Goal: Information Seeking & Learning: Check status

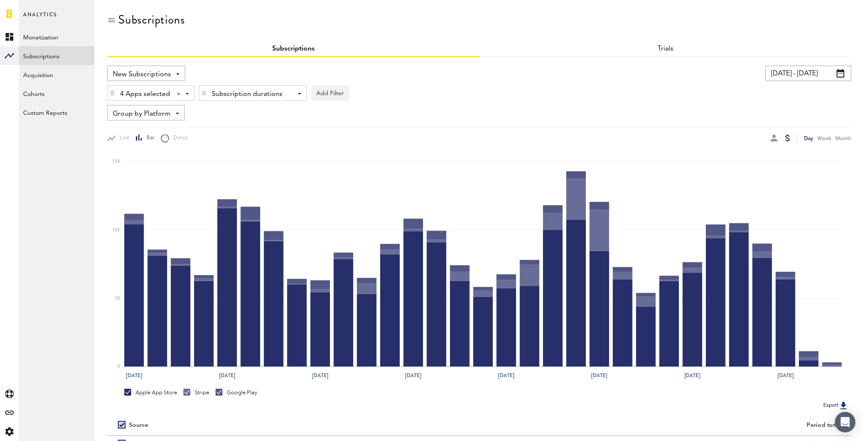
click at [807, 72] on input "09/08/25 - 10/08/25" at bounding box center [809, 73] width 86 height 15
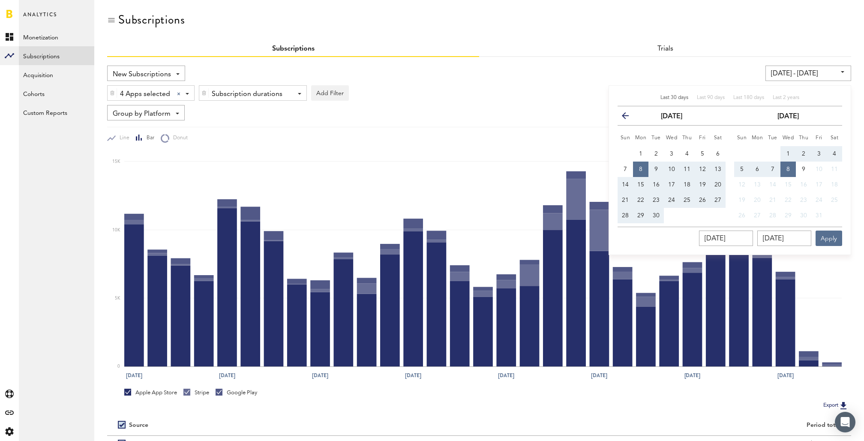
click at [676, 98] on span "Last 30 days" at bounding box center [675, 97] width 28 height 5
type input "09/10/25 - 10/09/25"
type input "[DATE]"
type input "10/09/2025"
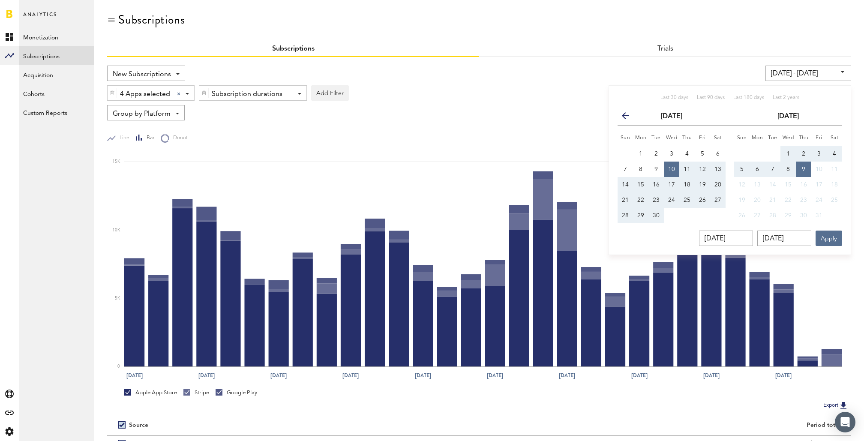
click at [685, 62] on div "New Subscriptions Revenue MRR Actives Trial Status Billing Retries New Subscrip…" at bounding box center [479, 277] width 744 height 441
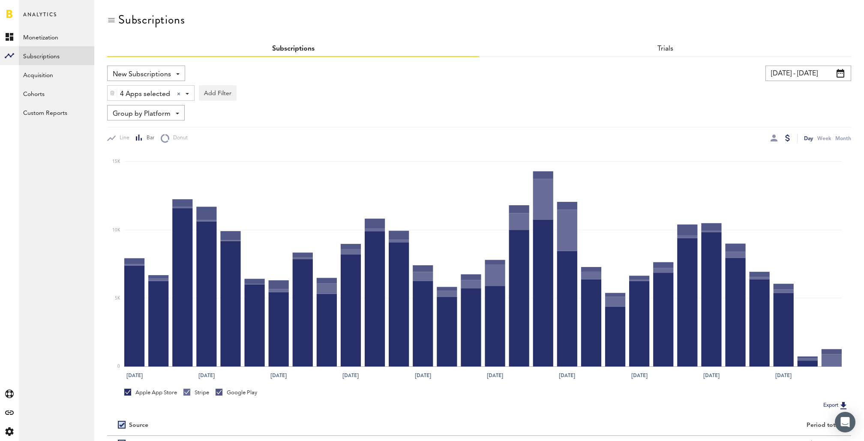
click at [803, 78] on input "[DATE] - [DATE]" at bounding box center [809, 73] width 86 height 15
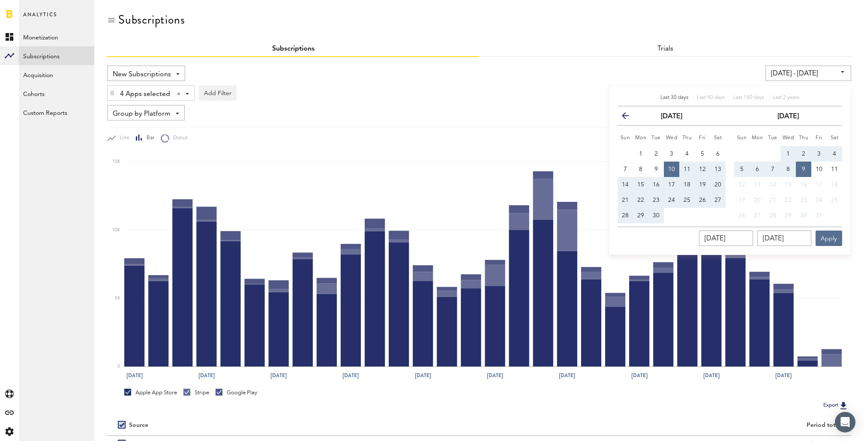
click at [680, 100] on div "Last 30 days" at bounding box center [675, 97] width 28 height 7
type input "[DATE] - [DATE]"
type input "[DATE]"
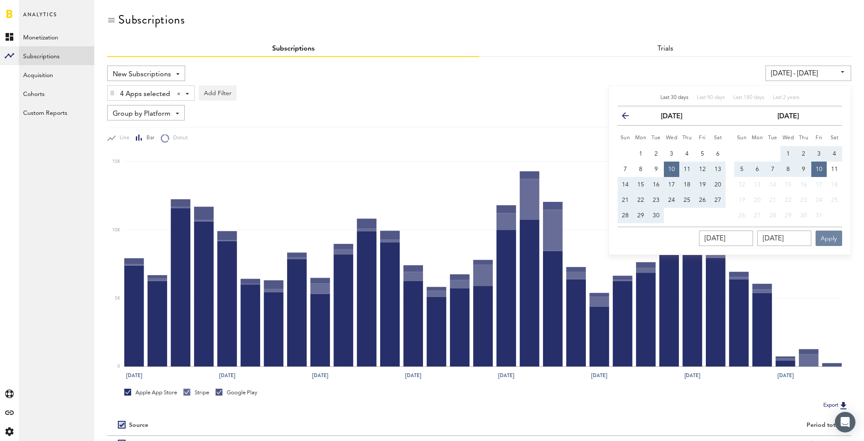
click at [832, 238] on button "Apply" at bounding box center [829, 238] width 27 height 15
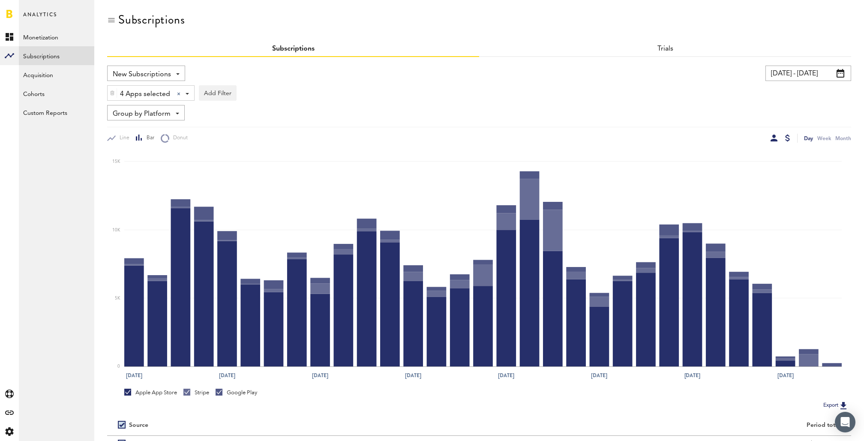
click at [774, 138] on div at bounding box center [774, 138] width 7 height 7
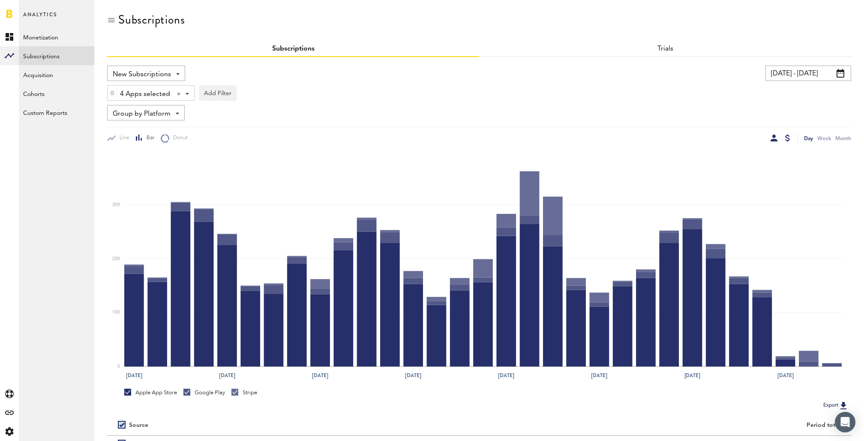
click at [788, 140] on div at bounding box center [787, 138] width 5 height 7
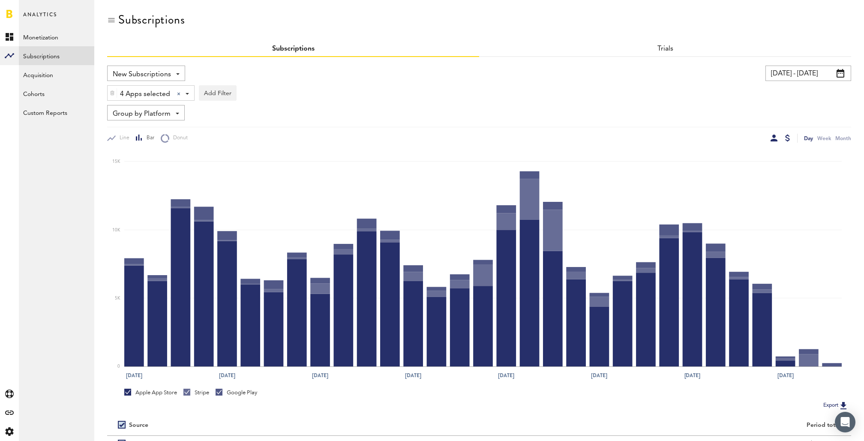
click at [776, 138] on div at bounding box center [774, 138] width 7 height 7
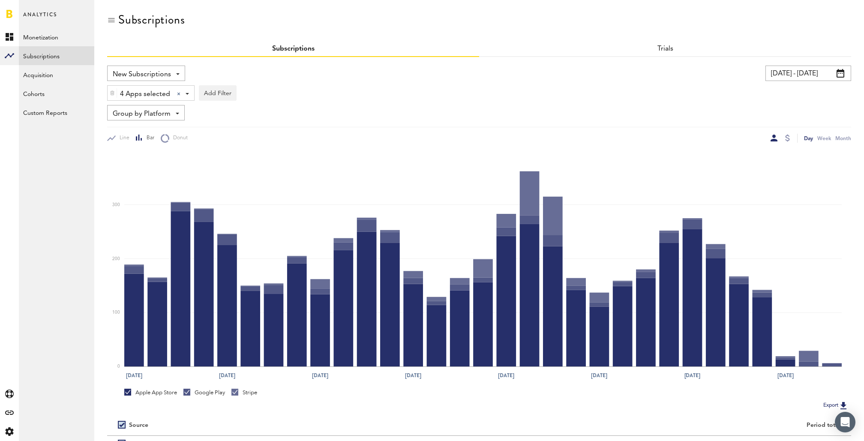
click at [166, 109] on span "Group by Platform" at bounding box center [142, 114] width 58 height 15
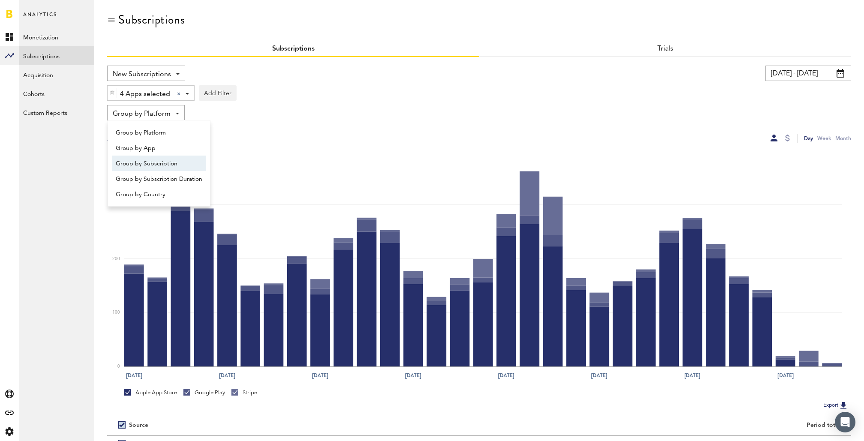
click at [165, 168] on span "Group by Subscription" at bounding box center [159, 163] width 87 height 15
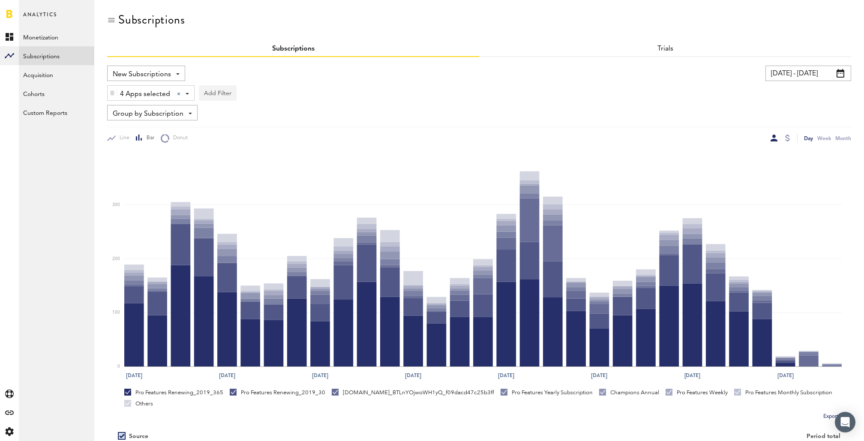
click at [223, 95] on button "Add Filter" at bounding box center [218, 92] width 38 height 15
click at [245, 159] on li "Subscription durations" at bounding box center [238, 161] width 69 height 15
click at [274, 93] on div "Subscription durations" at bounding box center [250, 94] width 76 height 15
click at [267, 148] on span "1 year" at bounding box center [240, 145] width 66 height 15
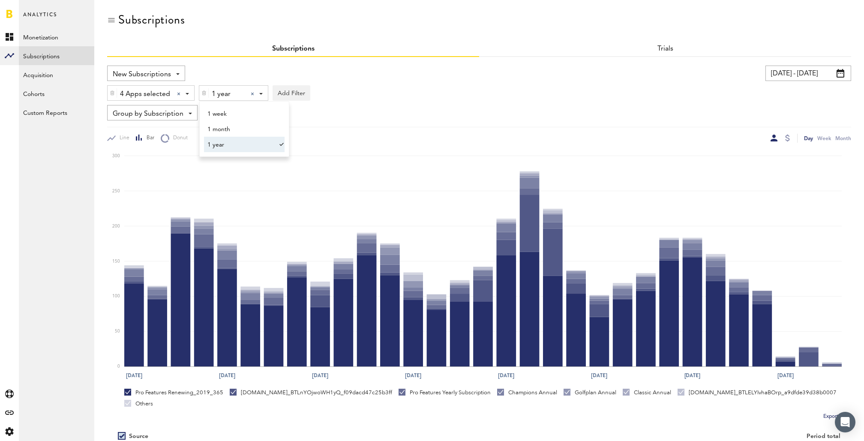
click at [404, 100] on div "4 Apps selected 4 Apps selected All Active Inactive CoachNow: Sports Coaching A…" at bounding box center [479, 91] width 744 height 20
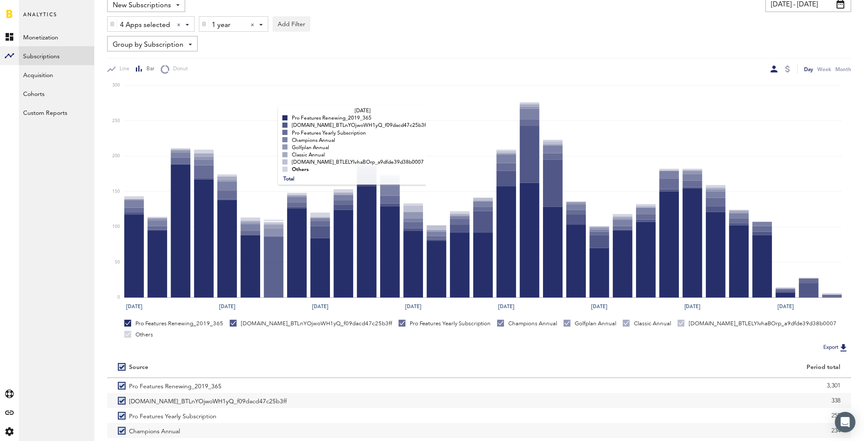
scroll to position [117, 0]
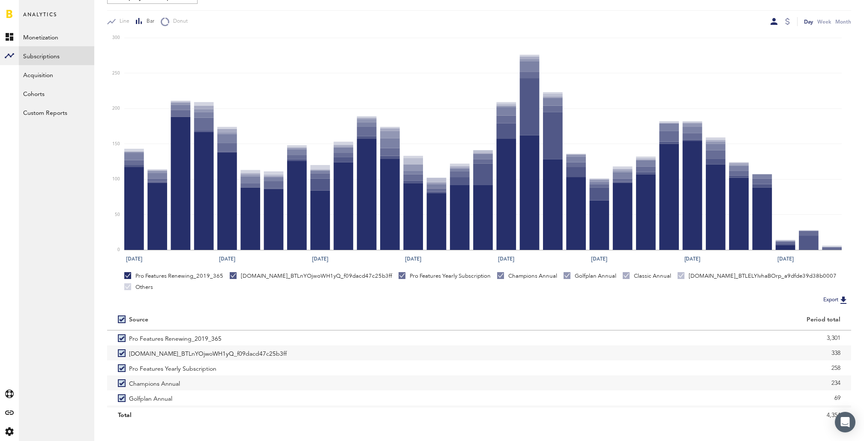
click at [122, 319] on label at bounding box center [123, 319] width 11 height 0
checkbox input "false"
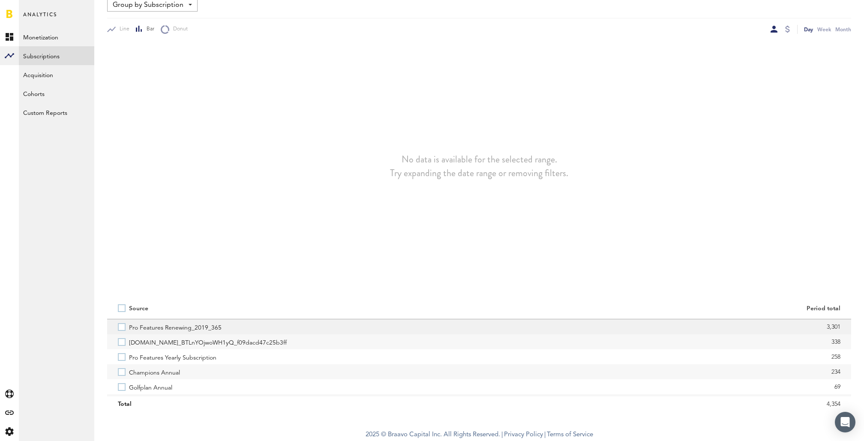
click at [121, 326] on label "Pro Features Renewing_2019_365" at bounding box center [293, 326] width 351 height 15
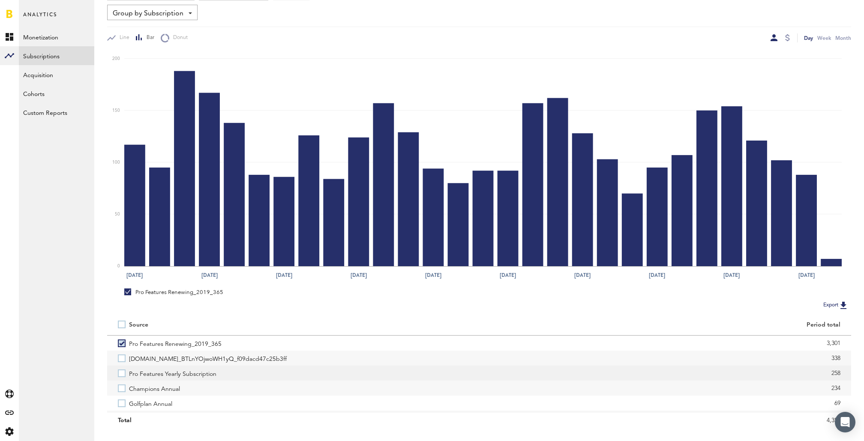
click at [125, 373] on label "Pro Features Yearly Subscription" at bounding box center [293, 373] width 351 height 15
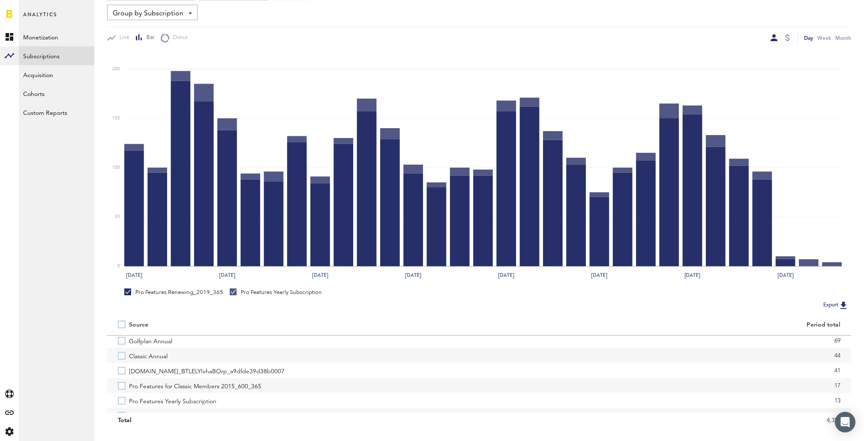
scroll to position [66, 0]
click at [122, 353] on label "Classic Annual" at bounding box center [293, 352] width 351 height 15
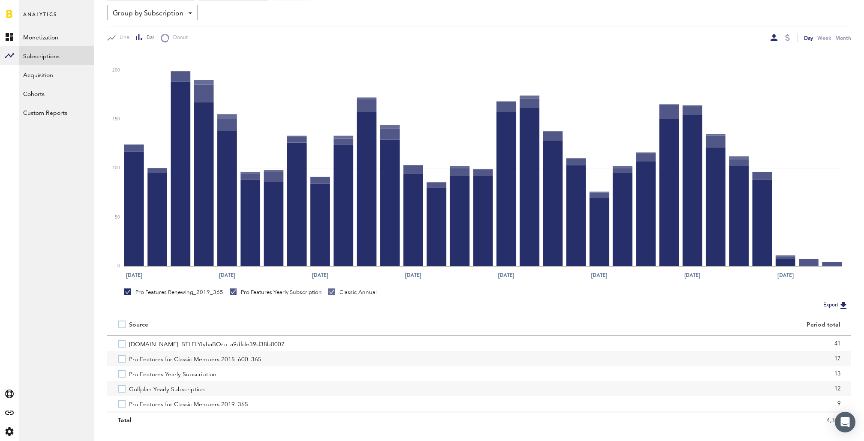
scroll to position [99, 0]
click at [122, 353] on label "Pro Features for Classic Members 2015_600_365" at bounding box center [293, 349] width 351 height 15
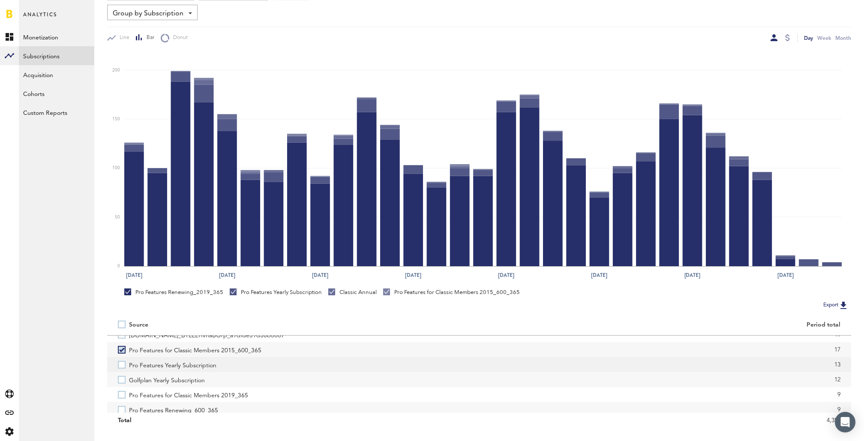
click at [122, 367] on label "Pro Features Yearly Subscription" at bounding box center [293, 364] width 351 height 15
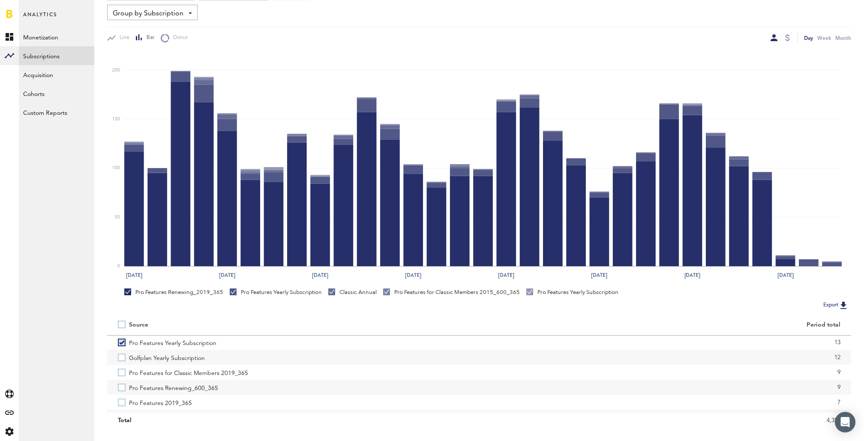
click at [122, 367] on label "Pro Features for Classic Members 2019_365" at bounding box center [293, 372] width 351 height 15
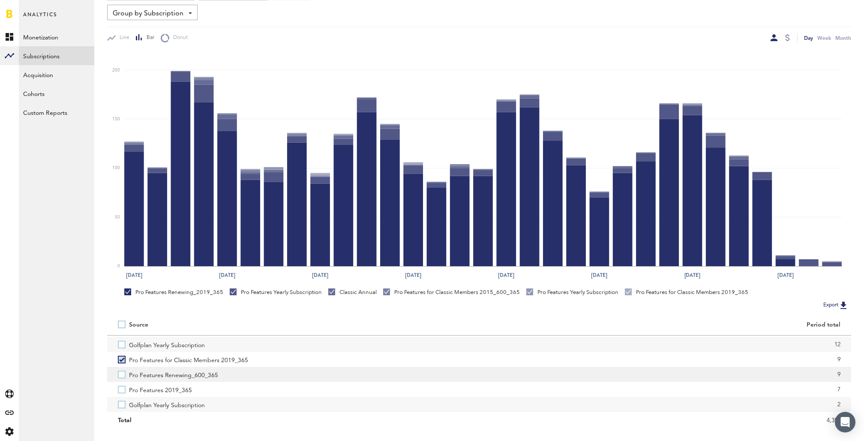
click at [122, 376] on label "Pro Features Renewing_600_365" at bounding box center [293, 374] width 351 height 15
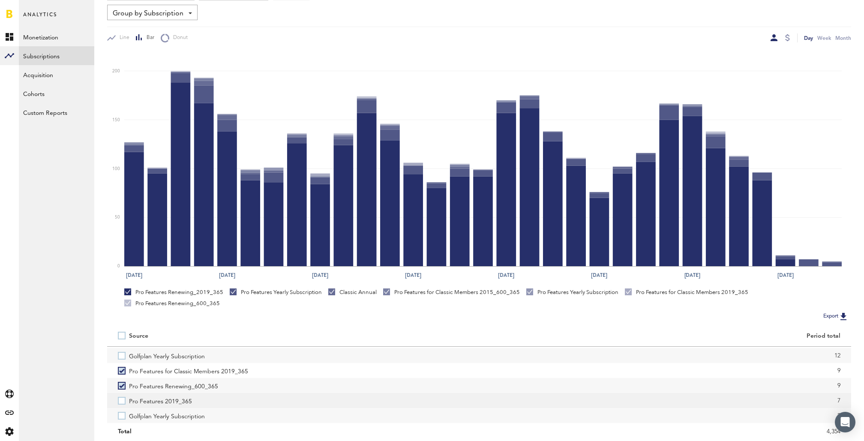
click at [122, 394] on label "Pro Features 2019_365" at bounding box center [293, 400] width 351 height 15
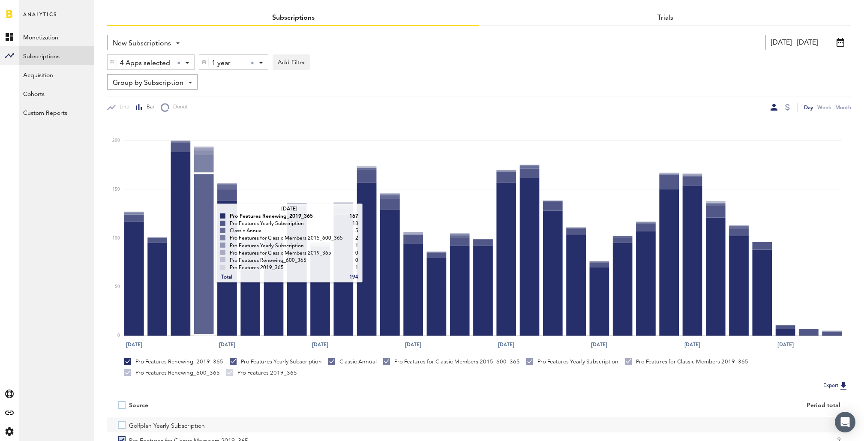
scroll to position [0, 0]
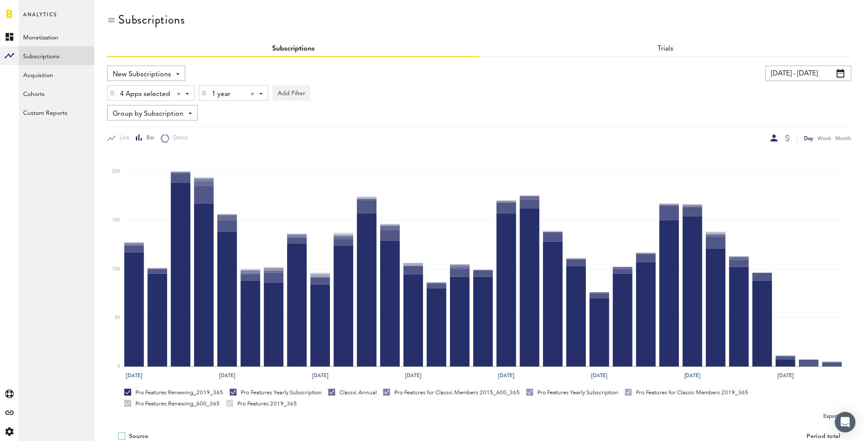
click at [252, 92] on div at bounding box center [252, 93] width 3 height 3
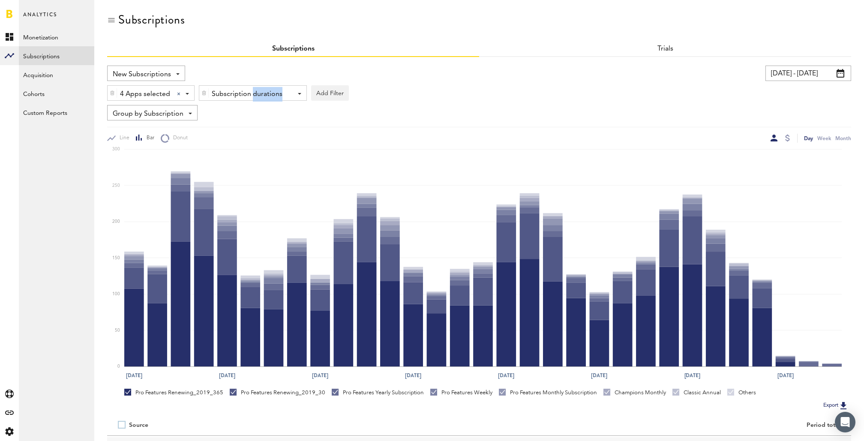
click at [252, 92] on div "Subscription durations" at bounding box center [250, 94] width 76 height 15
click at [249, 130] on span "1 month" at bounding box center [240, 129] width 66 height 15
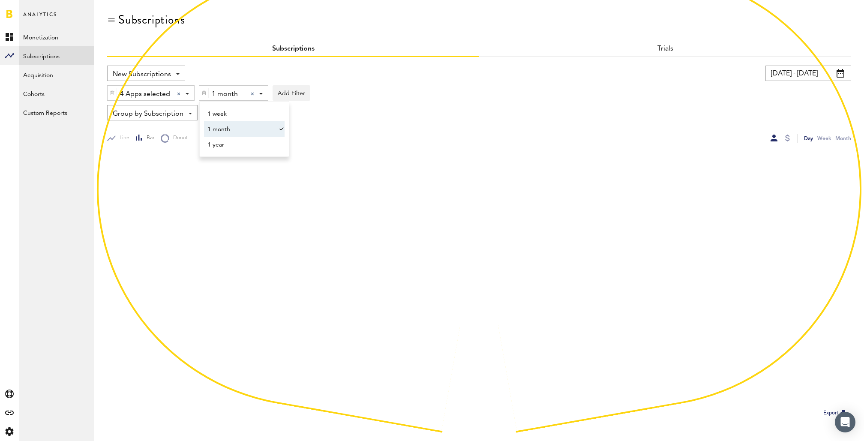
click at [479, 127] on div "Line Bar Donut Day Week Month" at bounding box center [479, 135] width 744 height 16
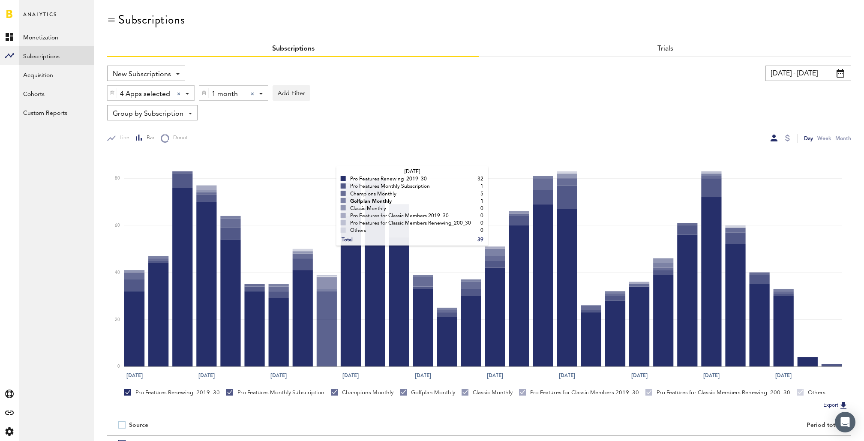
scroll to position [117, 0]
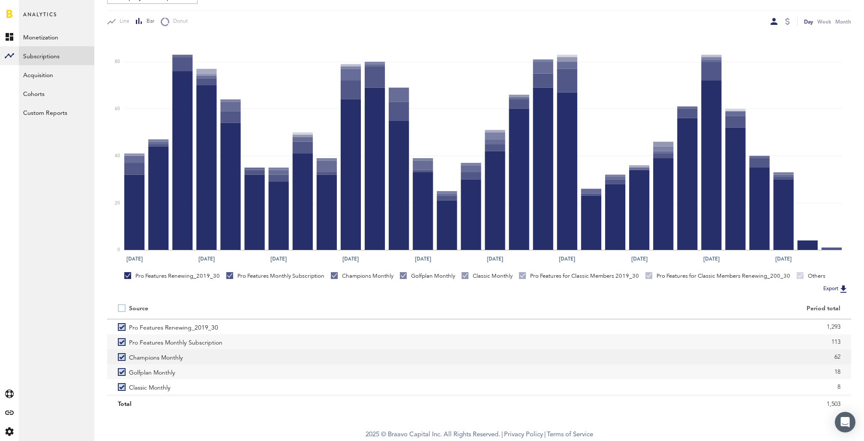
click at [119, 358] on label "Champions Monthly" at bounding box center [293, 356] width 351 height 15
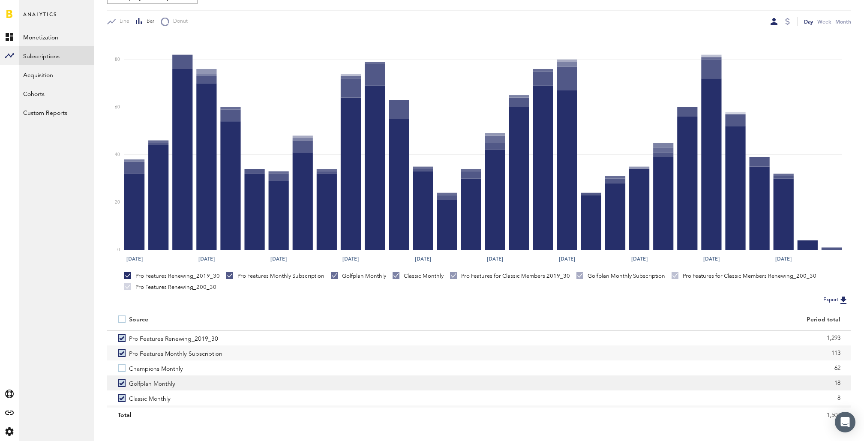
click at [120, 385] on label "Golfplan Monthly" at bounding box center [293, 383] width 351 height 15
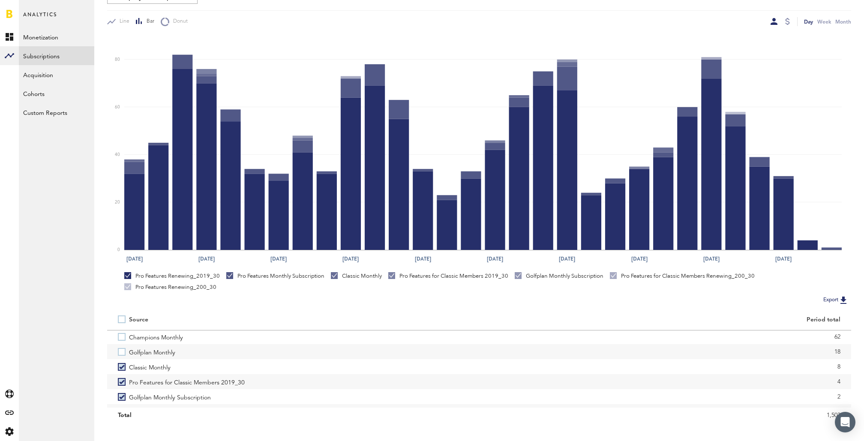
scroll to position [33, 0]
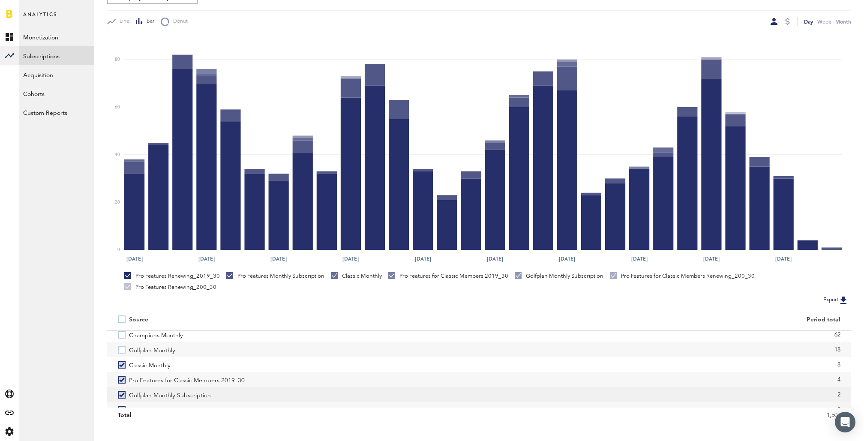
click at [123, 397] on label "Golfplan Monthly Subscription" at bounding box center [293, 394] width 351 height 15
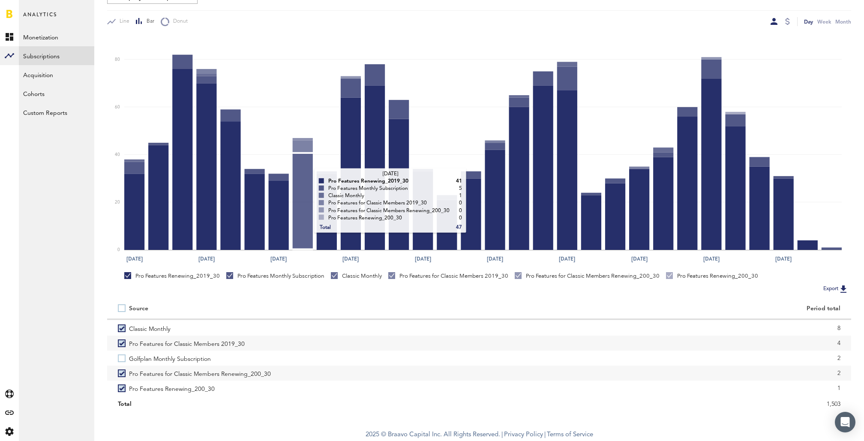
scroll to position [0, 0]
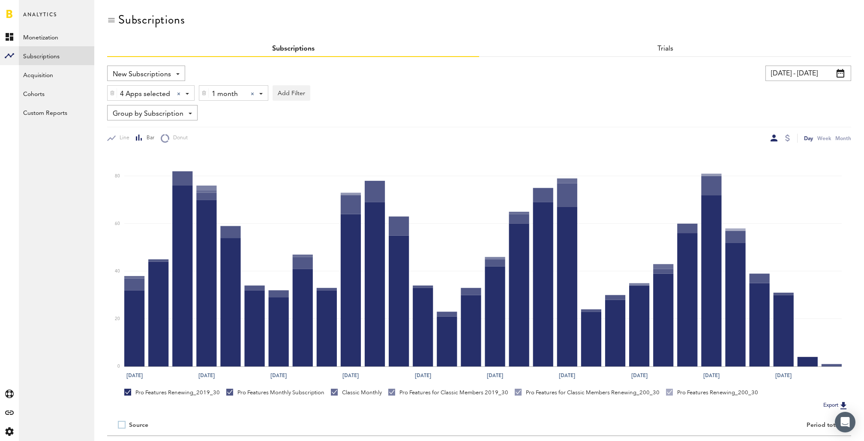
click at [251, 94] on div at bounding box center [252, 93] width 3 height 3
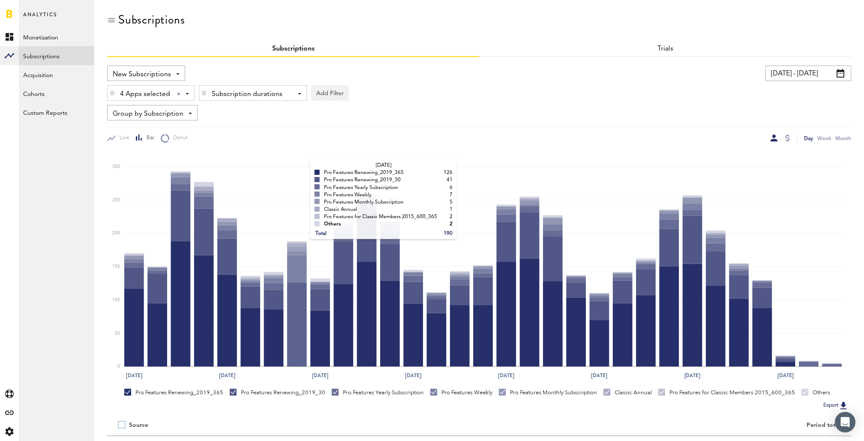
scroll to position [117, 0]
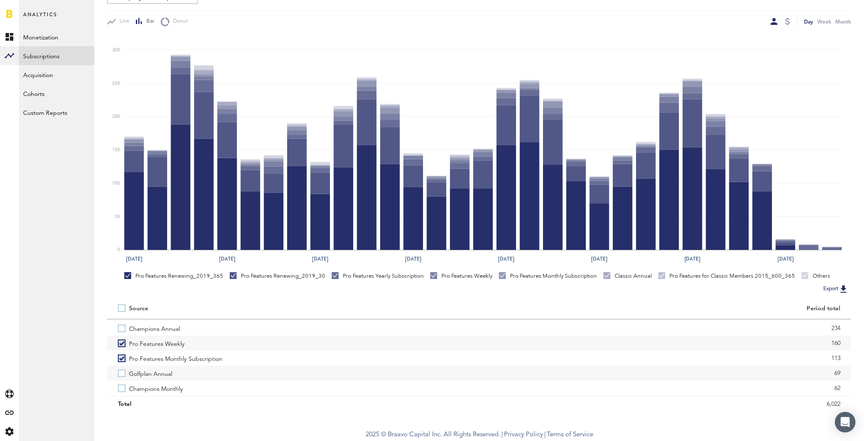
click at [123, 308] on label at bounding box center [123, 308] width 11 height 0
checkbox input "true"
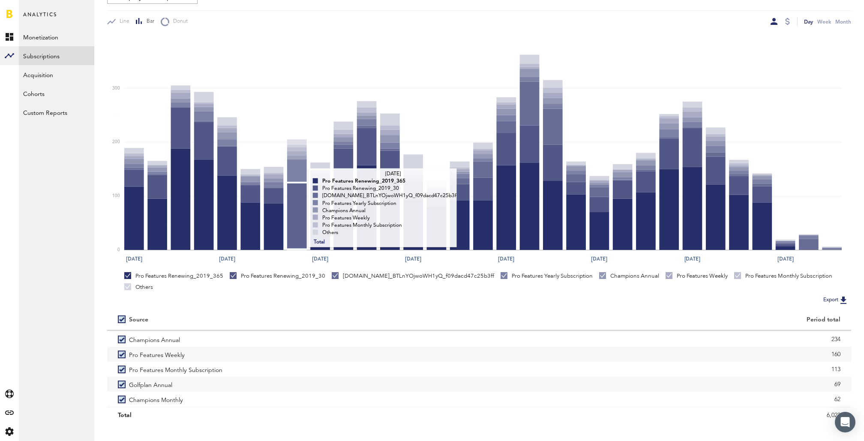
scroll to position [0, 0]
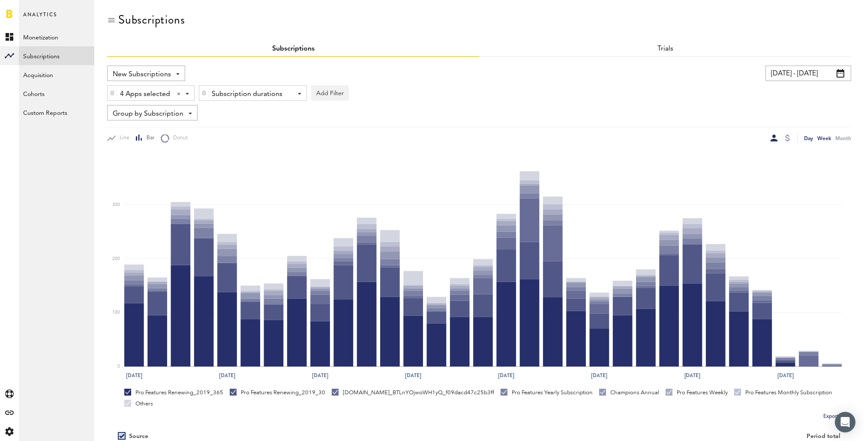
click at [826, 138] on div "Week" at bounding box center [825, 138] width 14 height 9
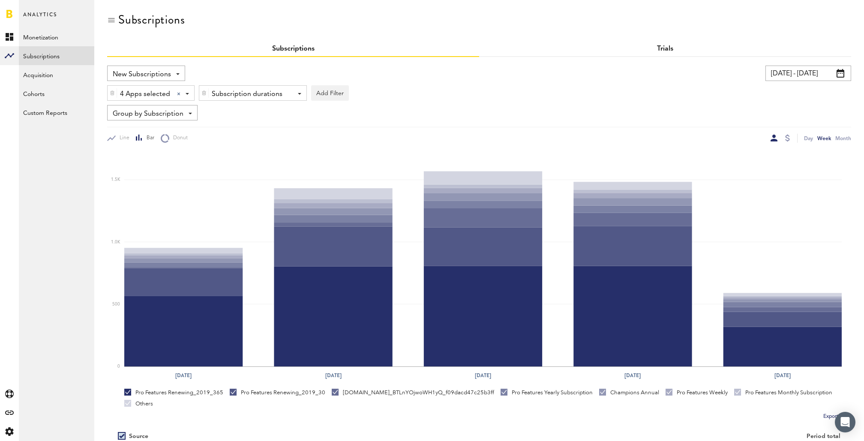
click at [661, 46] on link "Trials" at bounding box center [665, 48] width 16 height 7
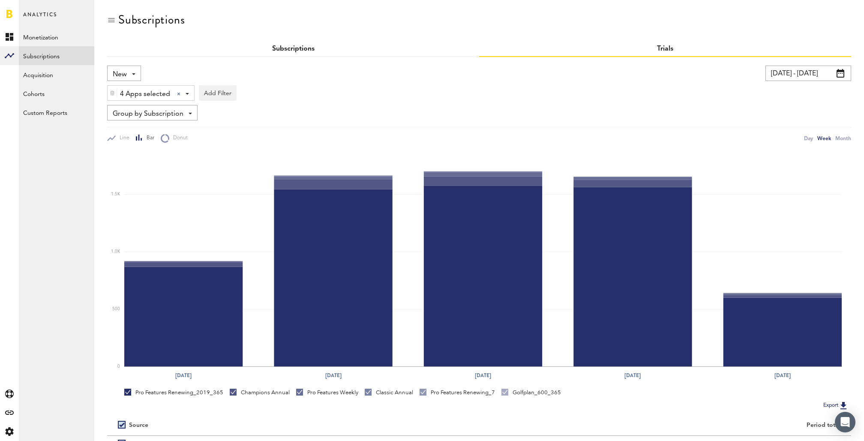
click at [297, 51] on link "Subscriptions" at bounding box center [293, 48] width 42 height 7
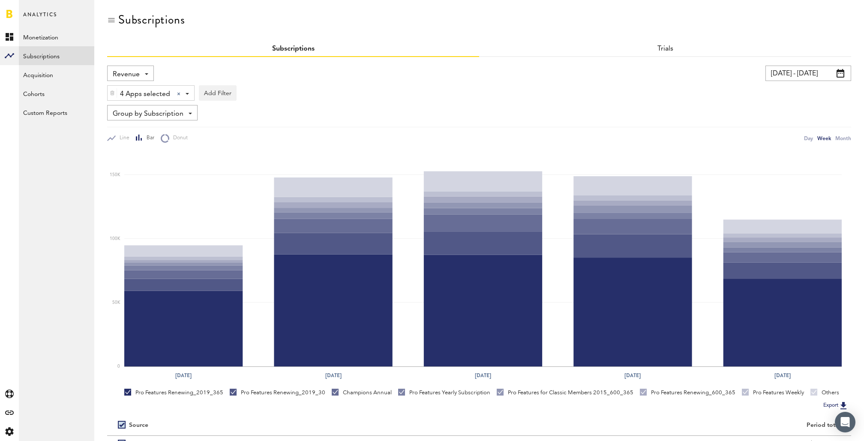
click at [141, 75] on div "Revenue Revenue MRR Actives Trial Status Billing Retries New Subscriptions Rene…" at bounding box center [130, 73] width 47 height 15
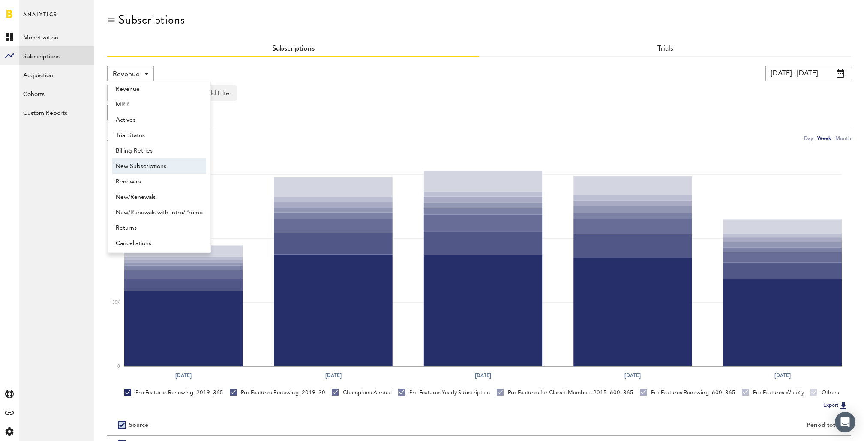
click at [157, 168] on span "New Subscriptions" at bounding box center [159, 166] width 87 height 15
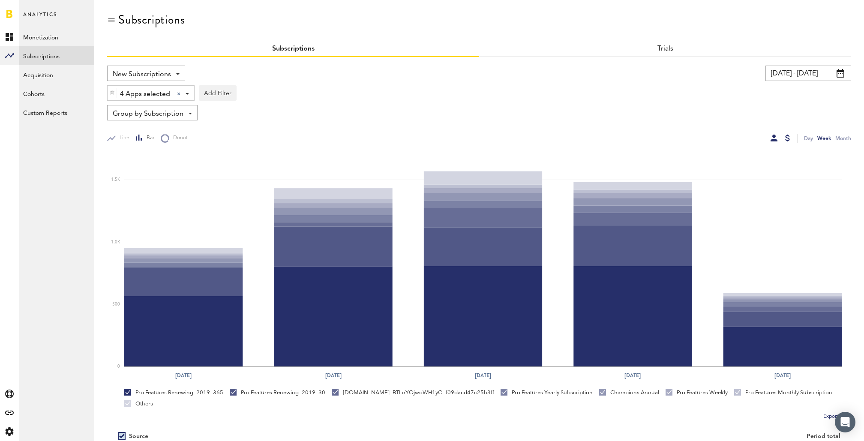
click at [785, 138] on div at bounding box center [787, 138] width 5 height 7
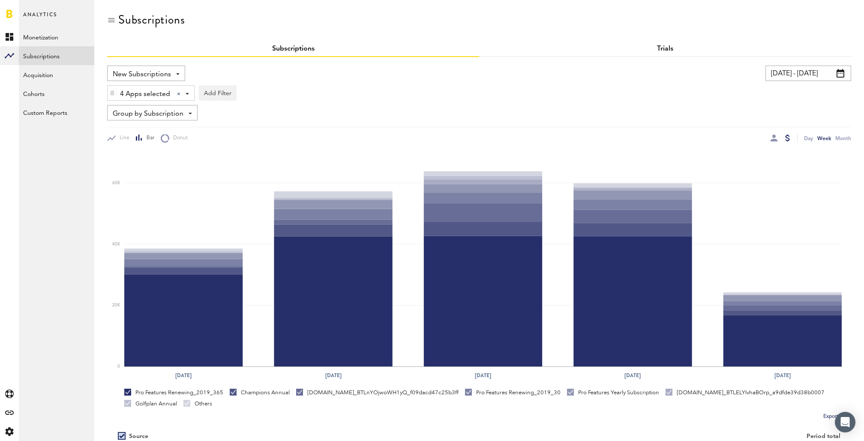
click at [666, 47] on link "Trials" at bounding box center [665, 48] width 16 height 7
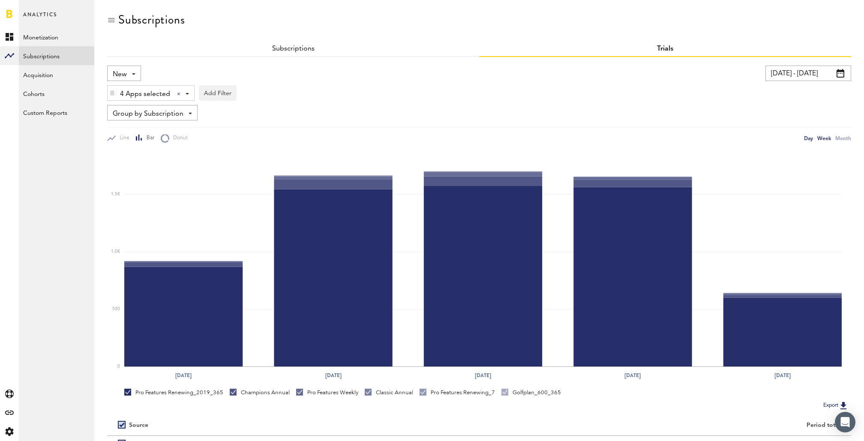
click at [810, 141] on div "Day" at bounding box center [808, 138] width 9 height 9
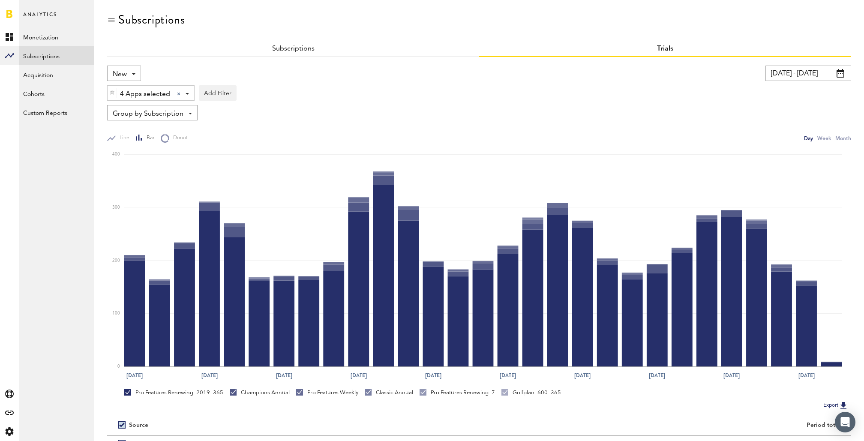
click at [129, 72] on div "New New Active Cancelled Conversion" at bounding box center [124, 73] width 34 height 15
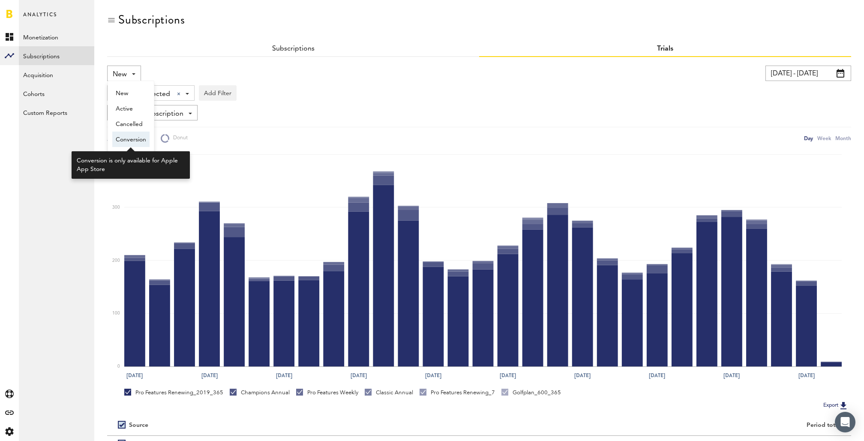
click at [130, 139] on span "Conversion" at bounding box center [131, 139] width 30 height 15
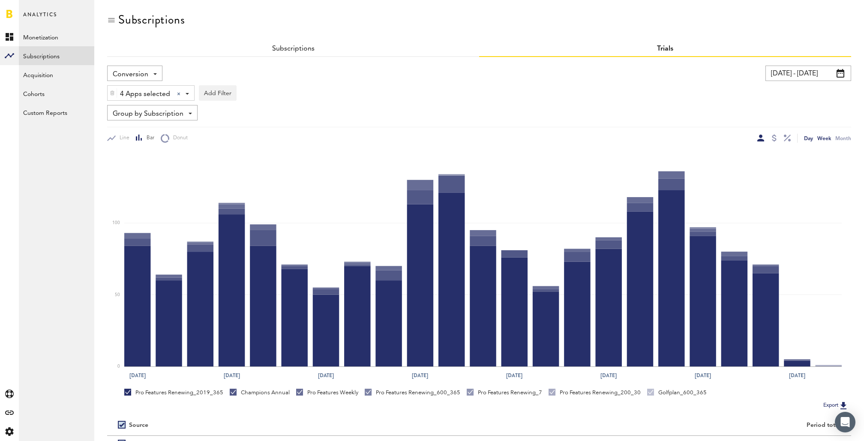
click at [825, 138] on div "Week" at bounding box center [825, 138] width 14 height 9
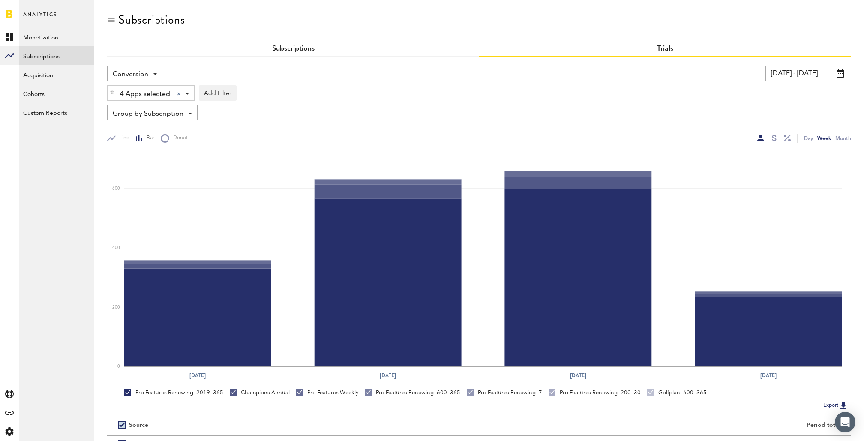
click at [296, 48] on link "Subscriptions" at bounding box center [293, 48] width 42 height 7
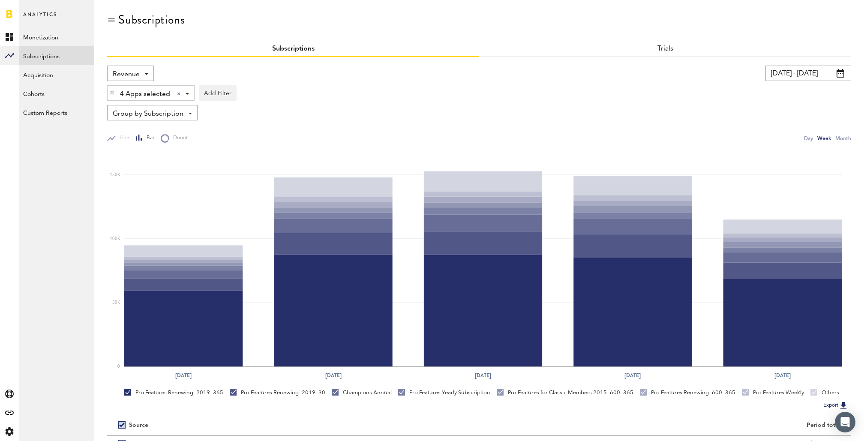
click at [141, 71] on div "Revenue Revenue MRR Actives Trial Status Billing Retries New Subscriptions Rene…" at bounding box center [130, 73] width 47 height 15
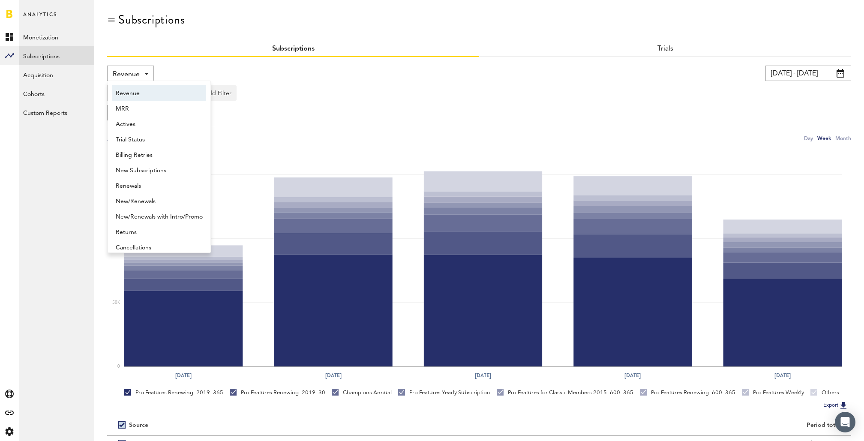
scroll to position [4, 0]
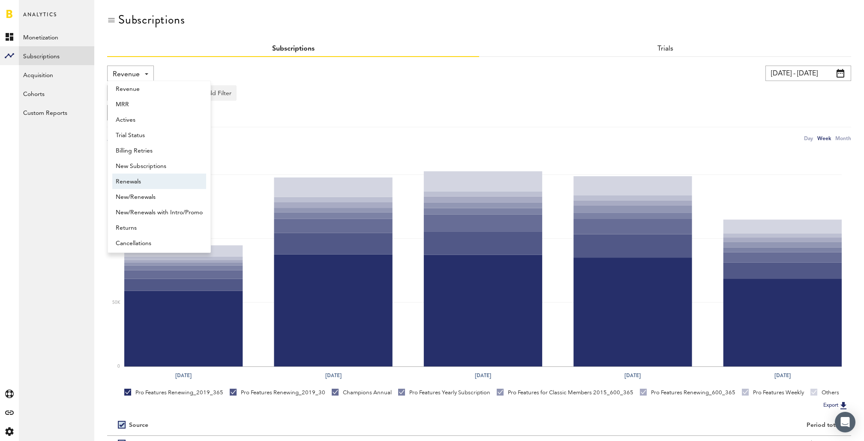
click at [146, 184] on span "Renewals" at bounding box center [159, 181] width 87 height 15
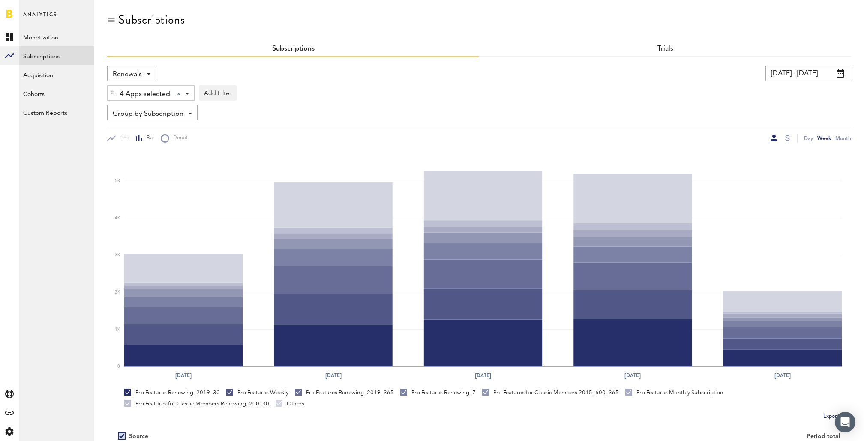
click at [799, 70] on input "[DATE] - [DATE]" at bounding box center [809, 73] width 86 height 15
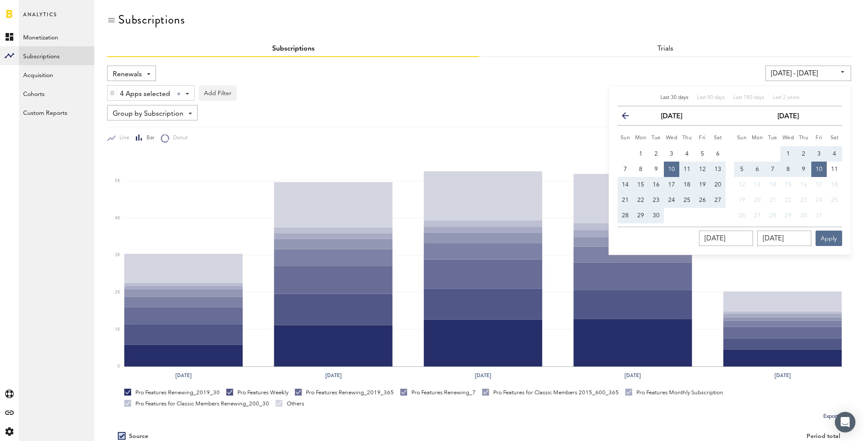
click at [620, 110] on th "previous" at bounding box center [625, 115] width 15 height 19
click at [629, 117] on icon "button" at bounding box center [629, 117] width 0 height 0
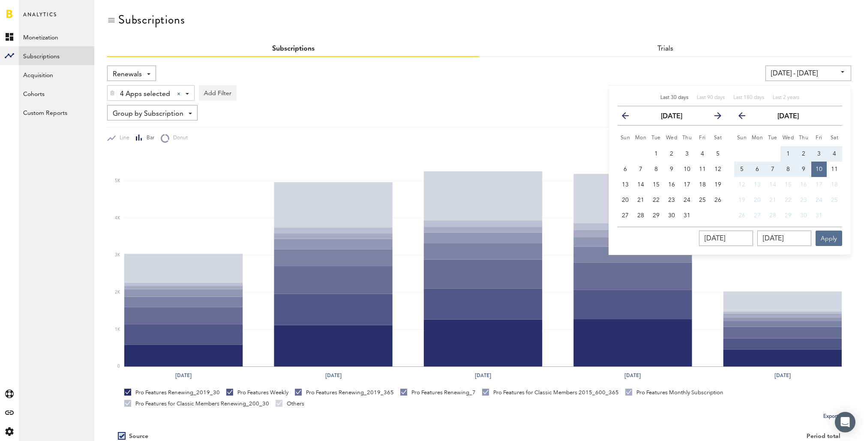
click at [629, 117] on icon "button" at bounding box center [629, 117] width 0 height 0
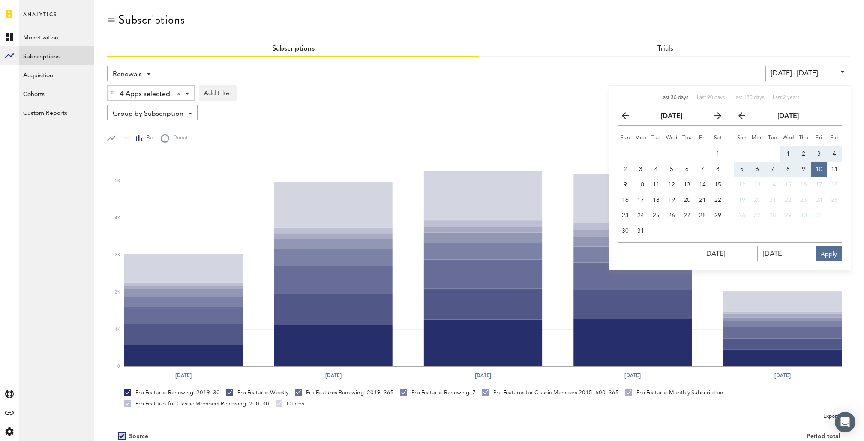
click at [629, 117] on icon "button" at bounding box center [629, 117] width 0 height 0
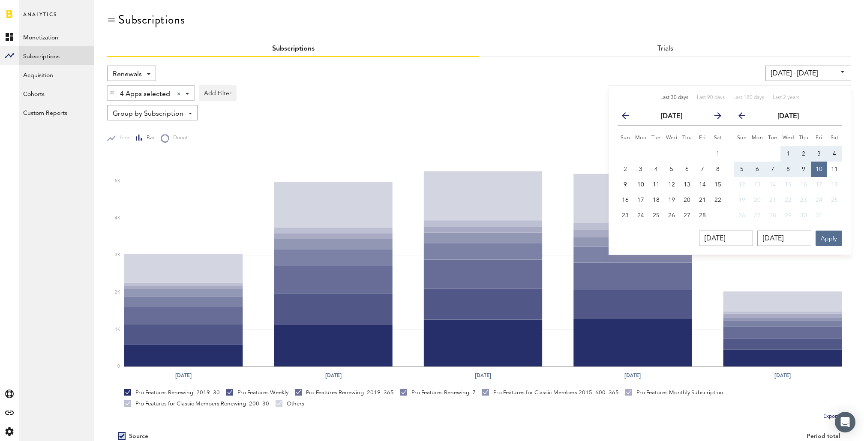
click at [629, 117] on icon "button" at bounding box center [629, 117] width 0 height 0
click at [625, 168] on span "6" at bounding box center [625, 169] width 3 height 6
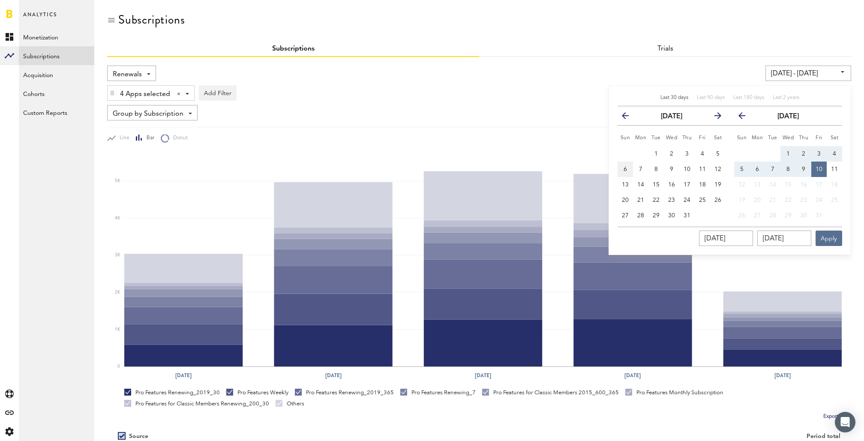
type input "10/06/24 - 10/06/24"
type input "10/06/2024"
click at [831, 171] on span "11" at bounding box center [834, 169] width 7 height 6
type input "10/06/24 - 10/11/25"
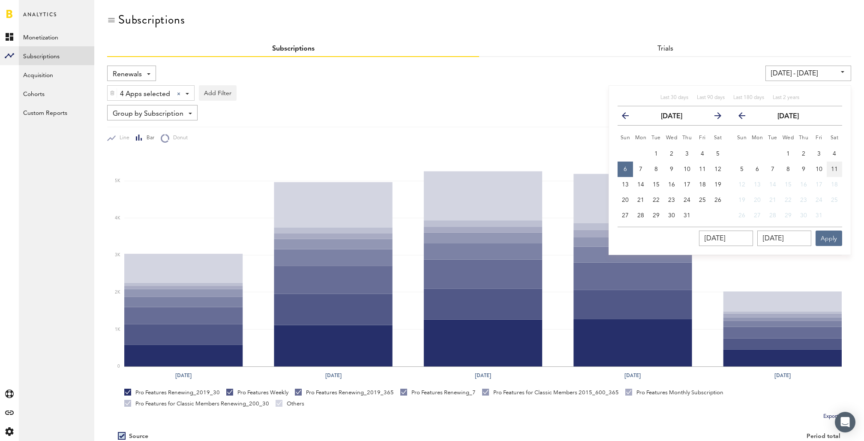
type input "10/11/2025"
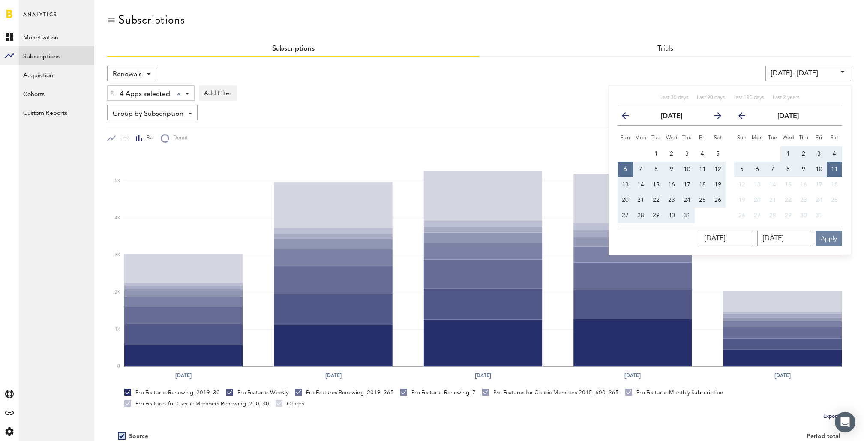
click at [832, 235] on button "Apply" at bounding box center [829, 238] width 27 height 15
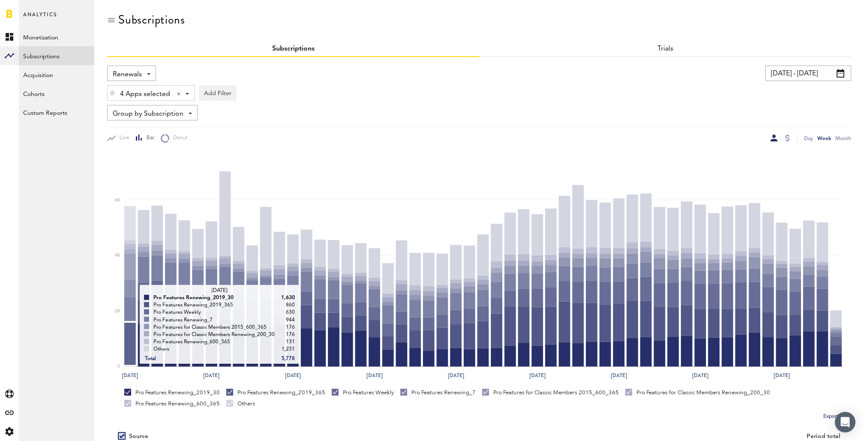
scroll to position [128, 0]
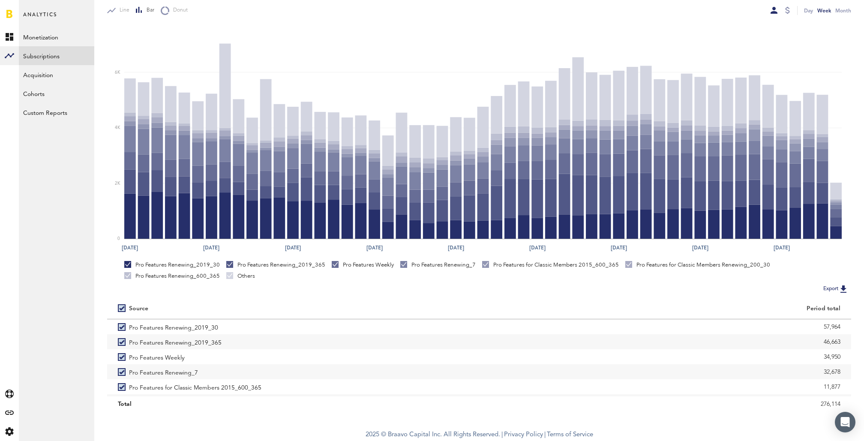
click at [122, 308] on label at bounding box center [123, 308] width 11 height 0
checkbox input "false"
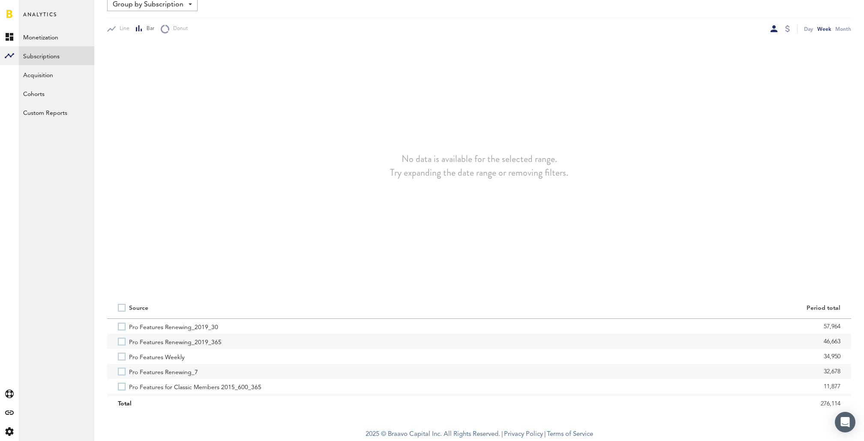
scroll to position [109, 0]
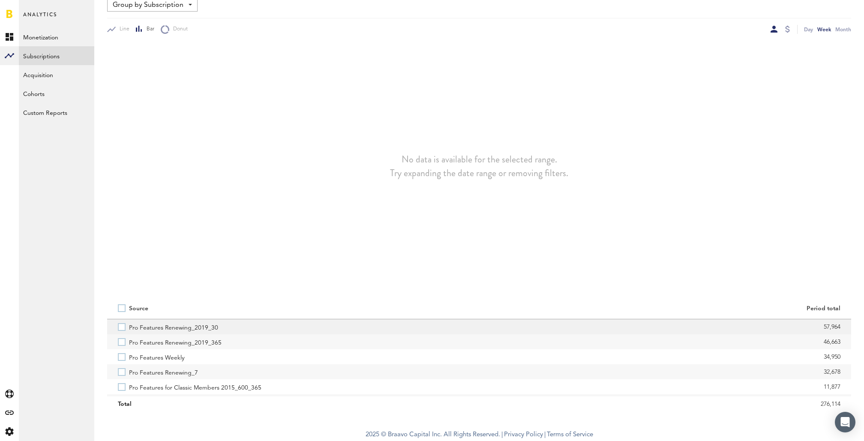
click at [122, 325] on label "Pro Features Renewing_2019_30" at bounding box center [293, 326] width 351 height 15
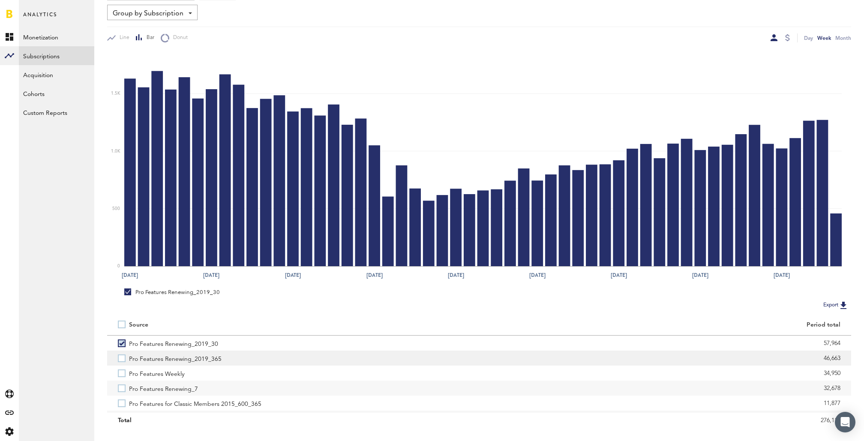
click at [123, 359] on label "Pro Features Renewing_2019_365" at bounding box center [293, 358] width 351 height 15
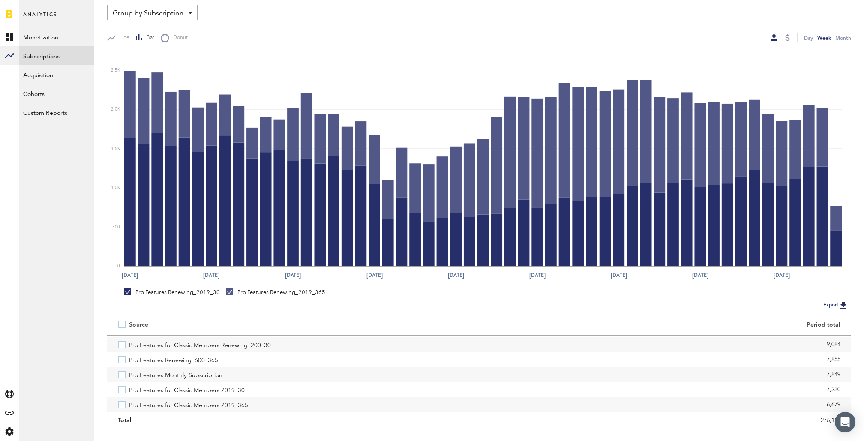
scroll to position [77, 0]
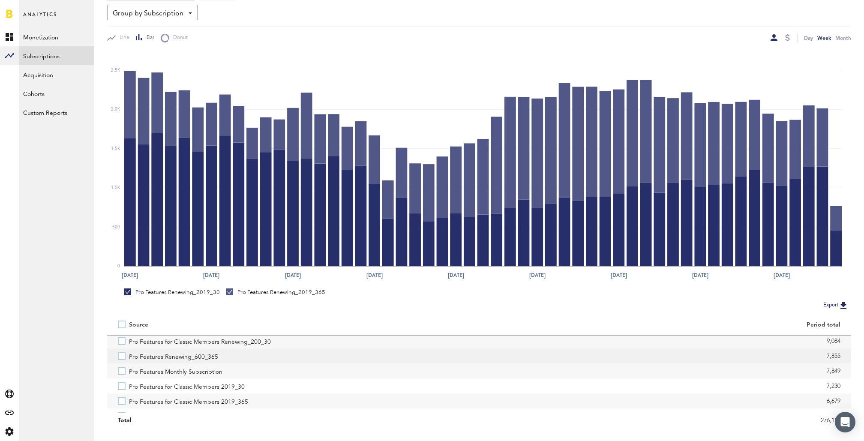
click at [123, 355] on label "Pro Features Renewing_600_365" at bounding box center [293, 356] width 351 height 15
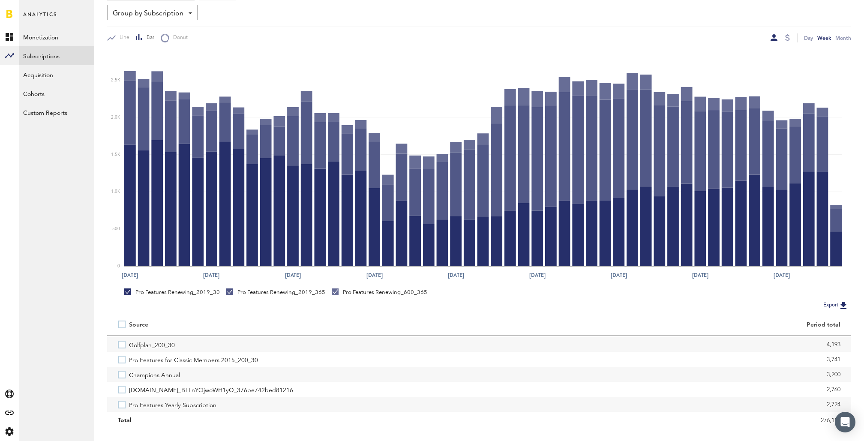
scroll to position [197, 0]
click at [123, 371] on label "Champions Annual" at bounding box center [293, 371] width 351 height 15
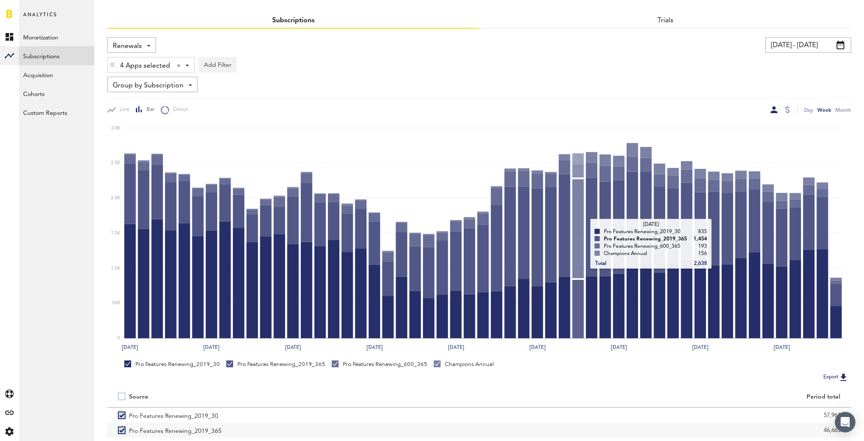
scroll to position [14, 0]
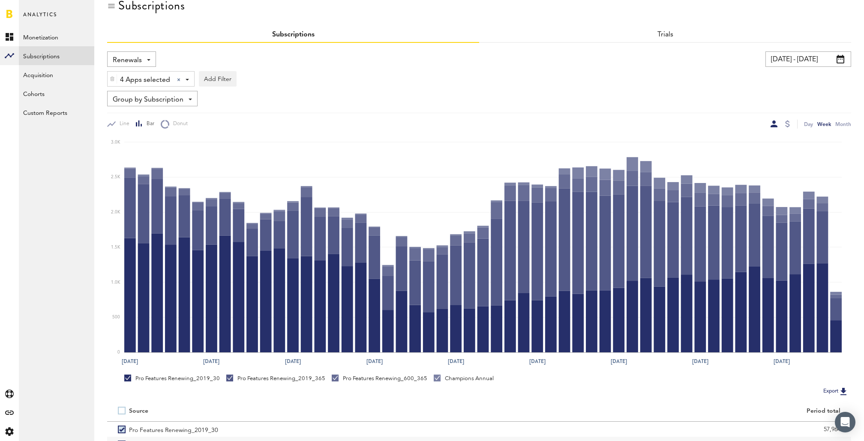
click at [144, 55] on div "Renewals Revenue MRR Actives Trial Status Billing Retries New Subscriptions Ren…" at bounding box center [131, 58] width 49 height 15
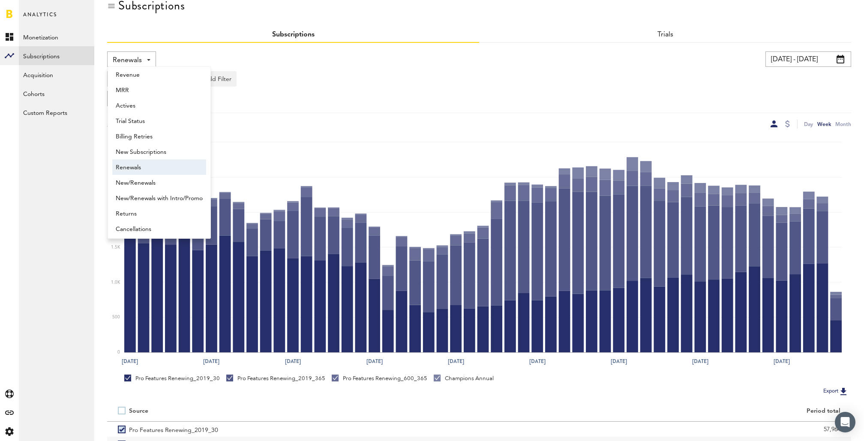
scroll to position [7, 0]
click at [158, 150] on span "New Subscriptions" at bounding box center [159, 149] width 87 height 15
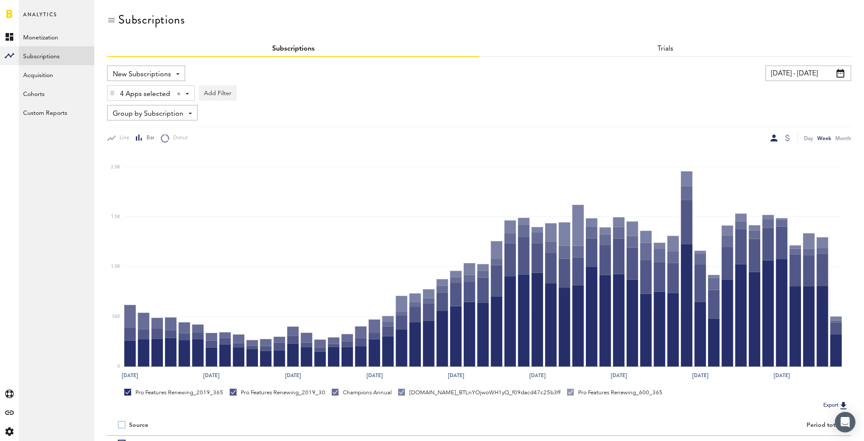
click at [9, 17] on link at bounding box center [9, 13] width 6 height 9
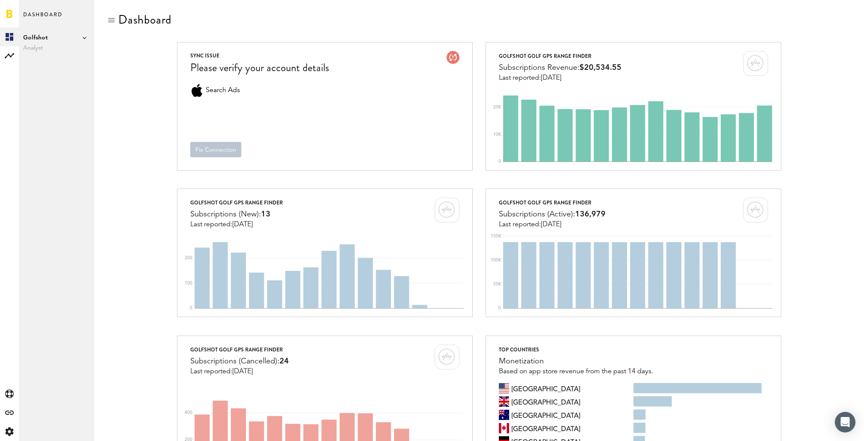
click at [81, 36] on span "Golfshot" at bounding box center [56, 38] width 67 height 10
click at [131, 65] on link "Shotzoom Software" at bounding box center [132, 61] width 67 height 15
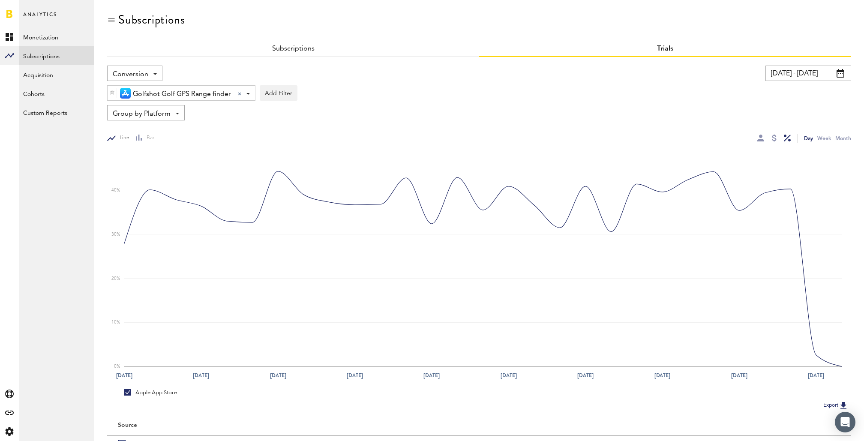
click at [731, 68] on input "09/04/25 - 10/04/25" at bounding box center [809, 73] width 86 height 15
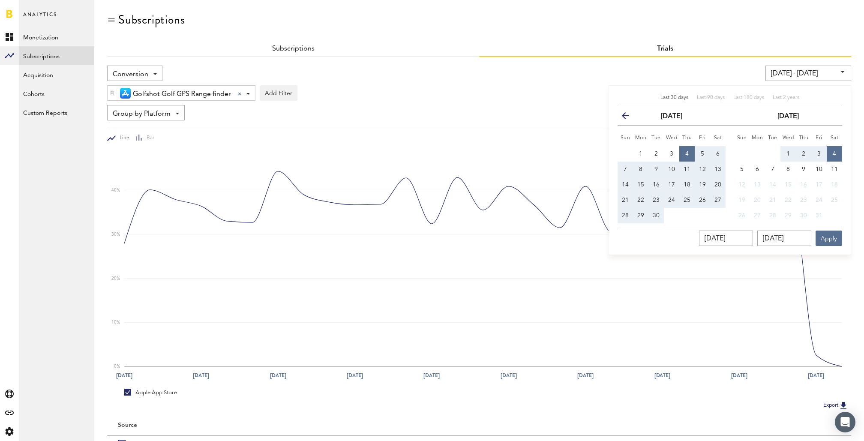
click at [679, 96] on span "Last 30 days" at bounding box center [675, 97] width 28 height 5
type input "[DATE] - [DATE]"
type input "[DATE]"
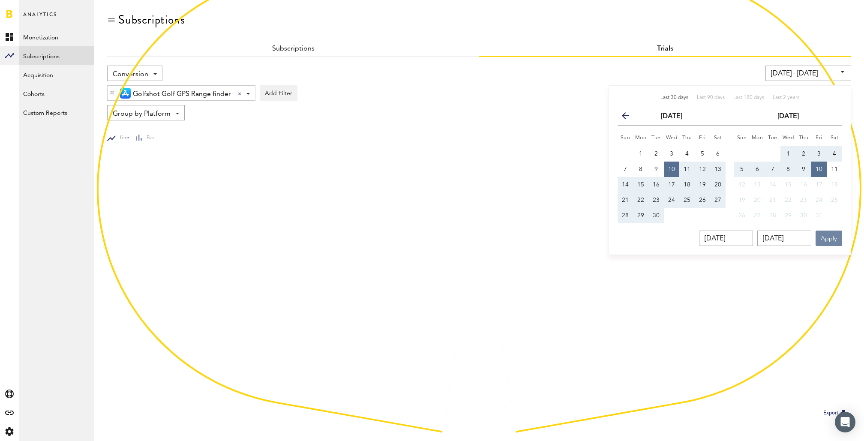
click at [731, 235] on button "Apply" at bounding box center [829, 238] width 27 height 15
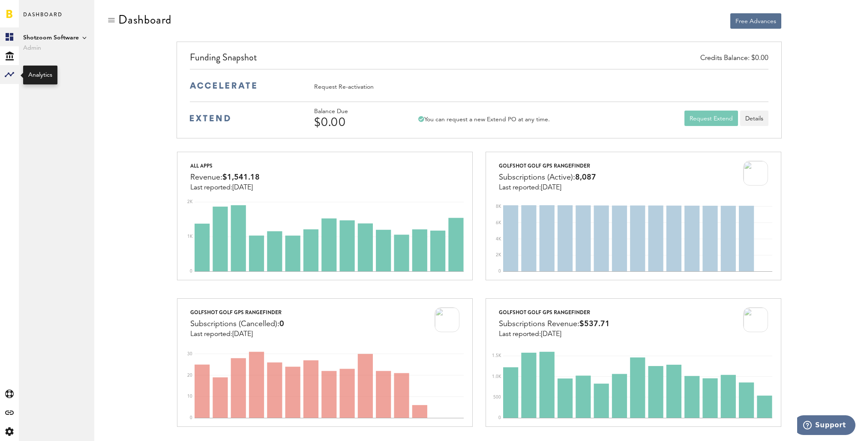
click at [8, 72] on icon at bounding box center [9, 74] width 9 height 5
click at [51, 58] on link "Subscriptions" at bounding box center [56, 55] width 75 height 19
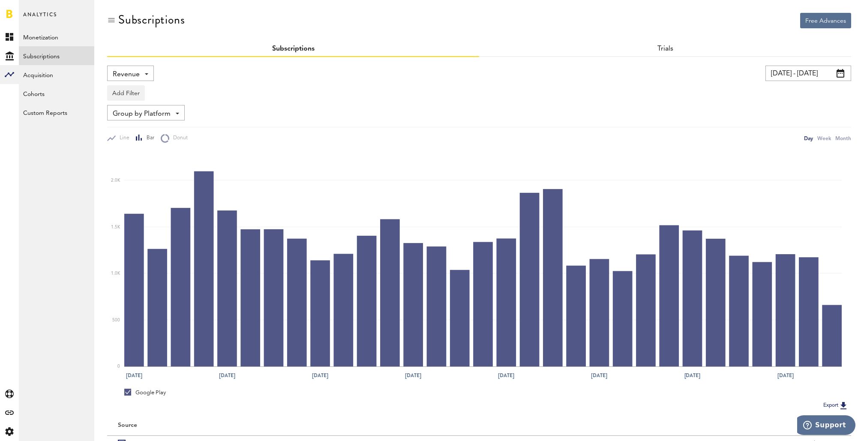
click at [132, 77] on span "Revenue" at bounding box center [126, 74] width 27 height 15
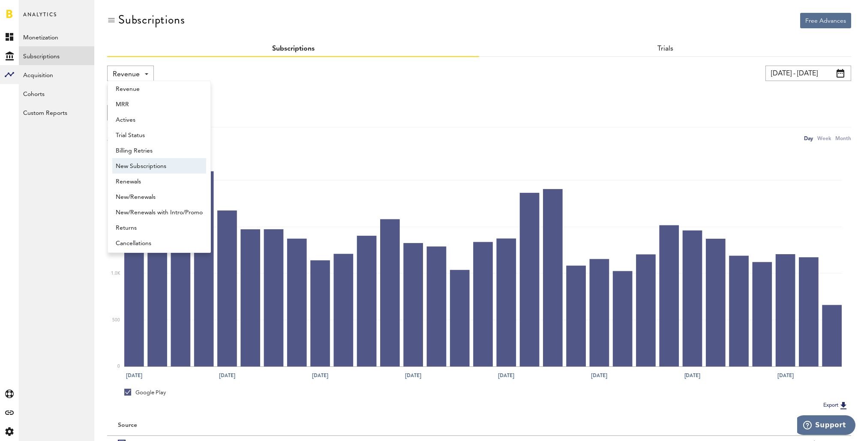
click at [139, 165] on span "New Subscriptions" at bounding box center [159, 166] width 87 height 15
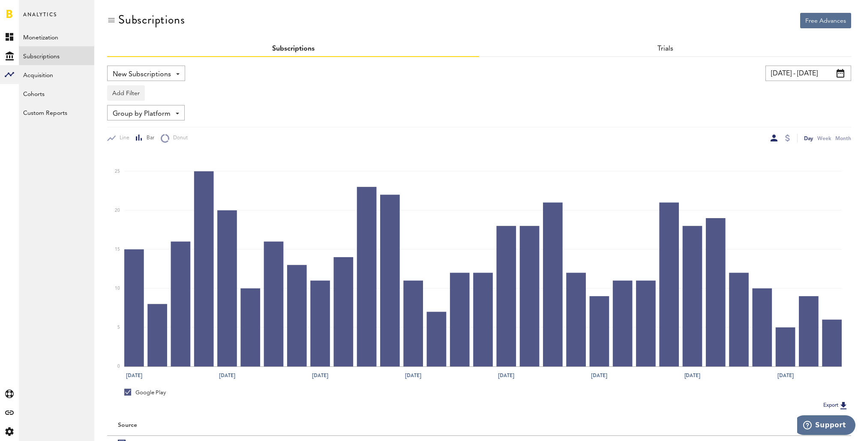
click at [164, 115] on span "Group by Platform" at bounding box center [142, 114] width 58 height 15
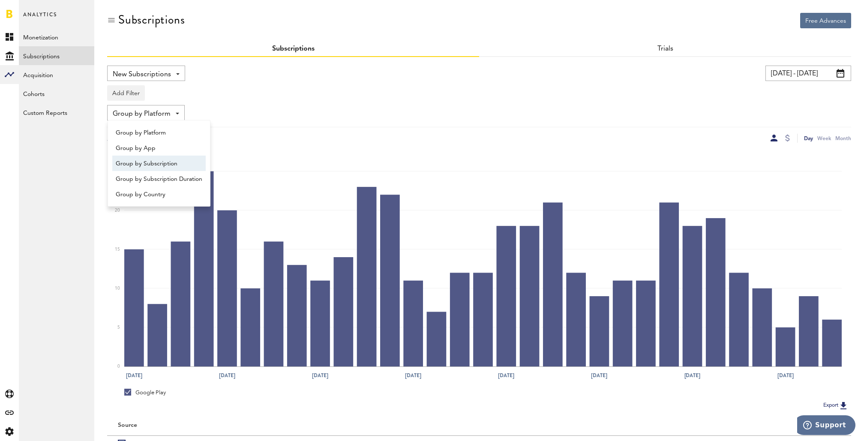
click at [161, 162] on span "Group by Subscription" at bounding box center [159, 163] width 87 height 15
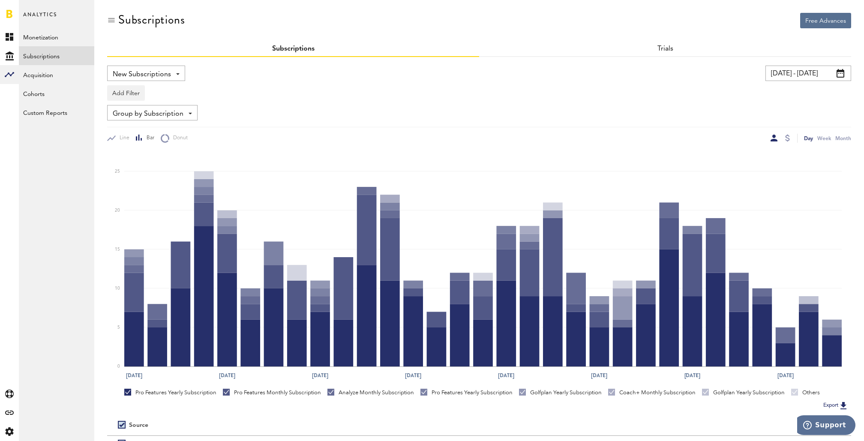
click at [804, 73] on input "[DATE] - [DATE]" at bounding box center [809, 73] width 86 height 15
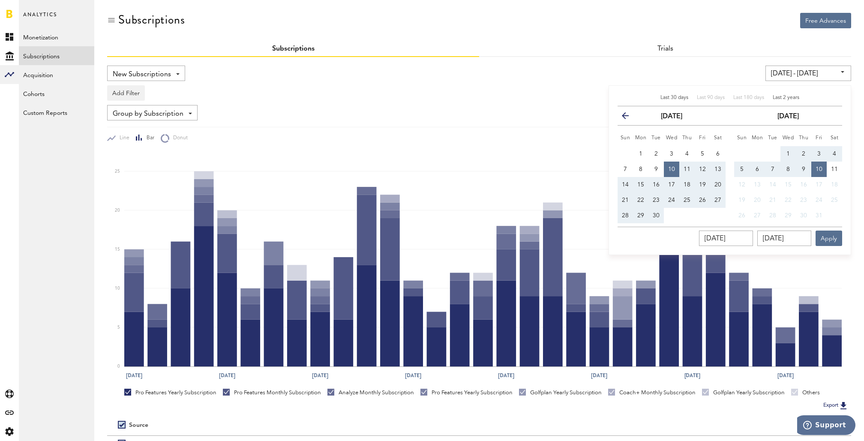
click at [788, 100] on span "Last 2 years" at bounding box center [786, 97] width 27 height 5
type input "10/11/23 - 10/10/25"
type input "10/11/2023"
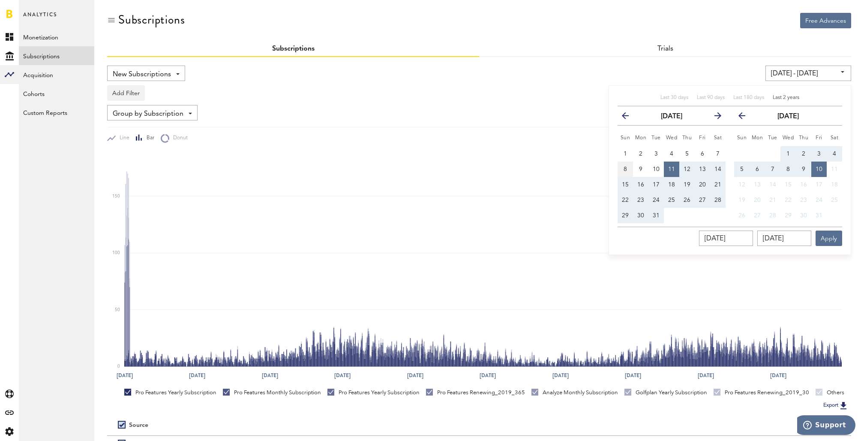
click at [624, 166] on span "8" at bounding box center [625, 169] width 3 height 6
type input "[DATE] - [DATE]"
type input "[DATE]"
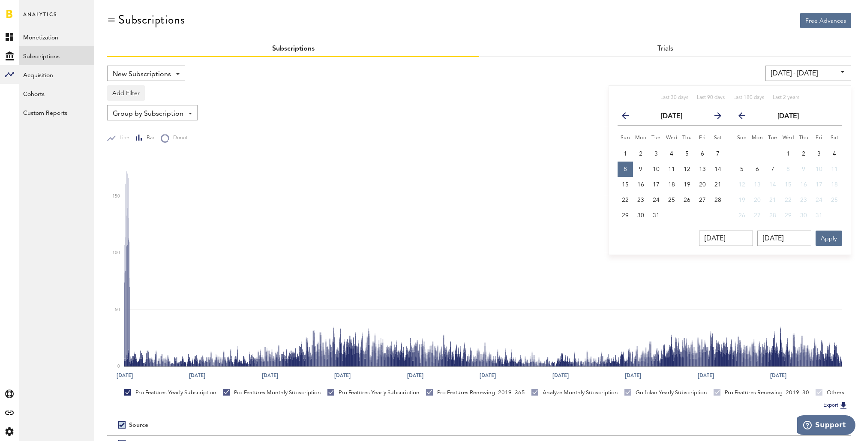
click at [745, 117] on icon "button" at bounding box center [745, 117] width 0 height 0
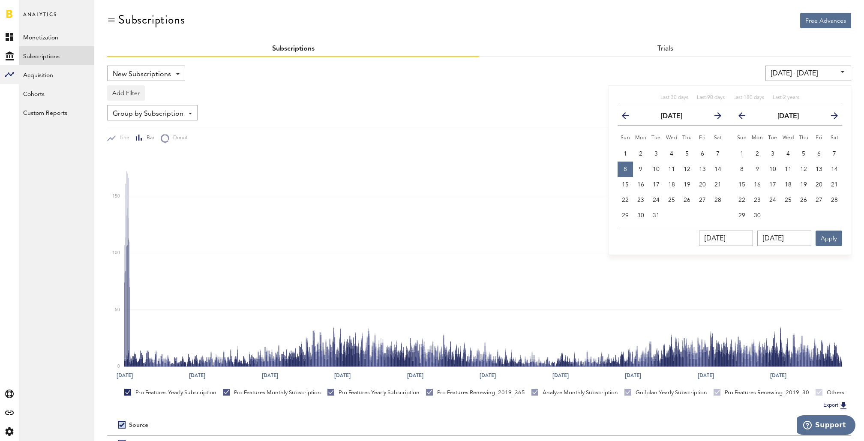
click at [745, 117] on icon "button" at bounding box center [745, 117] width 0 height 0
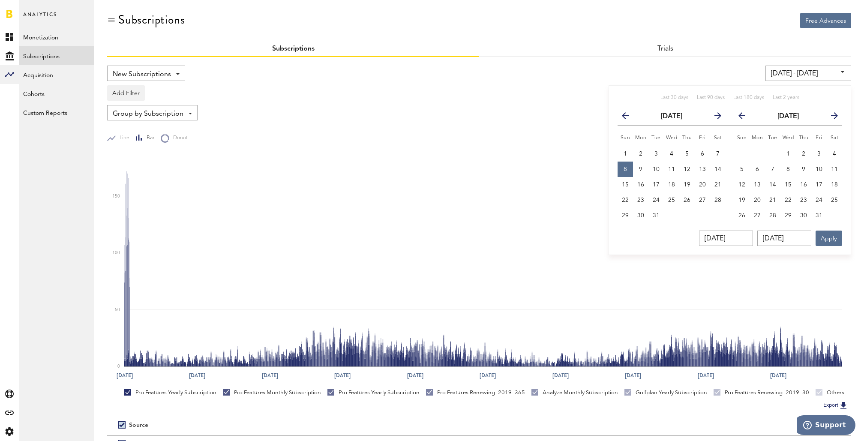
click at [745, 117] on icon "button" at bounding box center [745, 117] width 0 height 0
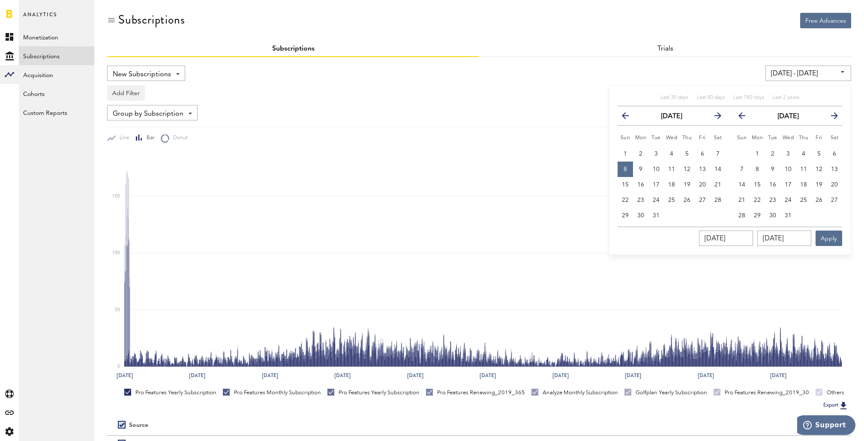
click at [745, 117] on icon "button" at bounding box center [745, 117] width 0 height 0
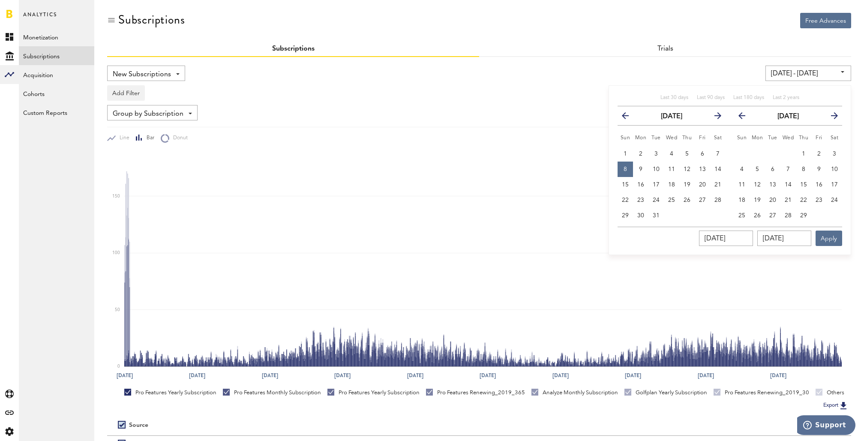
click at [745, 117] on icon "button" at bounding box center [745, 117] width 0 height 0
click at [744, 227] on button "31" at bounding box center [741, 230] width 15 height 15
type input "10/08/23 - 12/31/23"
type input "12/31/2023"
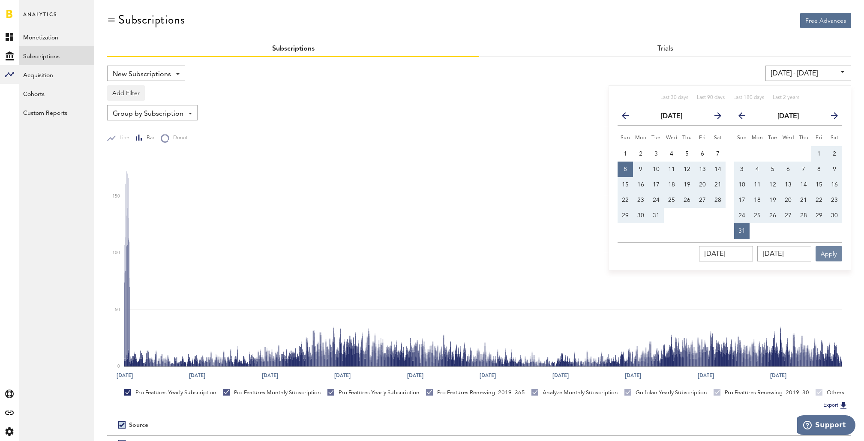
click at [832, 255] on button "Apply" at bounding box center [829, 253] width 27 height 15
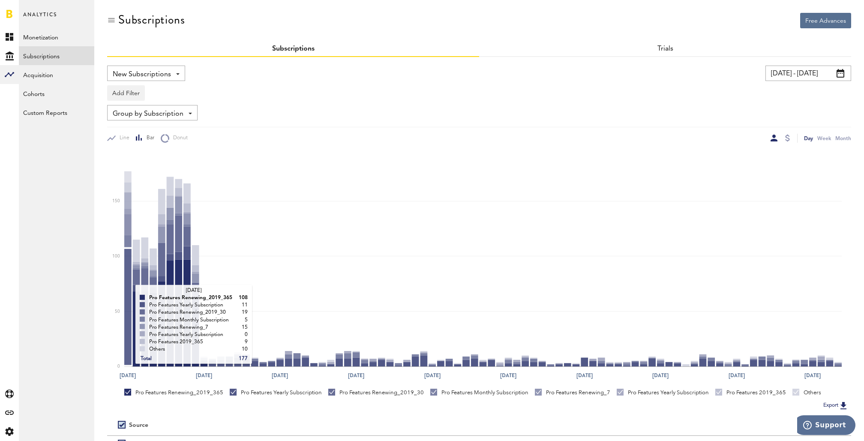
scroll to position [117, 0]
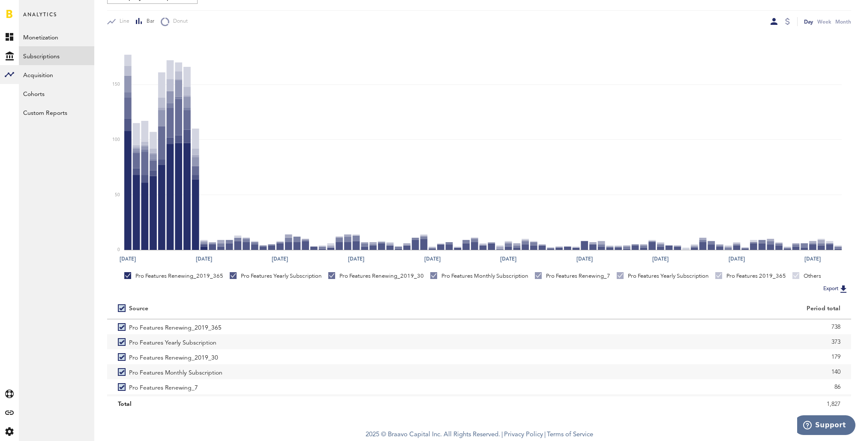
click at [122, 308] on label at bounding box center [123, 308] width 11 height 0
checkbox input "false"
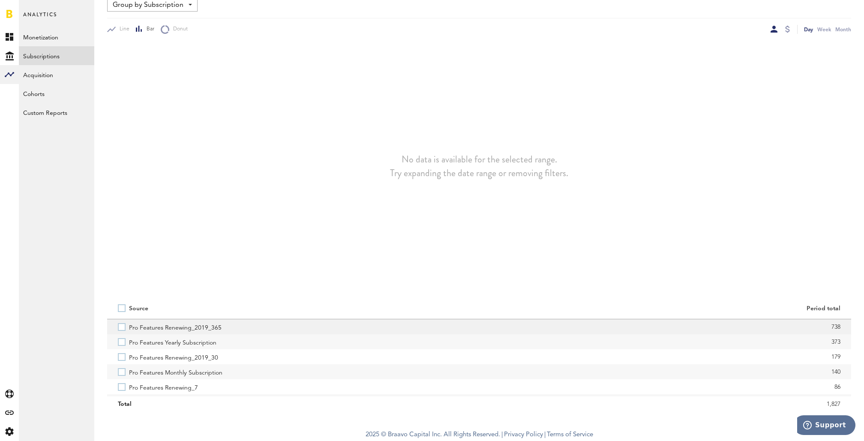
click at [123, 326] on label "Pro Features Renewing_2019_365" at bounding box center [293, 326] width 351 height 15
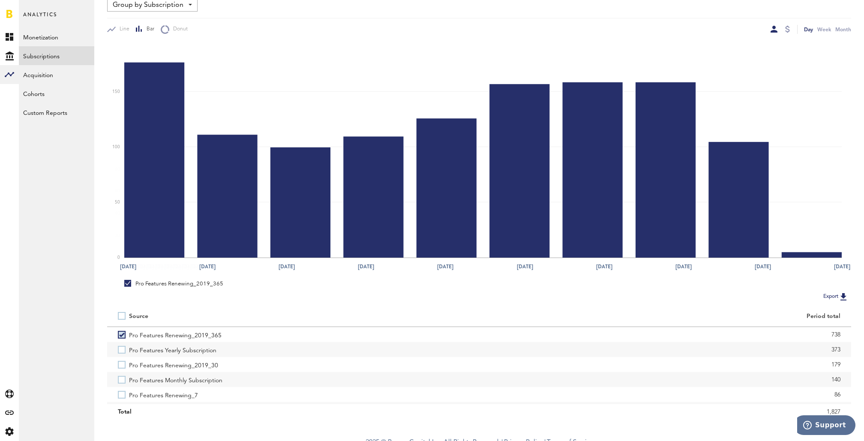
scroll to position [100, 0]
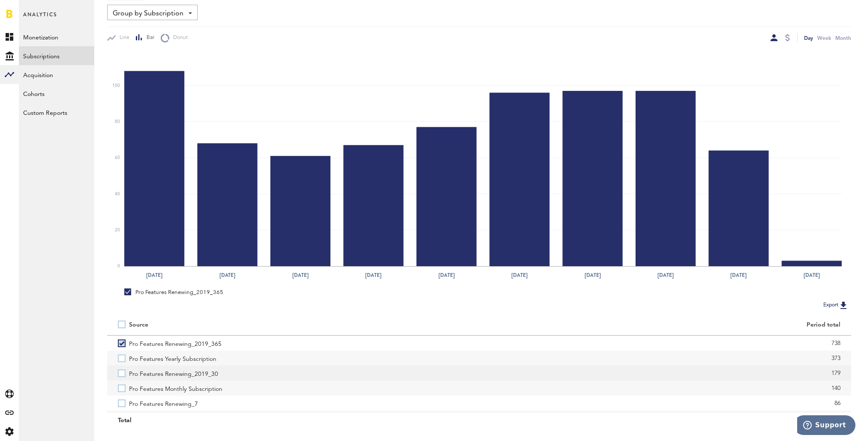
click at [124, 374] on label "Pro Features Renewing_2019_30" at bounding box center [293, 373] width 351 height 15
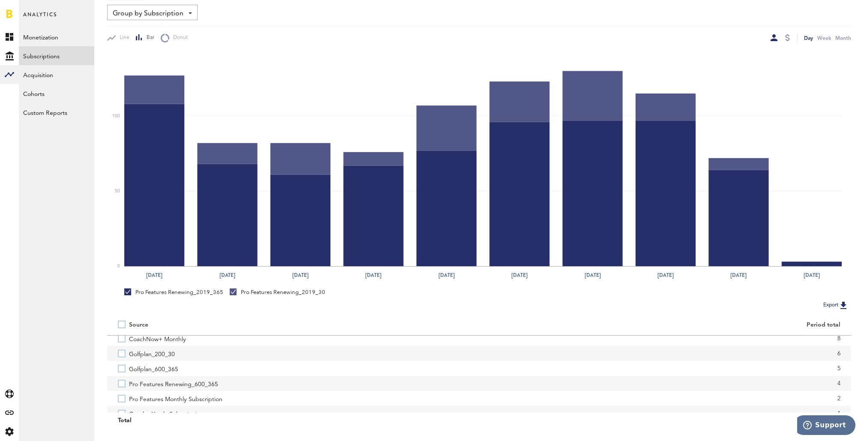
scroll to position [225, 0]
click at [124, 375] on label "Pro Features Renewing_600_365" at bounding box center [293, 372] width 351 height 15
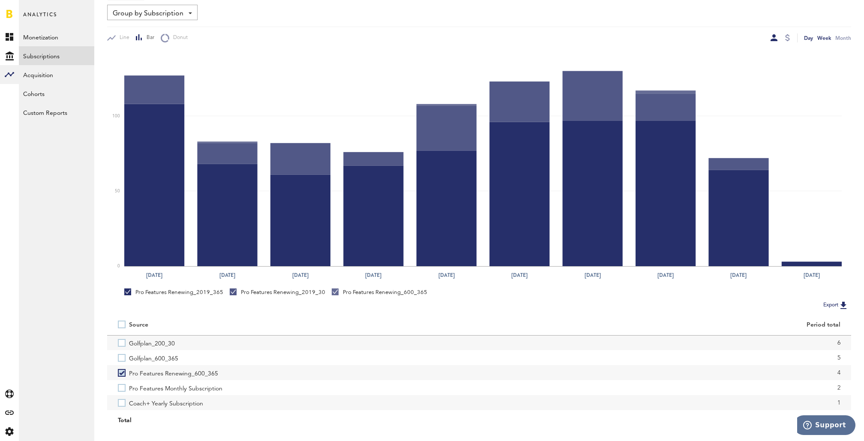
click at [824, 36] on div "Week" at bounding box center [825, 37] width 14 height 9
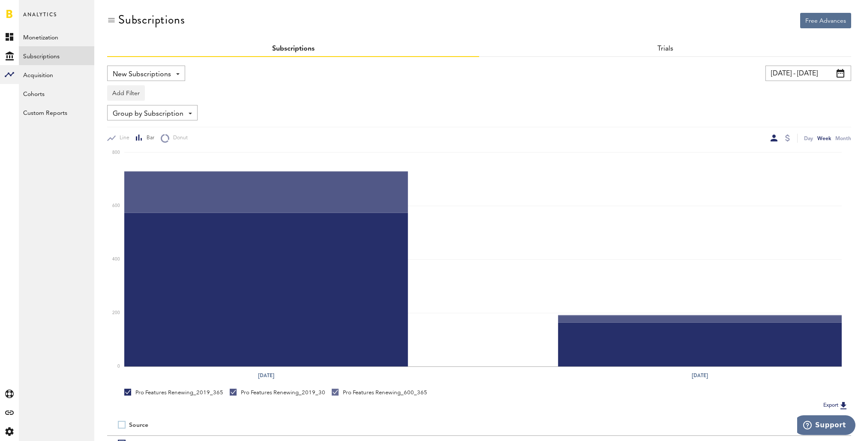
click at [6, 14] on link at bounding box center [9, 13] width 6 height 9
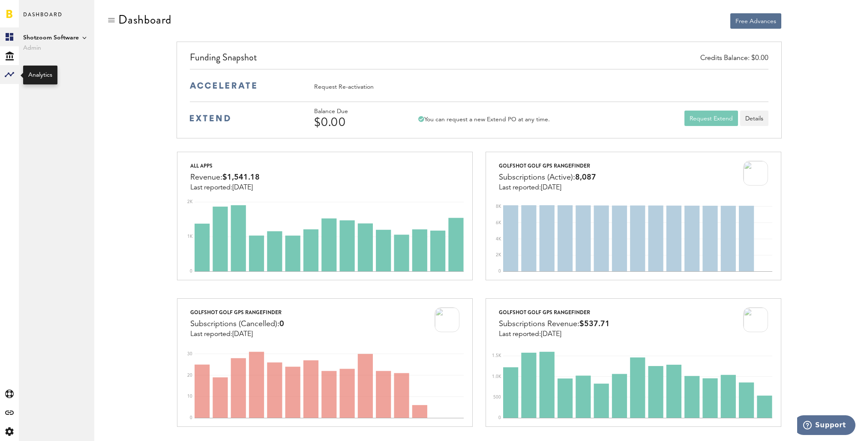
click at [9, 73] on icon at bounding box center [9, 74] width 9 height 5
click at [51, 57] on link "Subscriptions" at bounding box center [56, 55] width 75 height 19
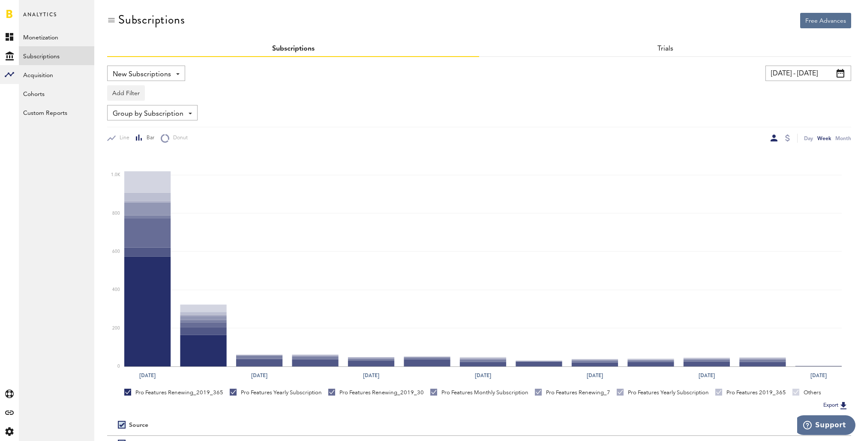
click at [168, 72] on span "New Subscriptions" at bounding box center [142, 74] width 58 height 15
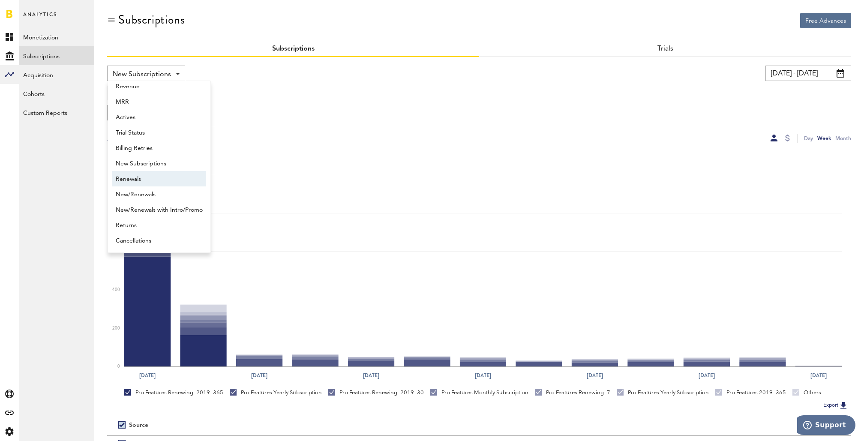
click at [153, 177] on span "Renewals" at bounding box center [159, 179] width 87 height 15
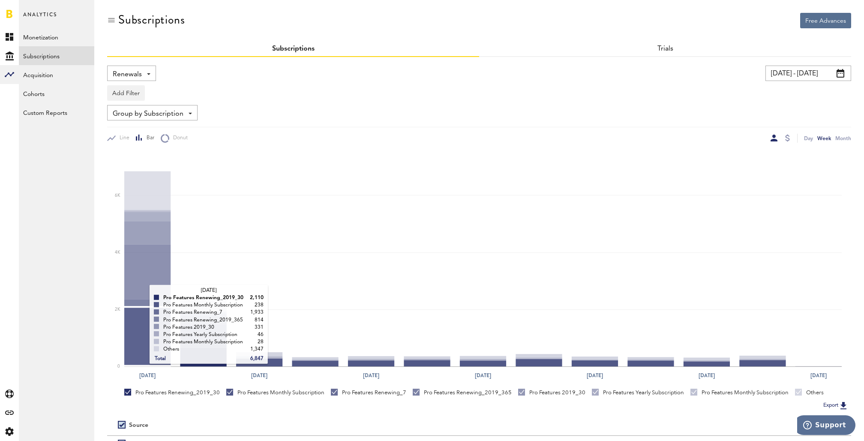
scroll to position [117, 0]
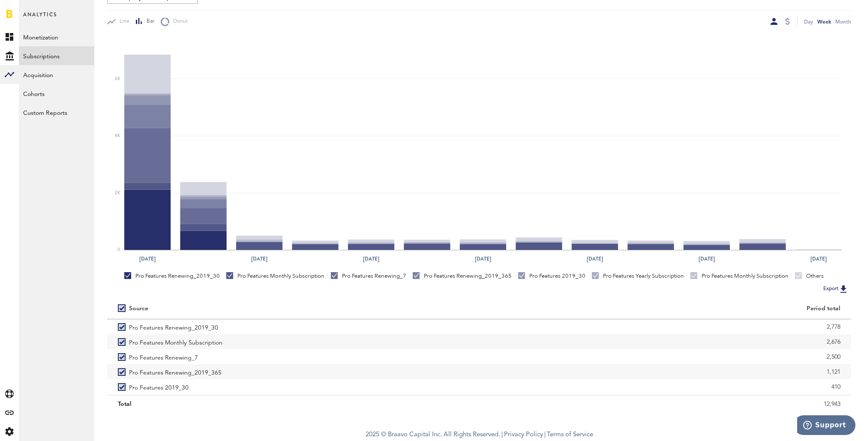
click at [119, 308] on label at bounding box center [123, 308] width 11 height 0
checkbox input "false"
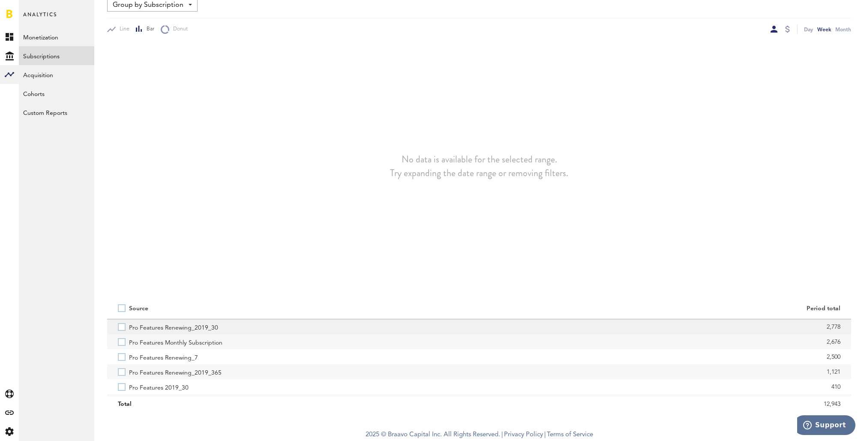
click at [118, 328] on label "Pro Features Renewing_2019_30" at bounding box center [293, 326] width 351 height 15
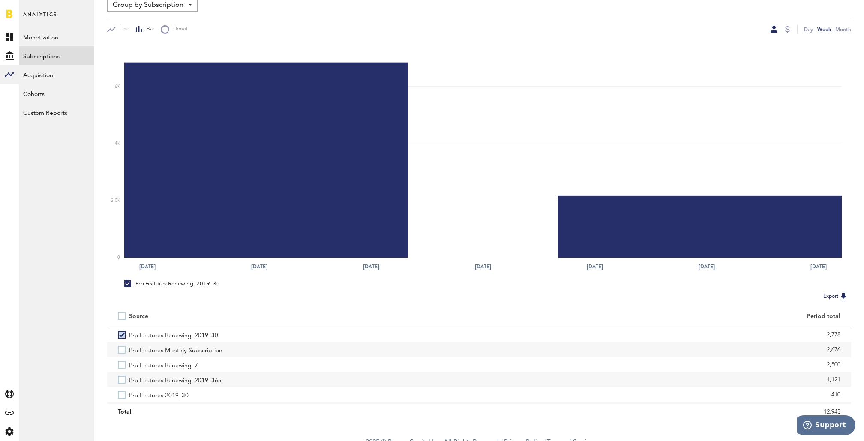
scroll to position [100, 0]
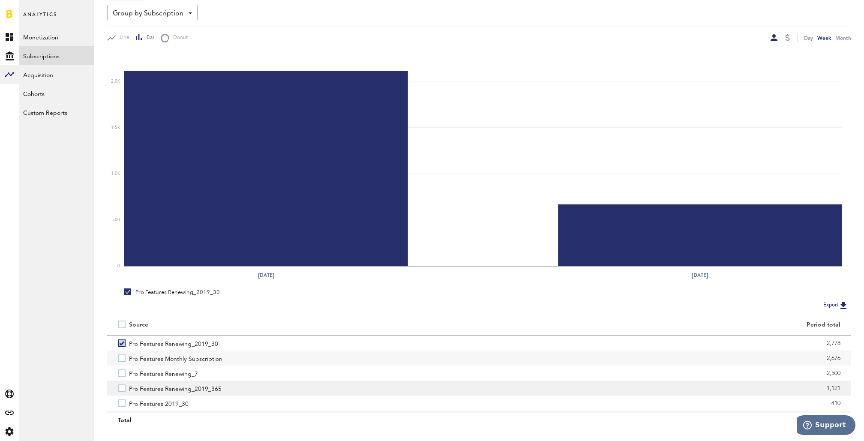
click at [120, 387] on label "Pro Features Renewing_2019_365" at bounding box center [293, 388] width 351 height 15
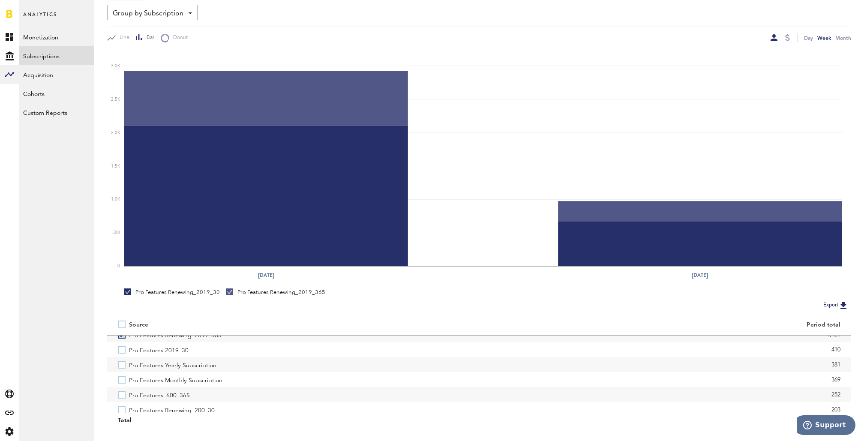
scroll to position [59, 0]
click at [120, 387] on label "Pro Features_600_365" at bounding box center [293, 389] width 351 height 15
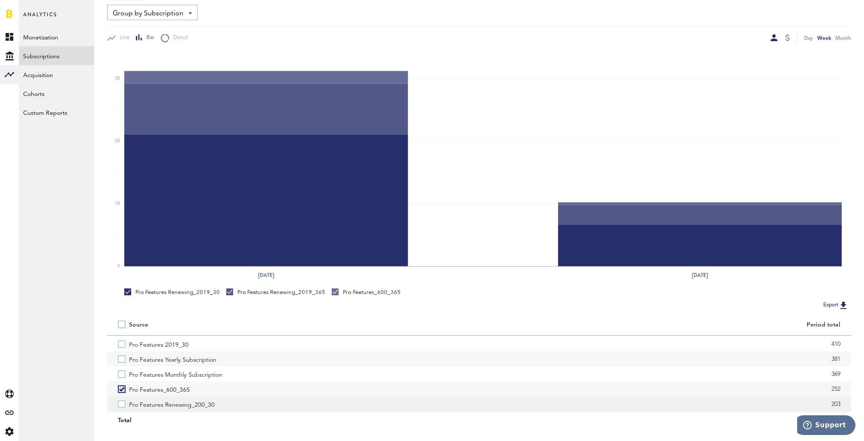
click at [121, 405] on label "Pro Features Renewing_200_30" at bounding box center [293, 404] width 351 height 15
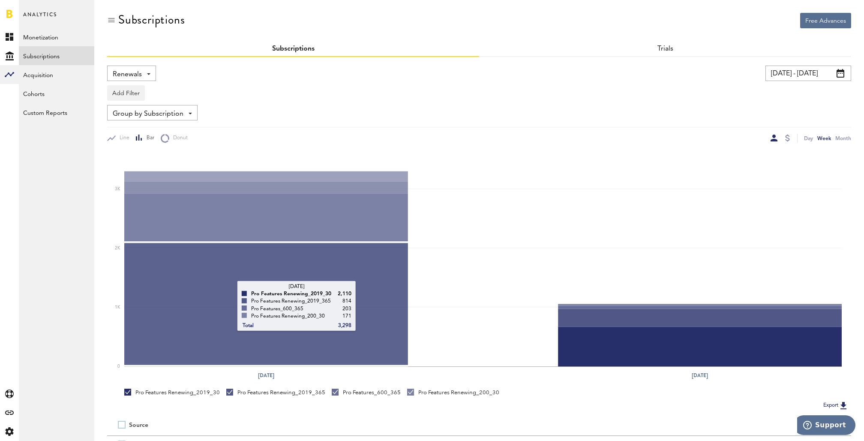
scroll to position [2, 0]
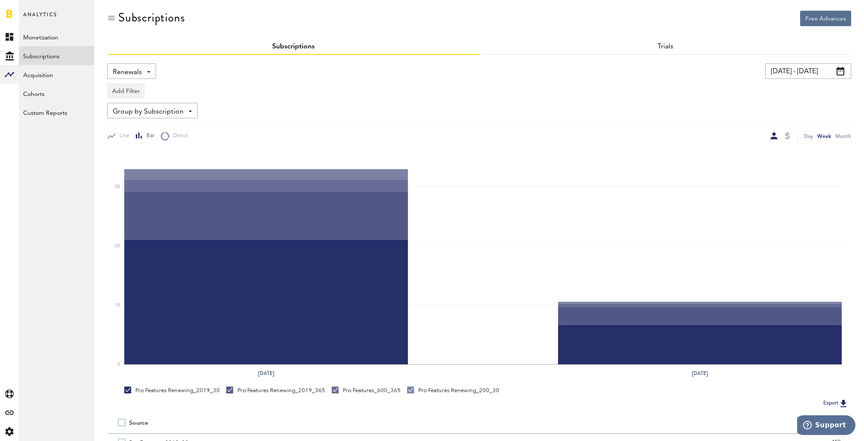
click at [794, 65] on input "10/08/23 - 12/31/23" at bounding box center [809, 70] width 86 height 15
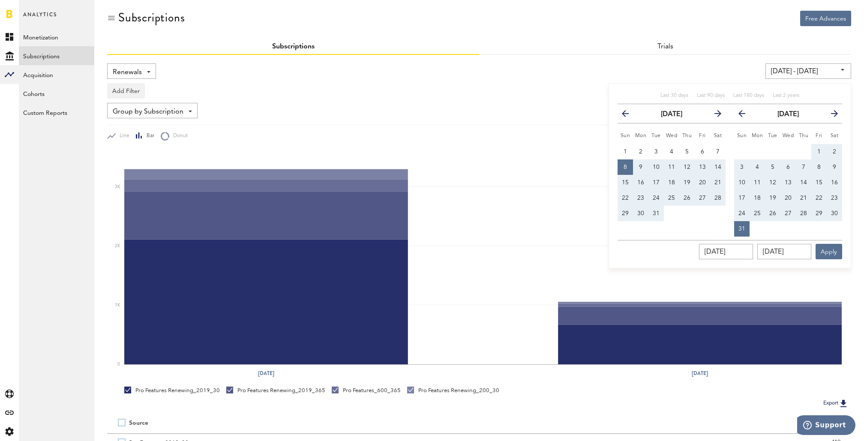
click at [620, 114] on th "previous" at bounding box center [625, 113] width 15 height 19
click at [629, 115] on icon "button" at bounding box center [629, 115] width 0 height 0
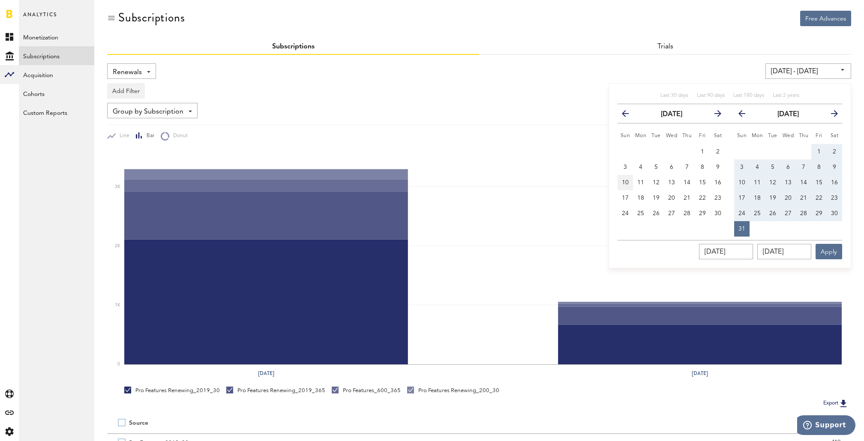
click at [624, 177] on button "10" at bounding box center [625, 182] width 15 height 15
type input "09/10/23 - 09/10/23"
type input "09/10/2023"
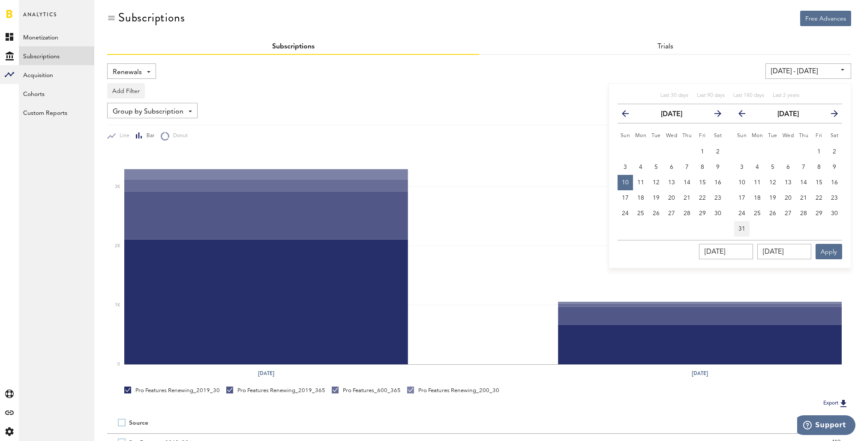
click at [743, 233] on button "31" at bounding box center [741, 228] width 15 height 15
type input "09/10/23 - 12/31/23"
type input "12/31/2023"
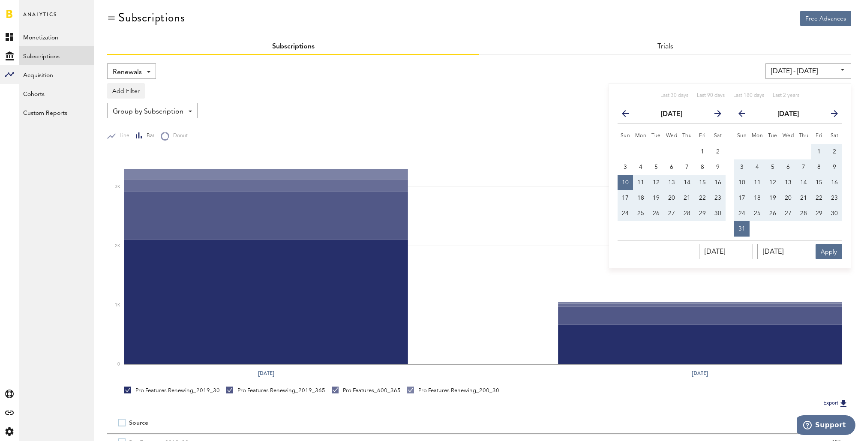
click at [834, 259] on div "Last 30 days Last 90 days Last 180 days Last 2 years previous September 2023 ne…" at bounding box center [730, 175] width 243 height 185
click at [833, 255] on button "Apply" at bounding box center [829, 251] width 27 height 15
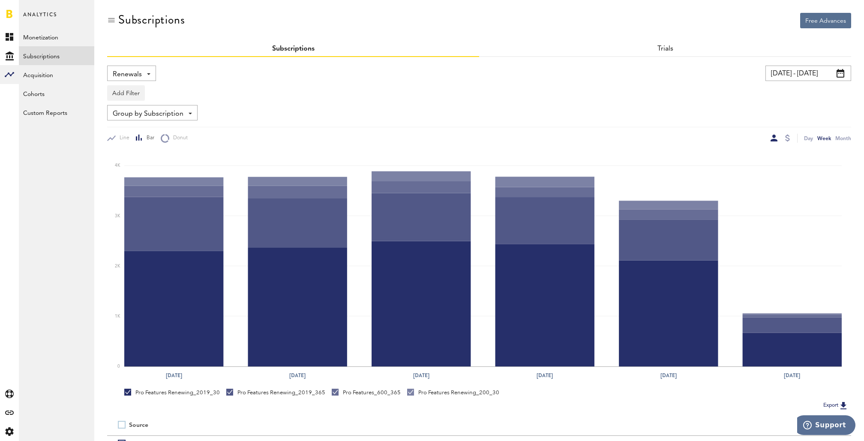
click at [8, 12] on link at bounding box center [9, 13] width 6 height 9
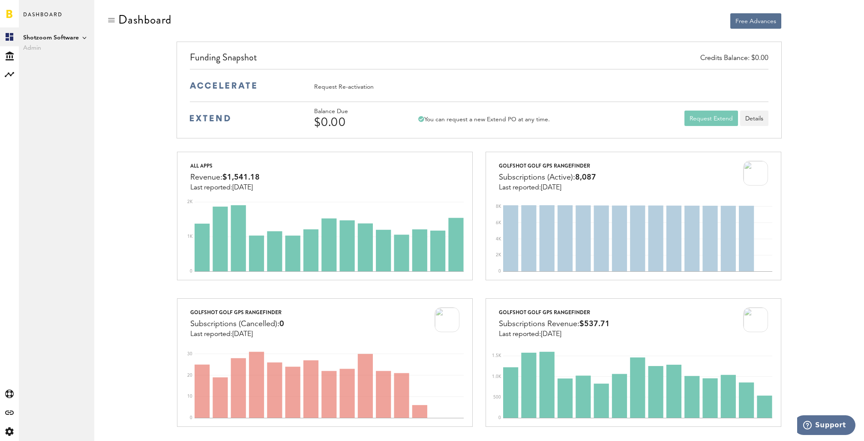
click at [79, 36] on span "Shotzoom Software" at bounding box center [56, 38] width 67 height 10
click at [112, 45] on link "Golfshot" at bounding box center [132, 46] width 67 height 15
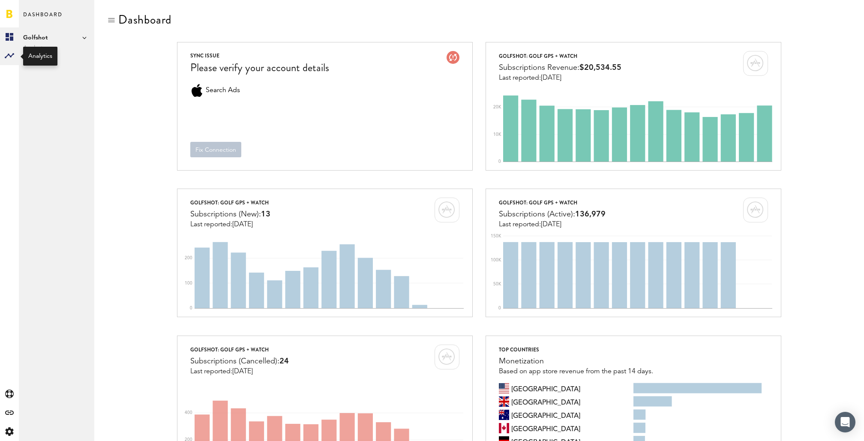
click at [11, 56] on icon at bounding box center [9, 55] width 9 height 5
click at [46, 58] on link "Subscriptions" at bounding box center [56, 55] width 75 height 19
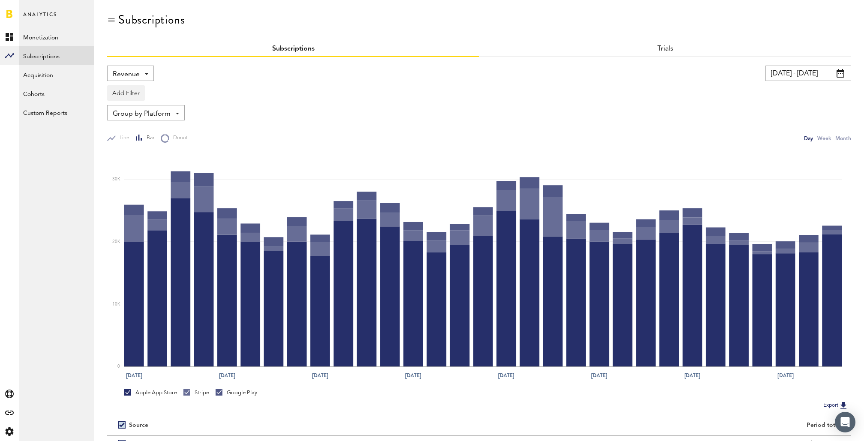
click at [145, 75] on div "Revenue Revenue MRR Actives Trial Status Billing Retries New Subscriptions Rene…" at bounding box center [130, 73] width 47 height 15
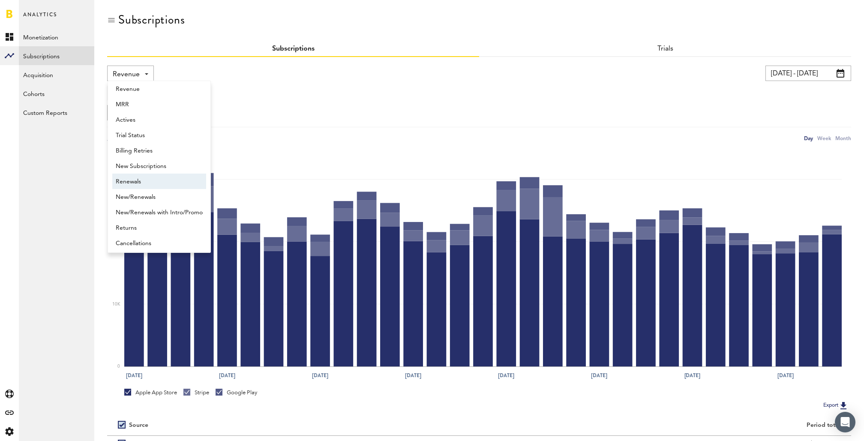
click at [144, 177] on span "Renewals" at bounding box center [159, 181] width 87 height 15
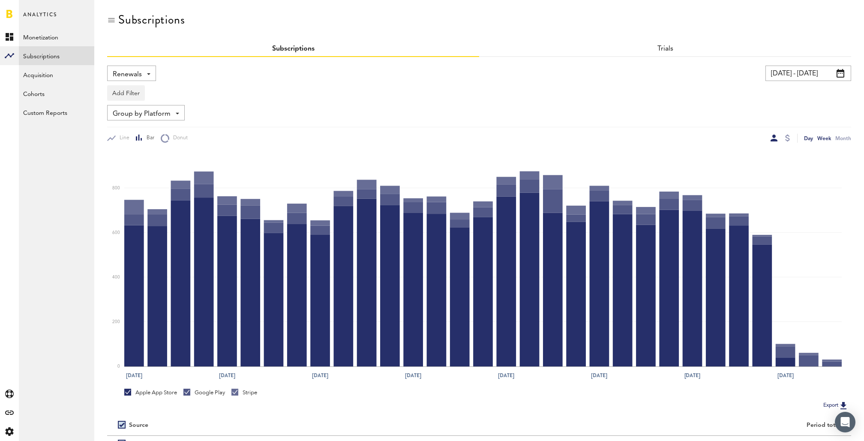
click at [828, 138] on div "Week" at bounding box center [825, 138] width 14 height 9
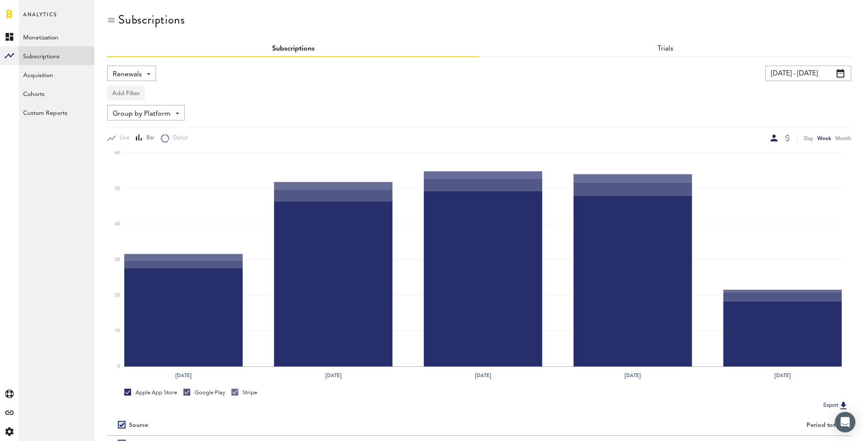
click at [129, 91] on button "Add Filter" at bounding box center [126, 92] width 38 height 15
click at [134, 133] on li "Apps" at bounding box center [146, 130] width 69 height 15
click at [153, 94] on div "Apps" at bounding box center [138, 94] width 37 height 15
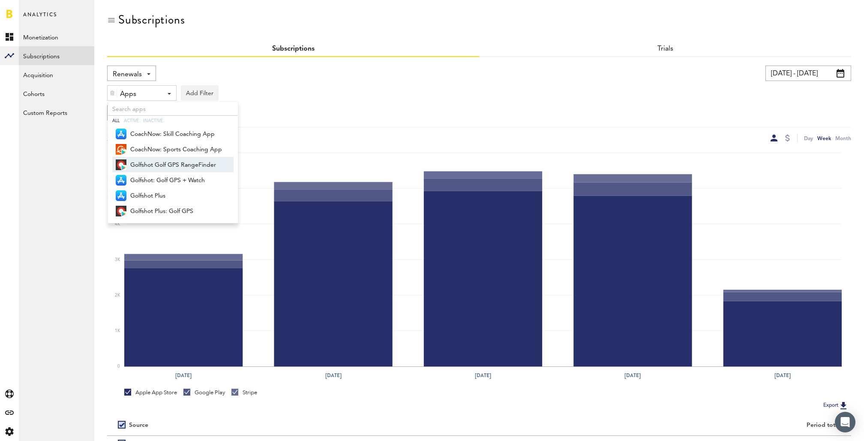
click at [160, 162] on span "Golfshot Golf GPS RangeFinder" at bounding box center [176, 165] width 92 height 15
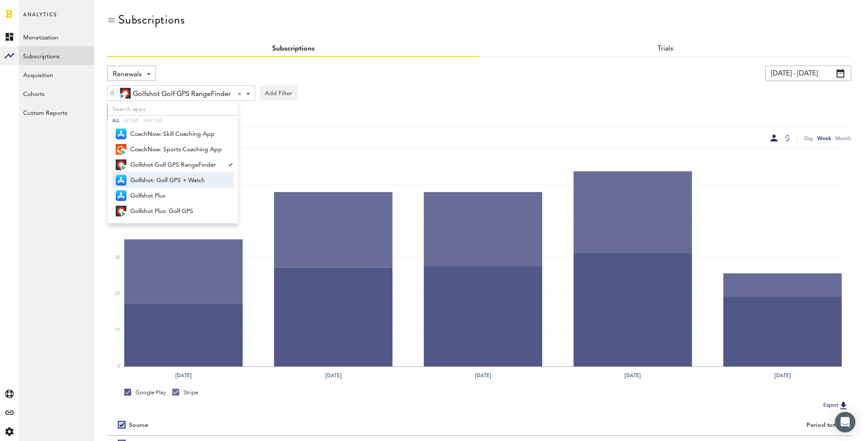
click at [160, 178] on span "Golfshot: Golf GPS + Watch" at bounding box center [176, 180] width 92 height 15
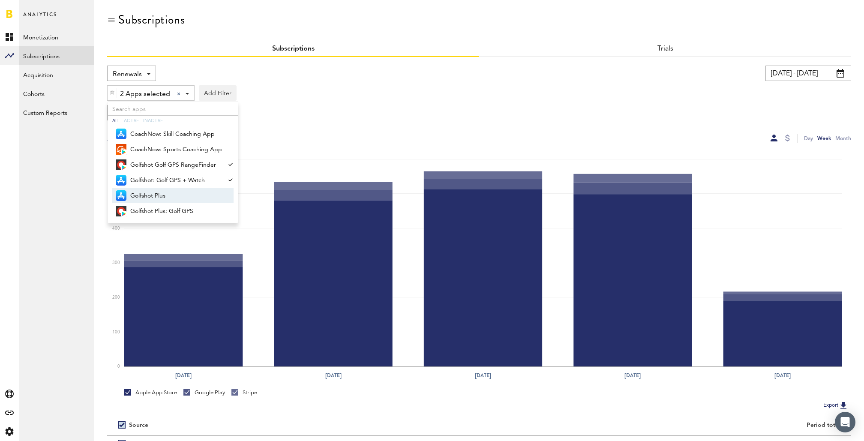
click at [159, 195] on span "Golfshot Plus" at bounding box center [176, 196] width 92 height 15
click at [159, 212] on span "Golfshot Plus: Golf GPS" at bounding box center [176, 211] width 92 height 15
click at [333, 103] on div "Renewals Revenue MRR Actives Trial Status Billing Retries New Subscriptions Ren…" at bounding box center [479, 104] width 744 height 77
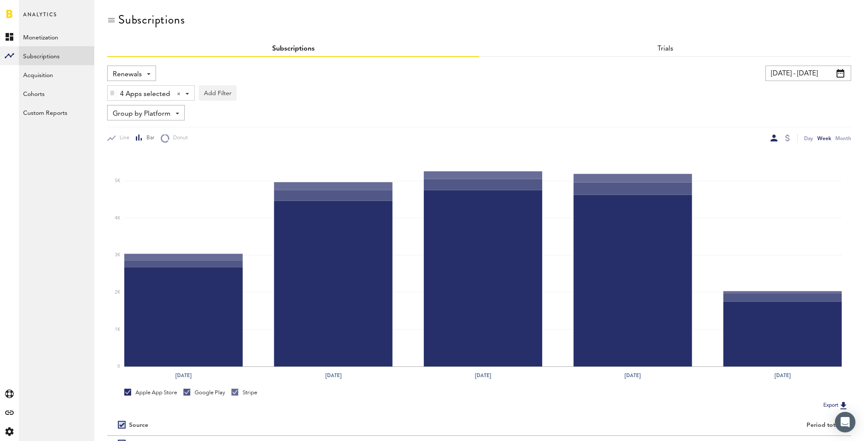
click at [795, 69] on input "[DATE] - [DATE]" at bounding box center [809, 73] width 86 height 15
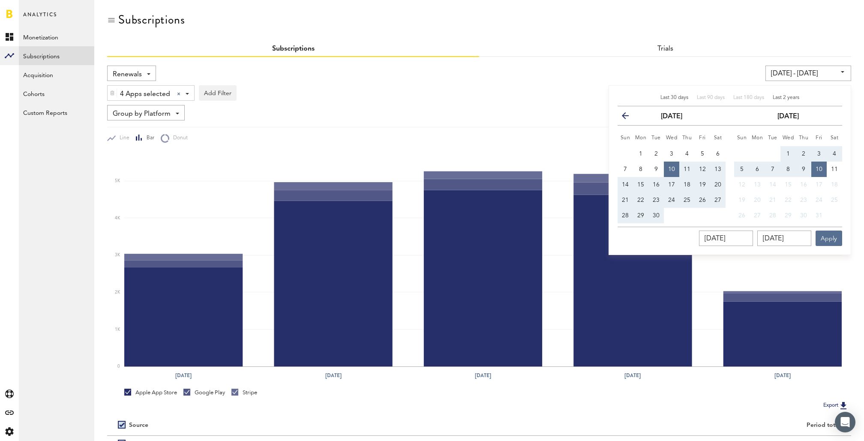
click at [782, 98] on span "Last 2 years" at bounding box center [786, 97] width 27 height 5
type input "[DATE] - [DATE]"
type input "[DATE]"
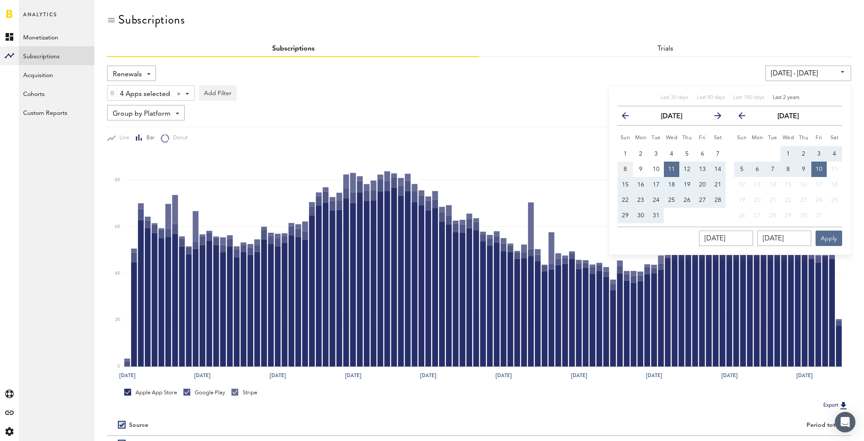
click at [628, 168] on button "8" at bounding box center [625, 169] width 15 height 15
type input "[DATE] - [DATE]"
type input "[DATE]"
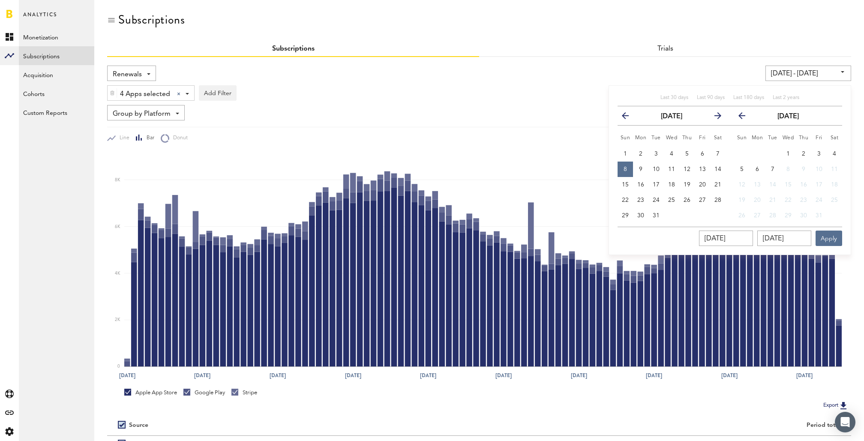
click at [745, 117] on icon "button" at bounding box center [745, 117] width 0 height 0
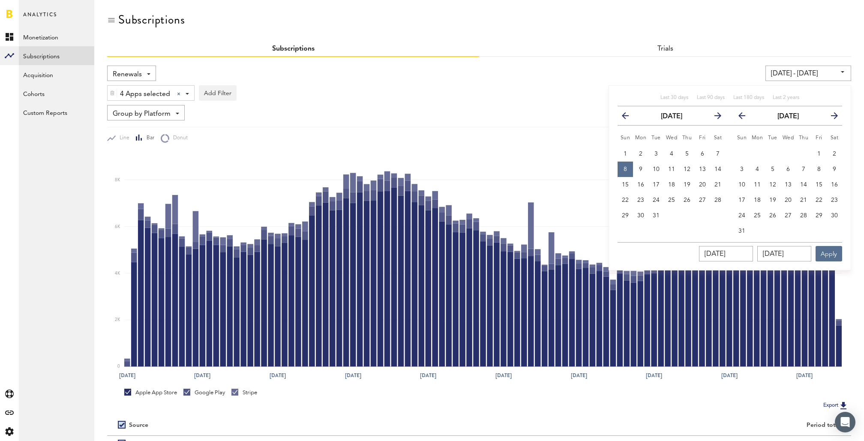
click at [745, 117] on icon "button" at bounding box center [745, 117] width 0 height 0
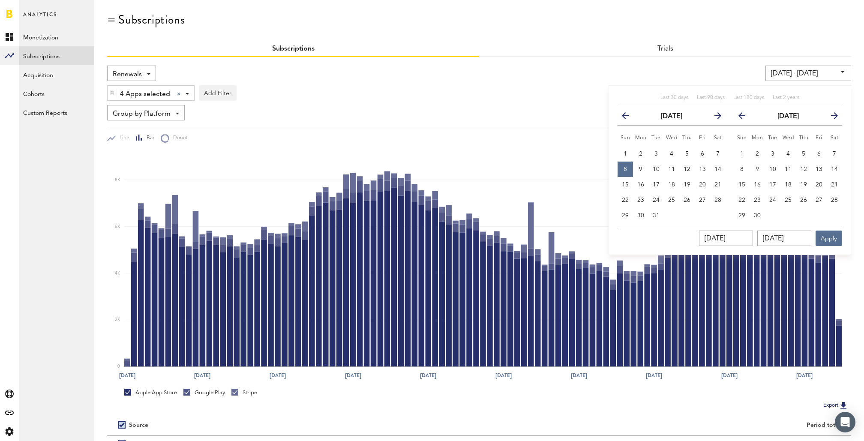
click at [745, 117] on icon "button" at bounding box center [745, 117] width 0 height 0
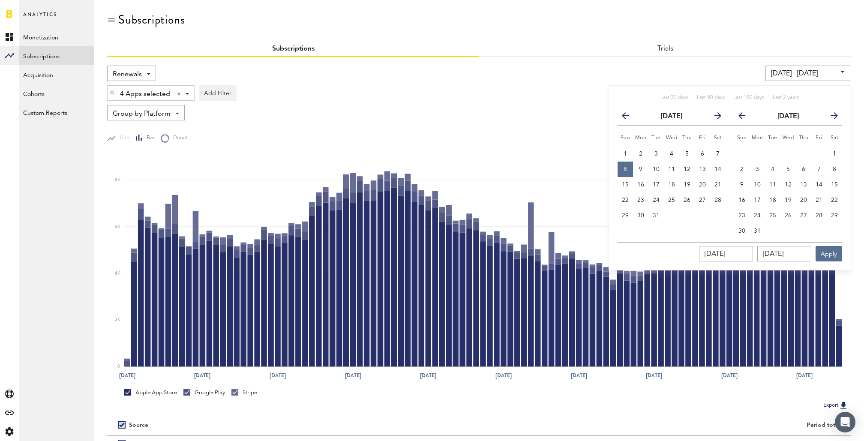
click at [745, 117] on icon "button" at bounding box center [745, 117] width 0 height 0
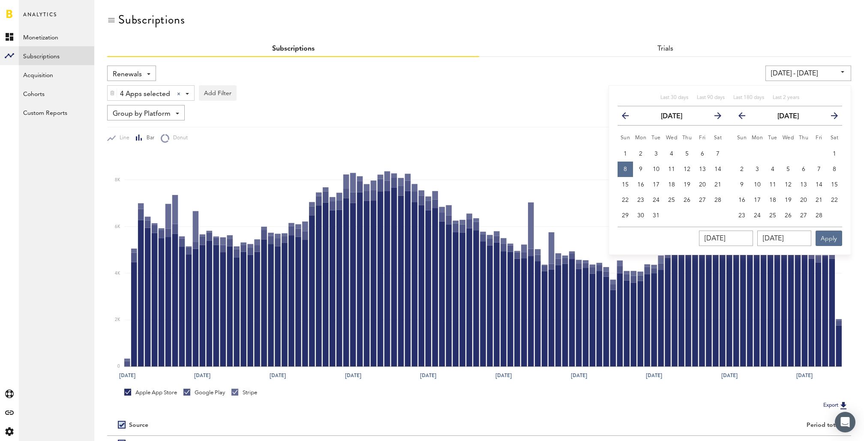
click at [745, 117] on icon "button" at bounding box center [745, 117] width 0 height 0
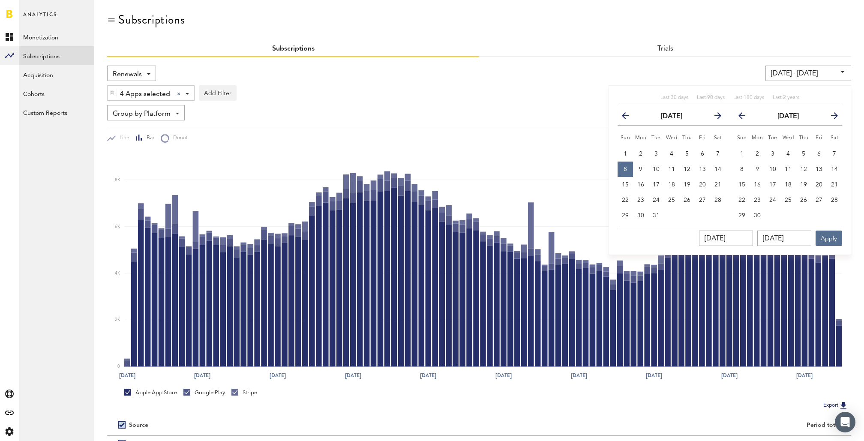
click at [745, 117] on icon "button" at bounding box center [745, 117] width 0 height 0
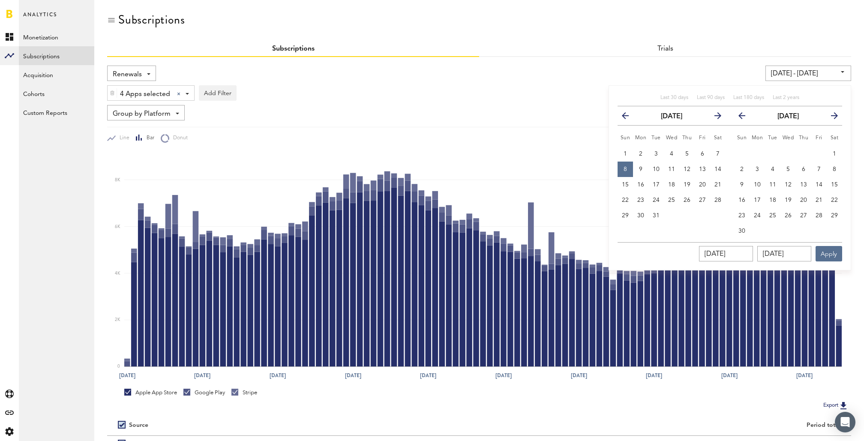
click at [745, 117] on icon "button" at bounding box center [745, 117] width 0 height 0
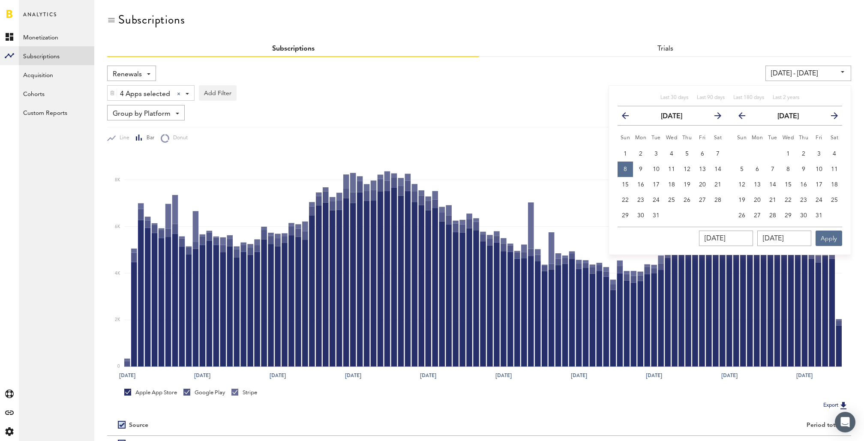
click at [745, 117] on icon "button" at bounding box center [745, 117] width 0 height 0
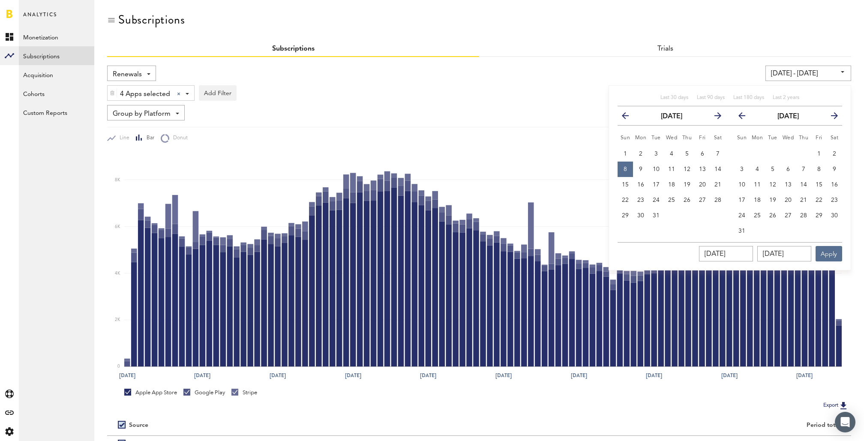
click at [745, 117] on icon "button" at bounding box center [745, 117] width 0 height 0
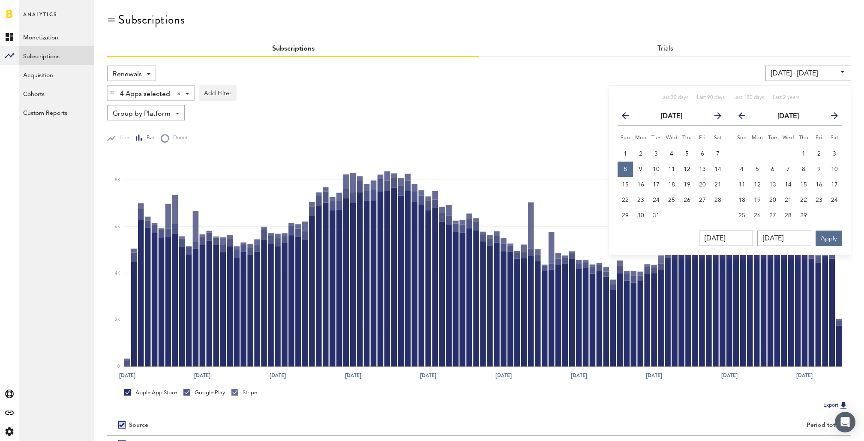
click at [745, 117] on icon "button" at bounding box center [745, 117] width 0 height 0
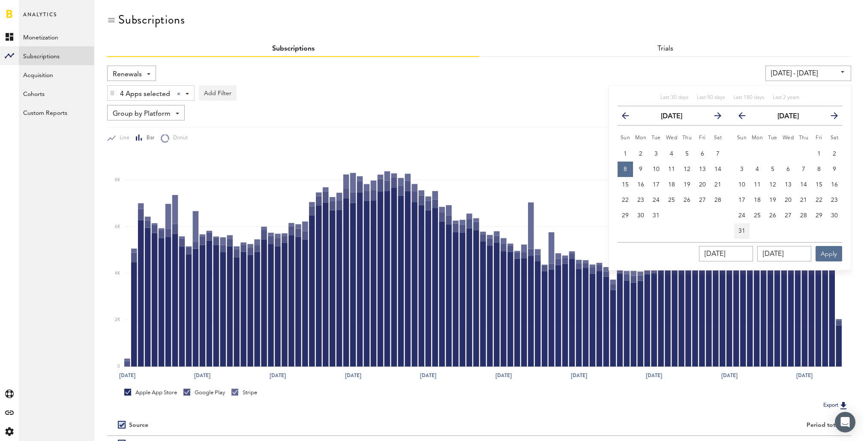
click at [742, 231] on span "31" at bounding box center [742, 231] width 7 height 6
type input "[DATE] - [DATE]"
type input "[DATE]"
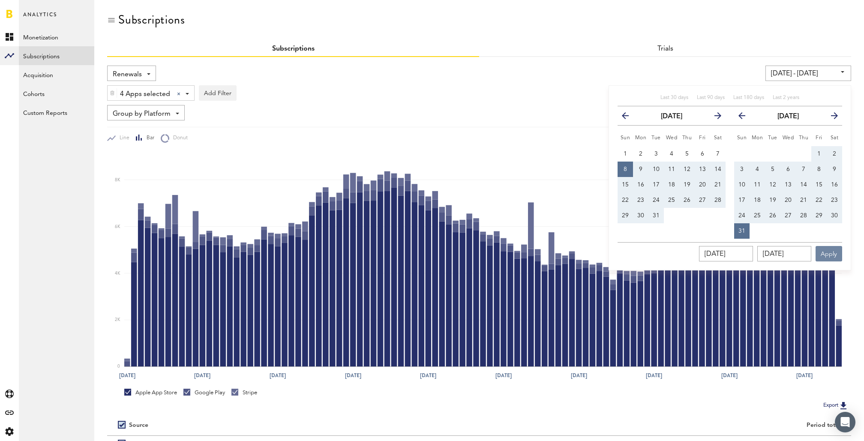
click at [826, 254] on button "Apply" at bounding box center [829, 253] width 27 height 15
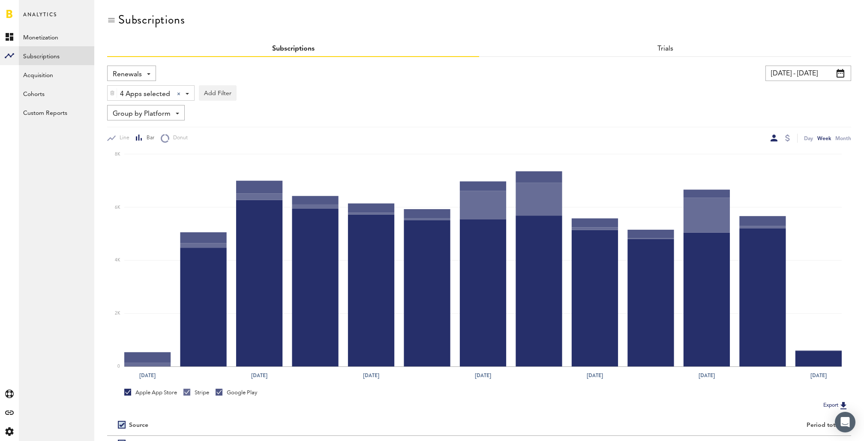
click at [165, 115] on span "Group by Platform" at bounding box center [142, 114] width 58 height 15
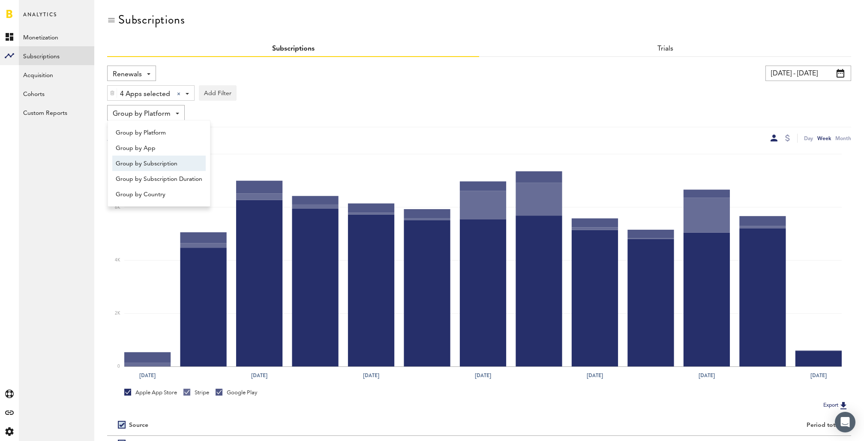
click at [162, 163] on span "Group by Subscription" at bounding box center [159, 163] width 87 height 15
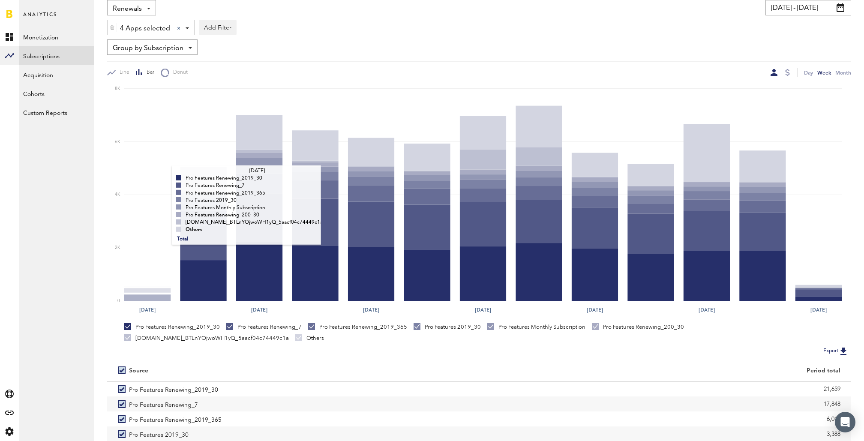
scroll to position [128, 0]
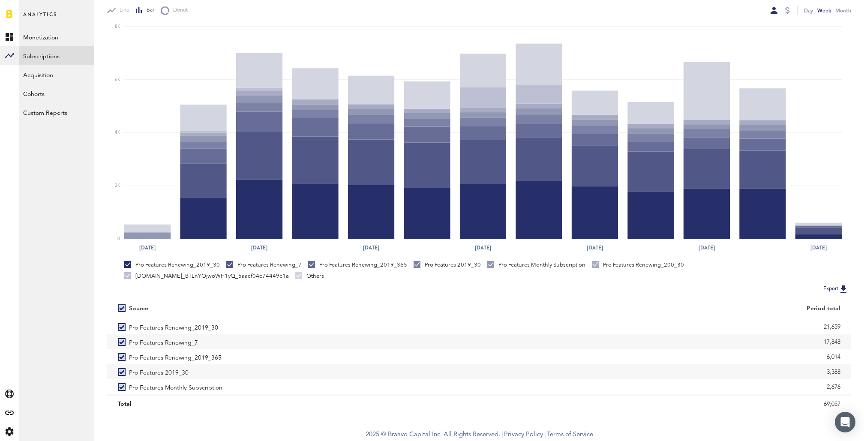
click at [120, 308] on label at bounding box center [123, 308] width 11 height 0
checkbox input "false"
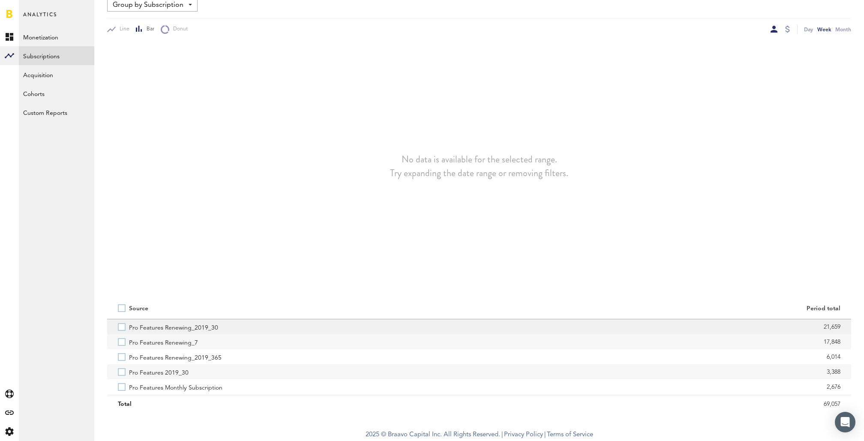
click at [121, 326] on label "Pro Features Renewing_2019_30" at bounding box center [293, 326] width 351 height 15
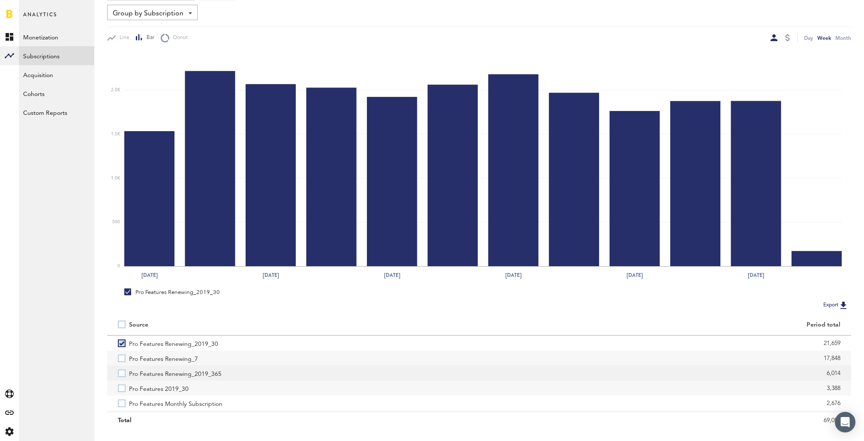
click at [122, 371] on label "Pro Features Renewing_2019_365" at bounding box center [293, 373] width 351 height 15
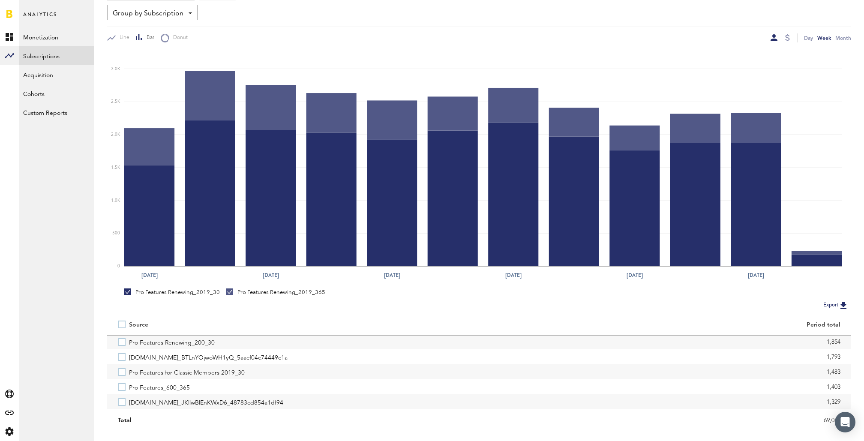
scroll to position [90, 0]
click at [122, 371] on label "Pro Features_600_365" at bounding box center [293, 373] width 351 height 15
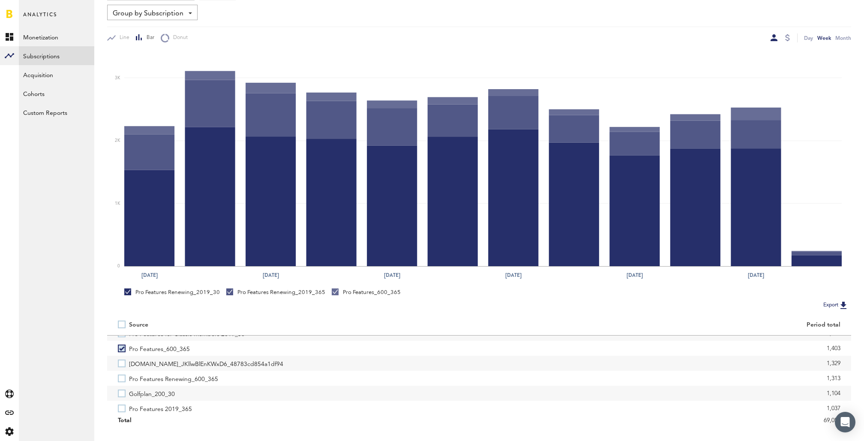
scroll to position [117, 0]
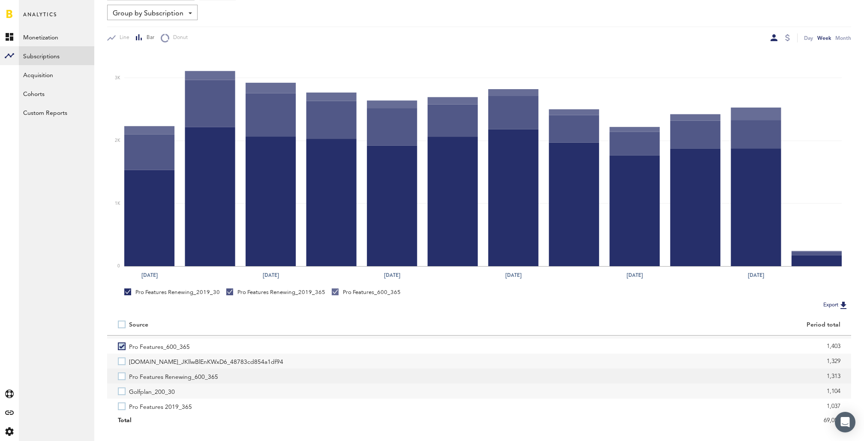
click at [122, 373] on label "Pro Features Renewing_600_365" at bounding box center [293, 376] width 351 height 15
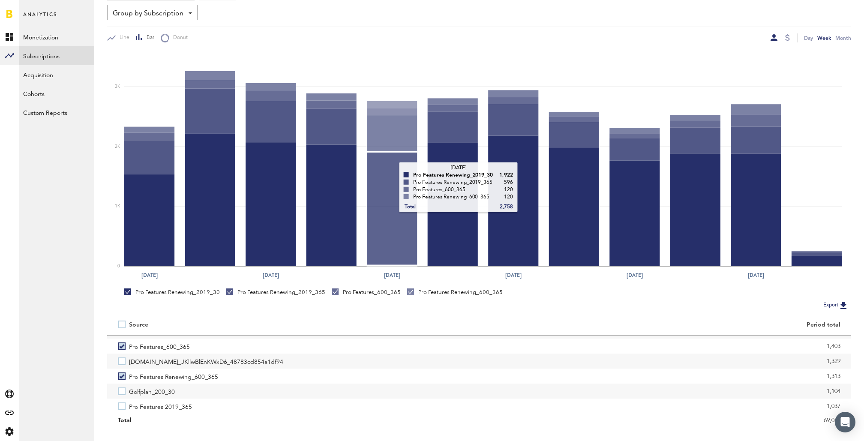
scroll to position [0, 0]
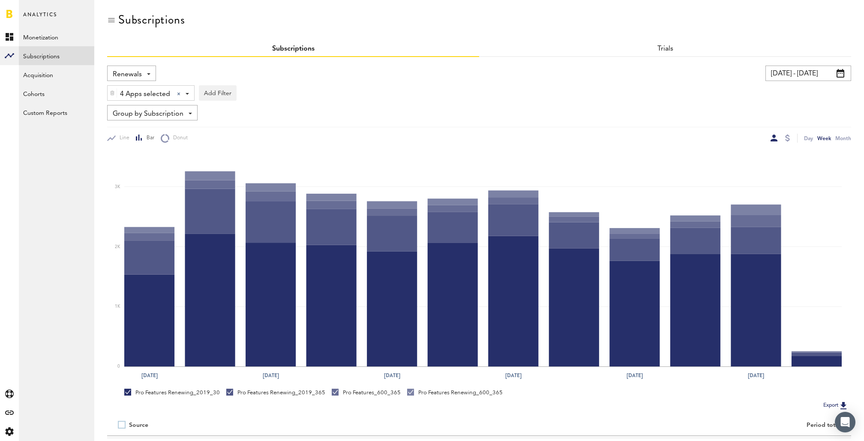
click at [821, 78] on input "10/08/23 - 12/31/23" at bounding box center [809, 73] width 86 height 15
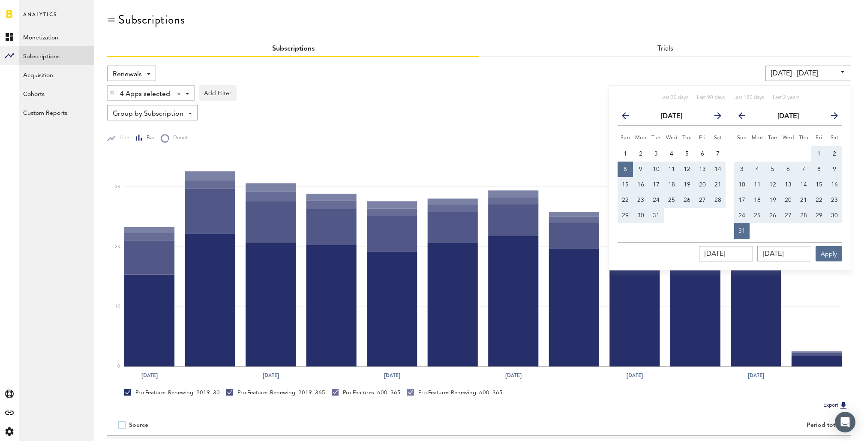
click at [831, 117] on icon "button" at bounding box center [831, 117] width 0 height 0
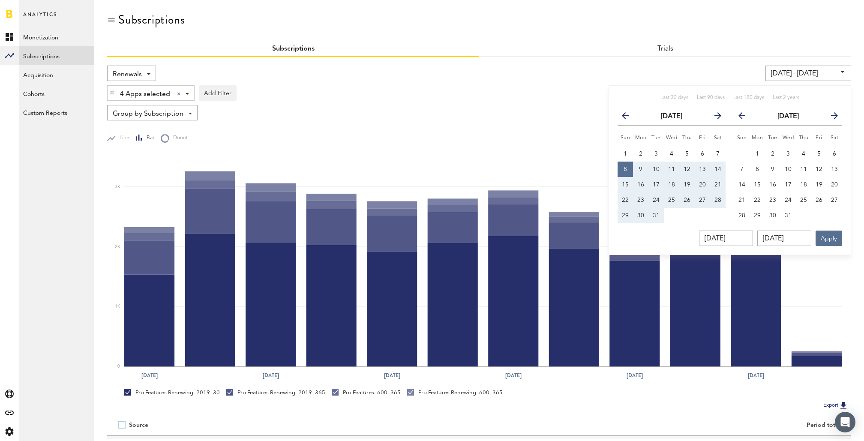
click at [831, 117] on icon "button" at bounding box center [831, 117] width 0 height 0
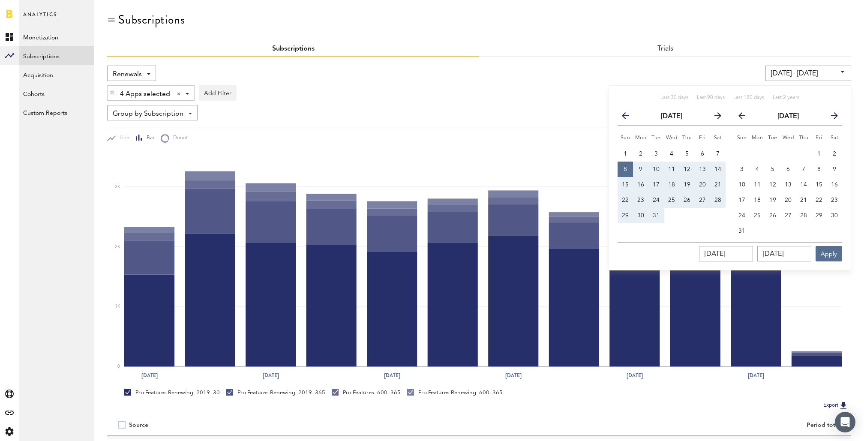
click at [831, 117] on icon "button" at bounding box center [831, 117] width 0 height 0
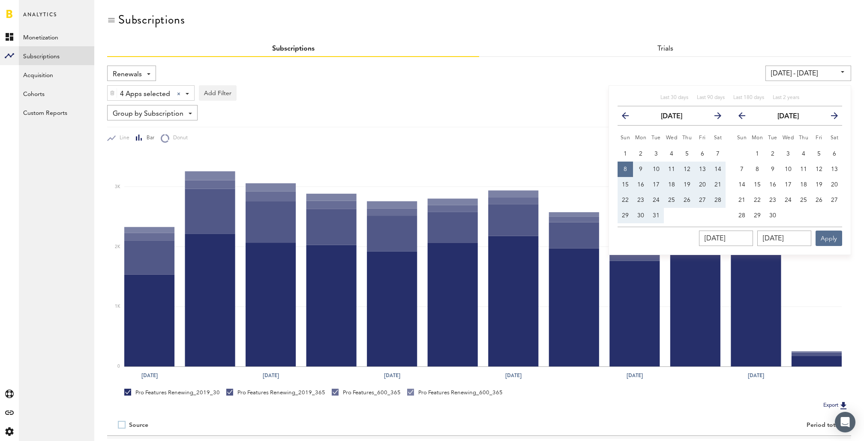
click at [831, 117] on icon "button" at bounding box center [831, 117] width 0 height 0
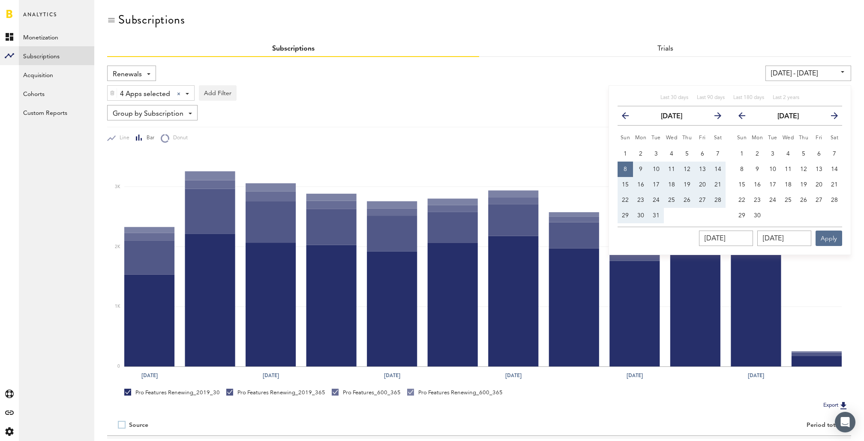
click at [831, 117] on icon "button" at bounding box center [831, 117] width 0 height 0
click at [745, 117] on icon "button" at bounding box center [745, 117] width 0 height 0
click at [831, 117] on icon "button" at bounding box center [831, 117] width 0 height 0
click at [743, 169] on span "6" at bounding box center [741, 169] width 3 height 6
type input "10/06/24 - 10/06/24"
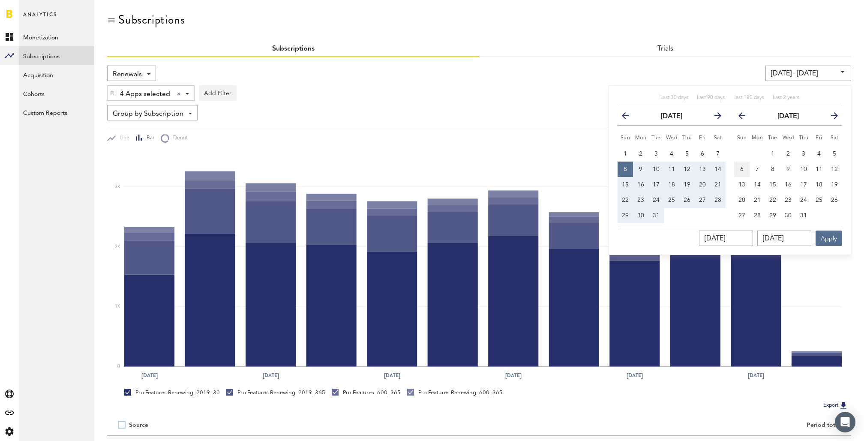
type input "10/06/2024"
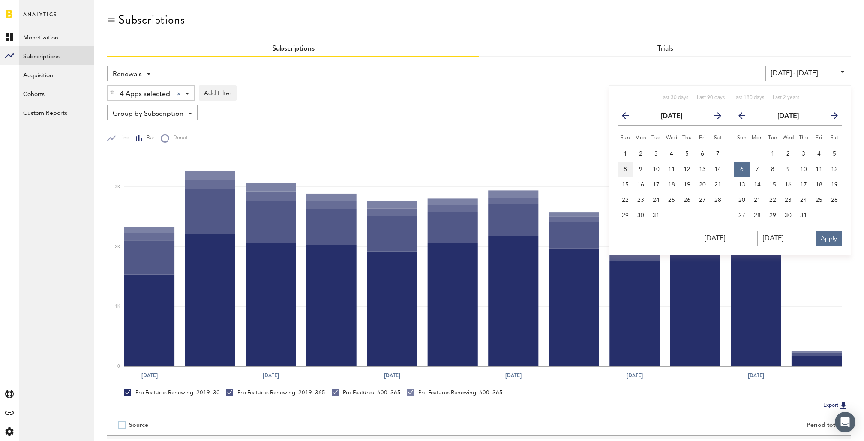
click at [627, 169] on span "8" at bounding box center [625, 169] width 3 height 6
type input "10/08/23 - 10/08/23"
type input "10/08/2023"
click at [743, 166] on span "6" at bounding box center [741, 169] width 3 height 6
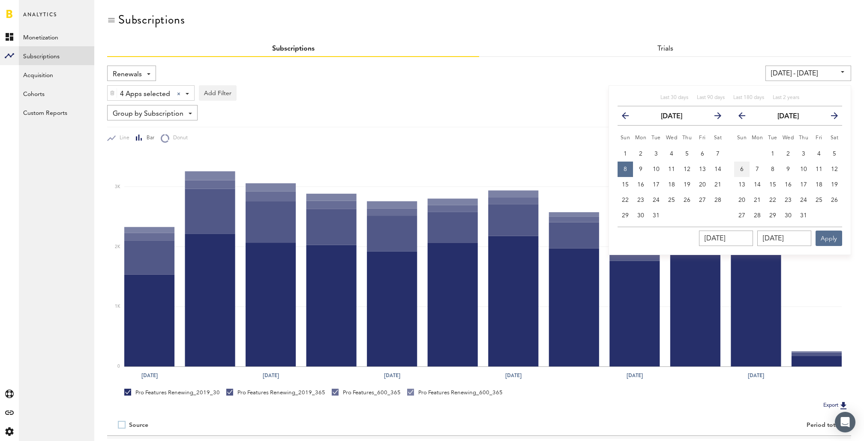
type input "10/08/23 - 10/06/24"
type input "10/06/2024"
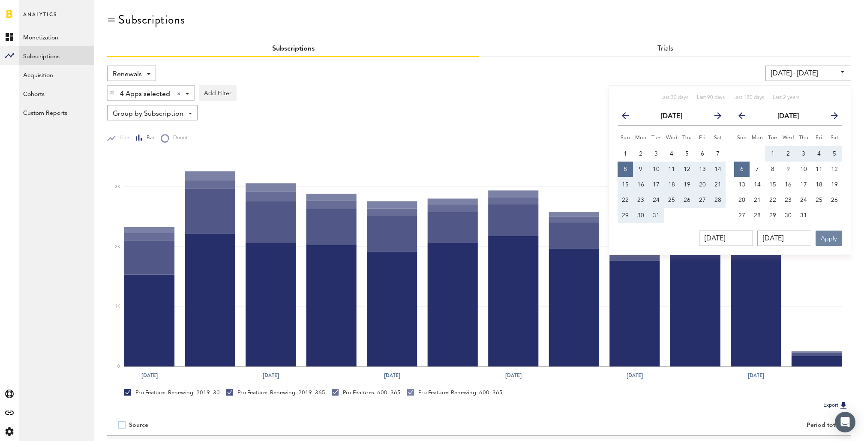
click at [839, 237] on button "Apply" at bounding box center [829, 238] width 27 height 15
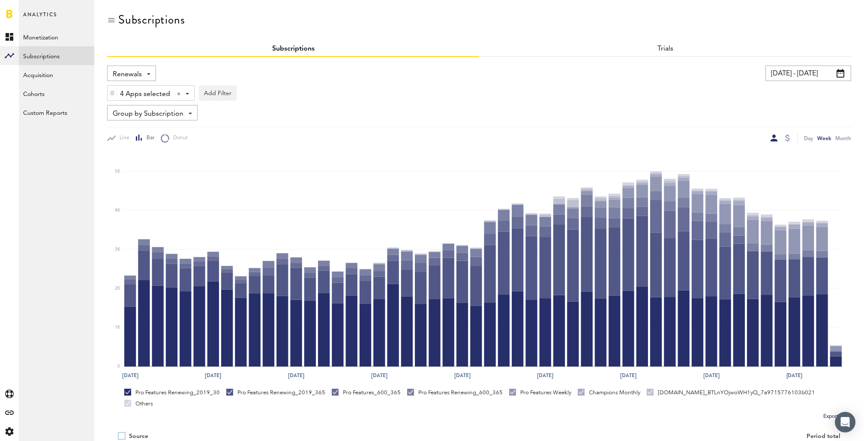
click at [141, 71] on span "Renewals" at bounding box center [127, 74] width 29 height 15
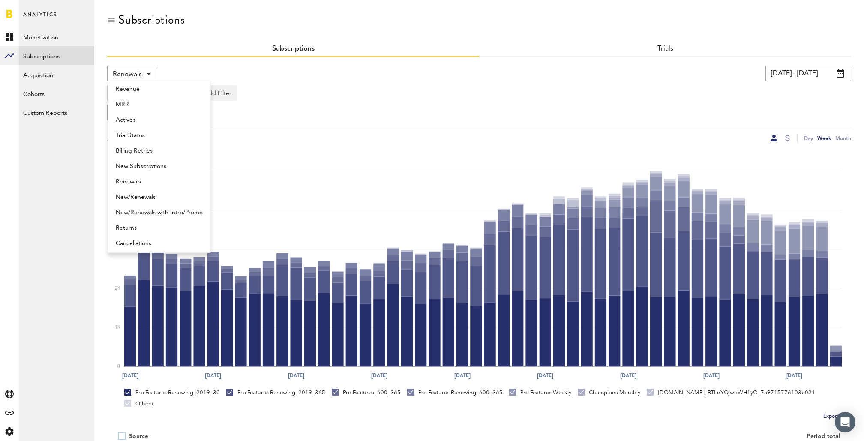
scroll to position [7, 0]
click at [144, 164] on span "New Subscriptions" at bounding box center [159, 163] width 87 height 15
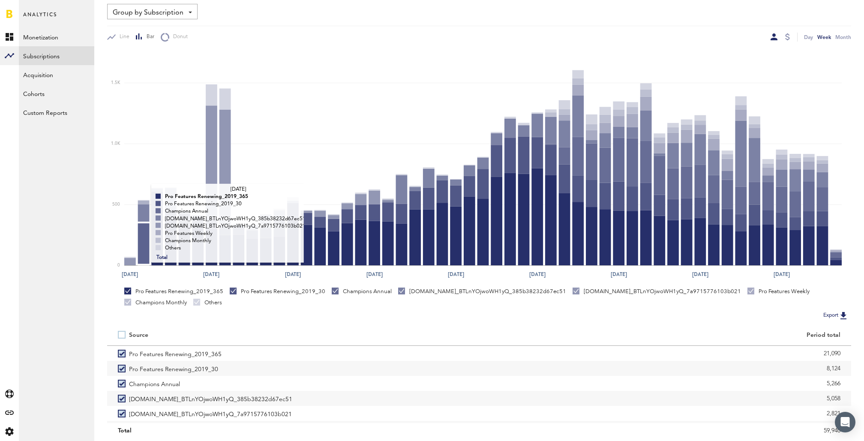
scroll to position [128, 0]
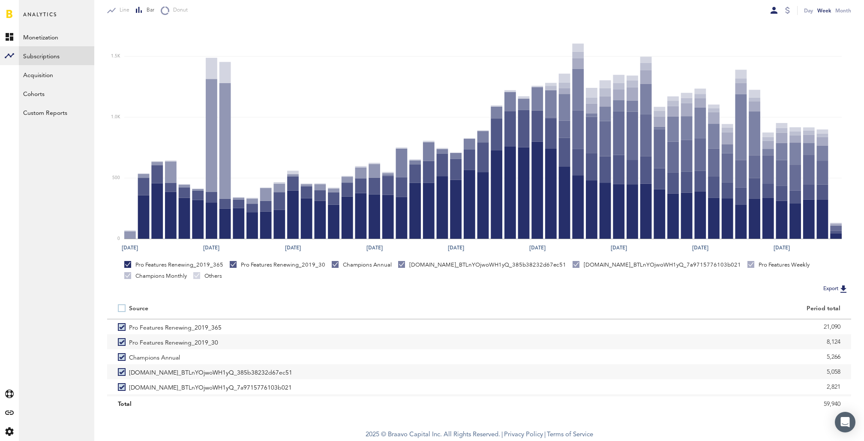
click at [123, 308] on label at bounding box center [123, 308] width 11 height 0
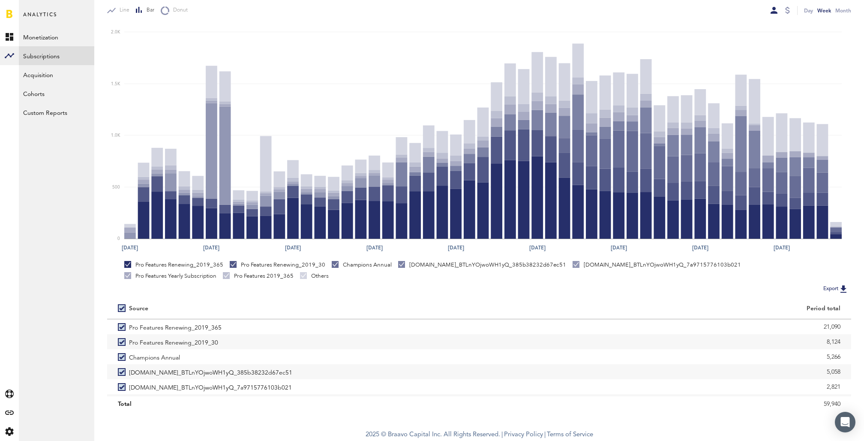
click at [124, 308] on label at bounding box center [123, 308] width 11 height 0
checkbox input "false"
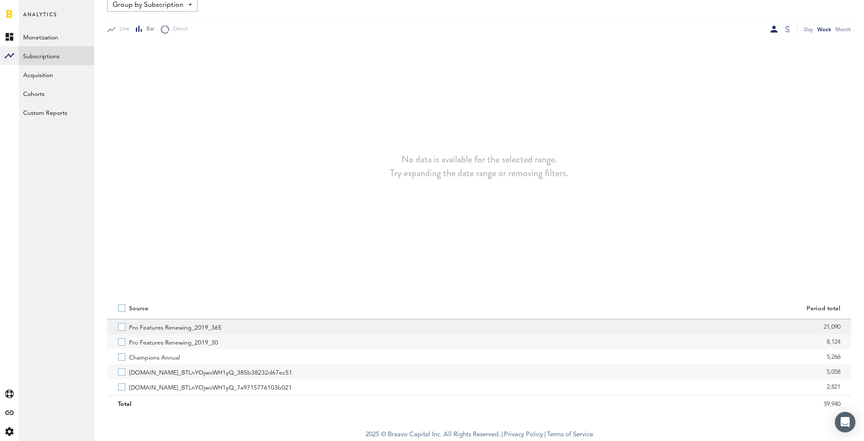
click at [122, 328] on label "Pro Features Renewing_2019_365" at bounding box center [293, 326] width 351 height 15
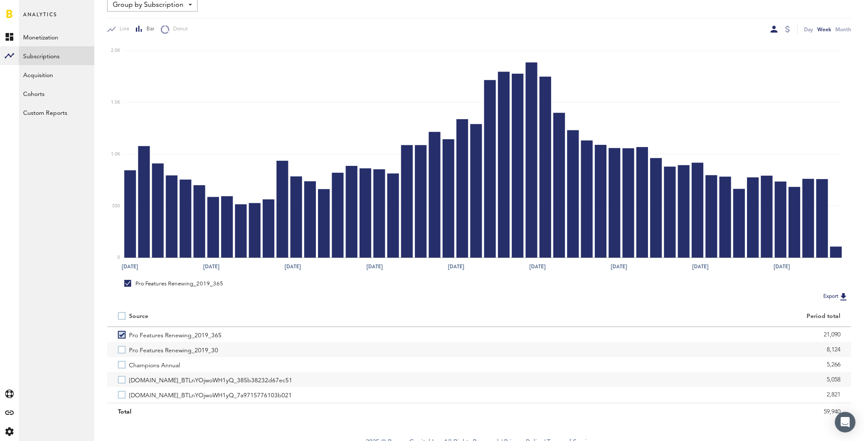
scroll to position [100, 0]
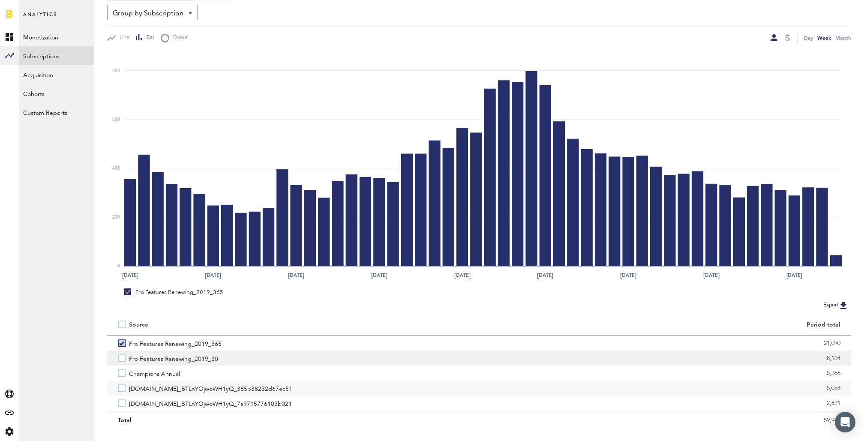
click at [123, 359] on label "Pro Features Renewing_2019_30" at bounding box center [293, 358] width 351 height 15
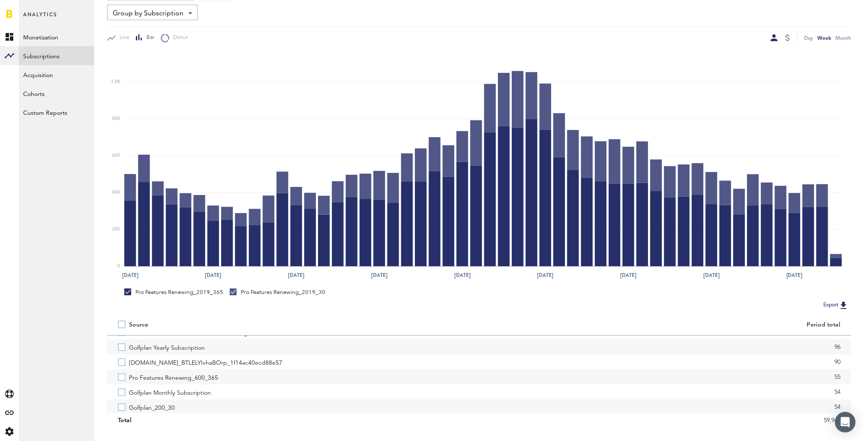
scroll to position [375, 0]
click at [122, 374] on label "Pro Features Renewing_600_365" at bounding box center [293, 373] width 351 height 15
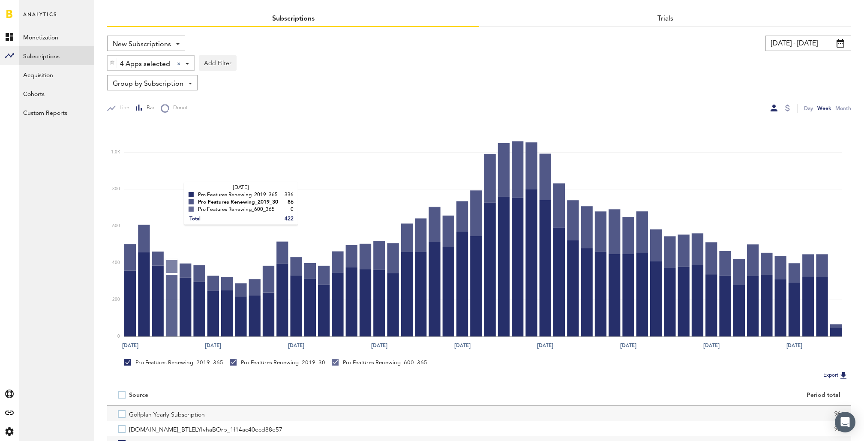
scroll to position [0, 0]
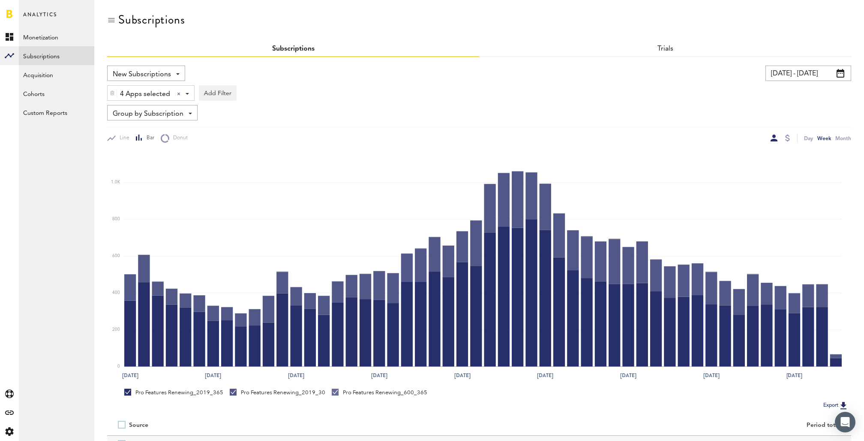
click at [6, 13] on link at bounding box center [9, 13] width 6 height 9
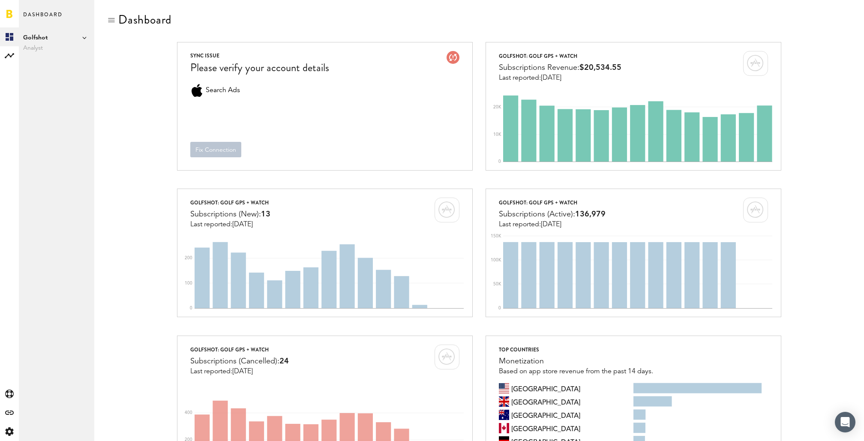
click at [74, 33] on span "Golfshot" at bounding box center [56, 38] width 67 height 10
click at [122, 60] on link "Shotzoom Software" at bounding box center [132, 61] width 67 height 15
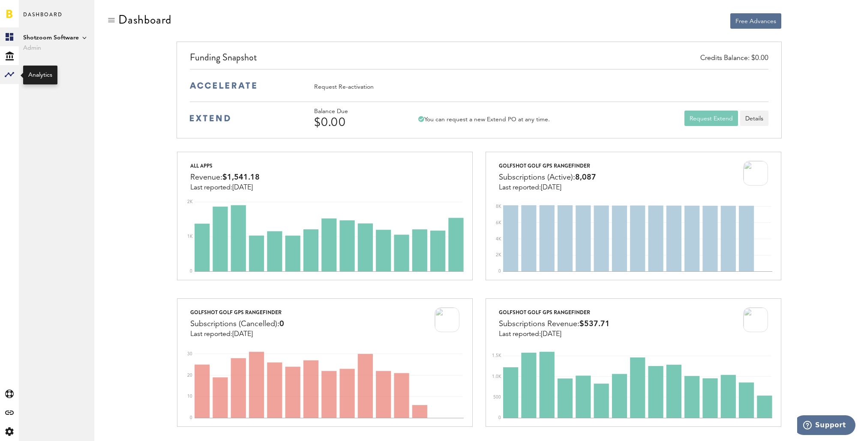
click at [9, 74] on icon at bounding box center [9, 74] width 9 height 5
click at [56, 54] on link "Subscriptions" at bounding box center [56, 55] width 75 height 19
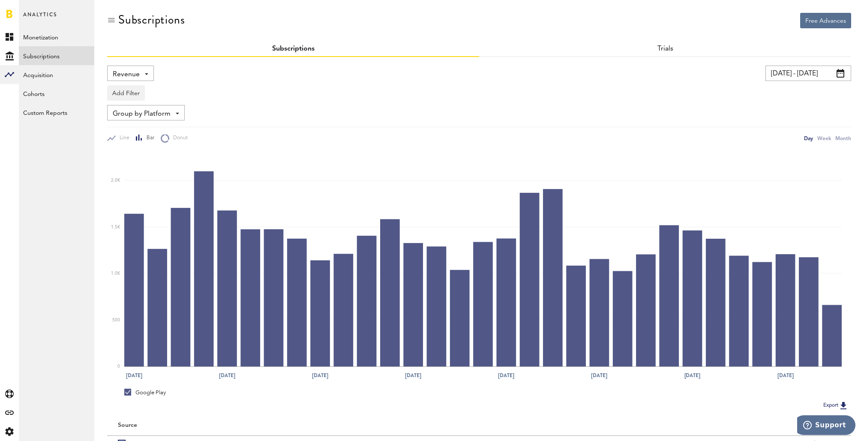
click at [145, 67] on div "Revenue Revenue MRR Actives Trial Status Billing Retries New Subscriptions Rene…" at bounding box center [130, 73] width 47 height 15
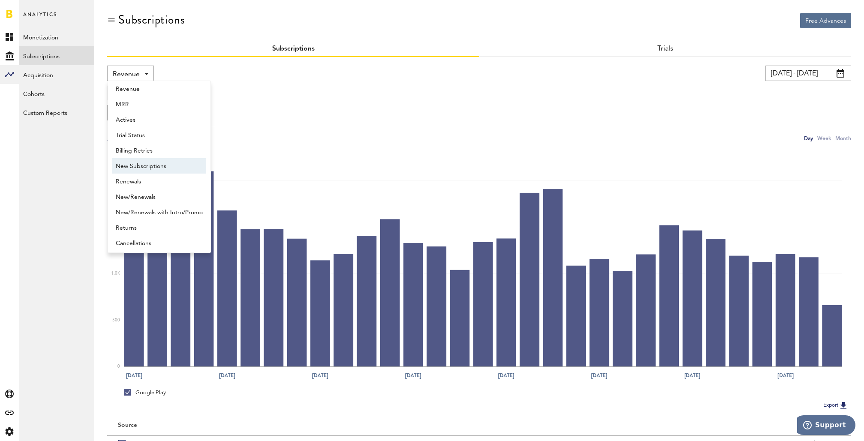
click at [153, 164] on span "New Subscriptions" at bounding box center [159, 166] width 87 height 15
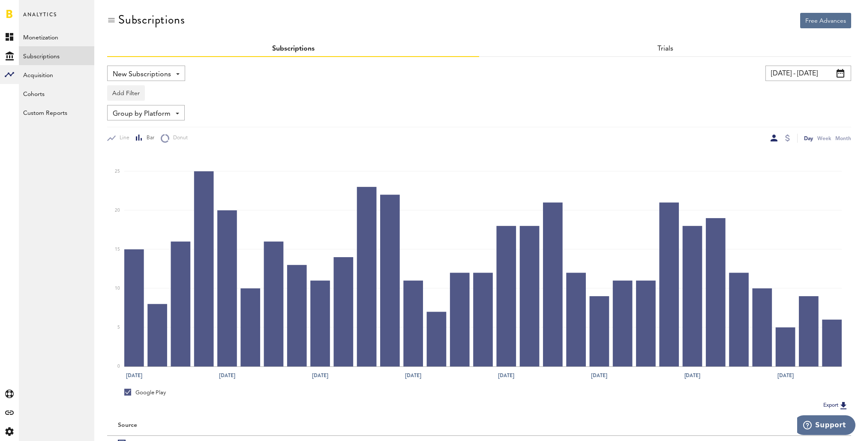
click at [805, 74] on input "[DATE] - [DATE]" at bounding box center [809, 73] width 86 height 15
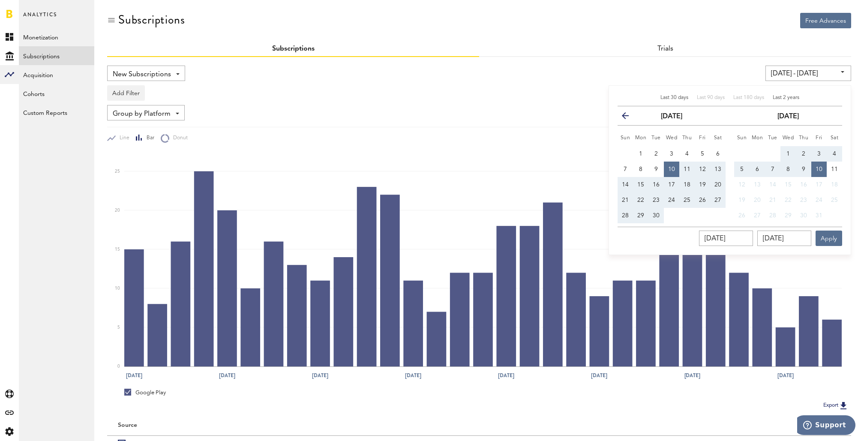
click at [794, 96] on span "Last 2 years" at bounding box center [786, 97] width 27 height 5
type input "[DATE] - [DATE]"
type input "[DATE]"
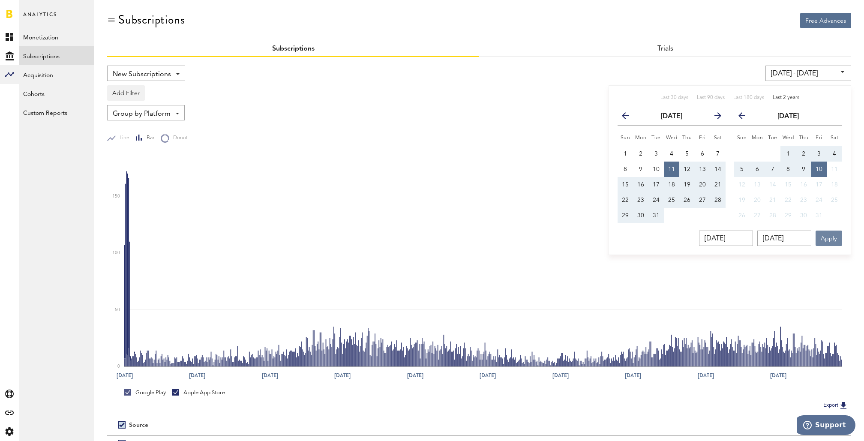
click at [831, 236] on button "Apply" at bounding box center [829, 238] width 27 height 15
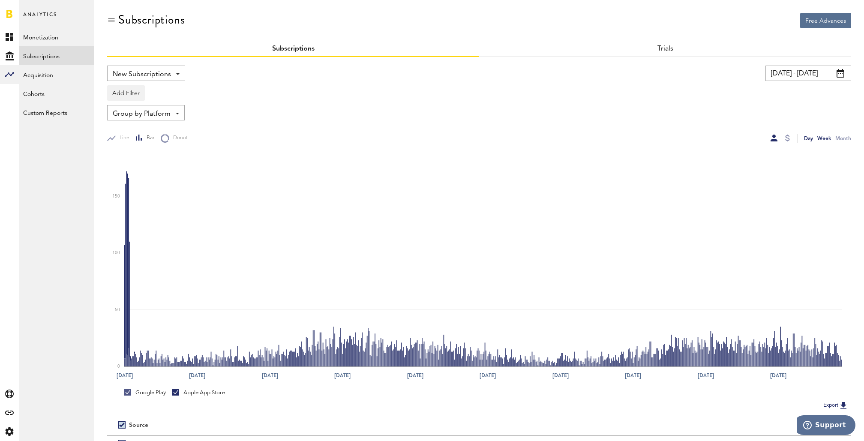
click at [824, 138] on div "Week" at bounding box center [825, 138] width 14 height 9
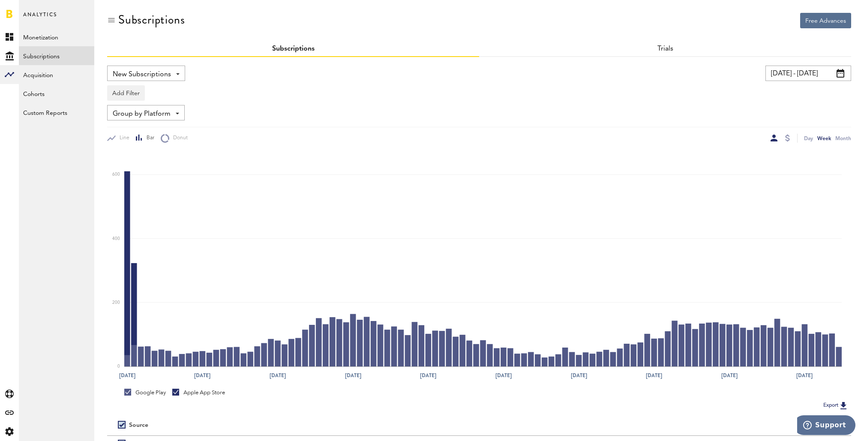
click at [169, 108] on span "Group by Platform" at bounding box center [142, 114] width 58 height 15
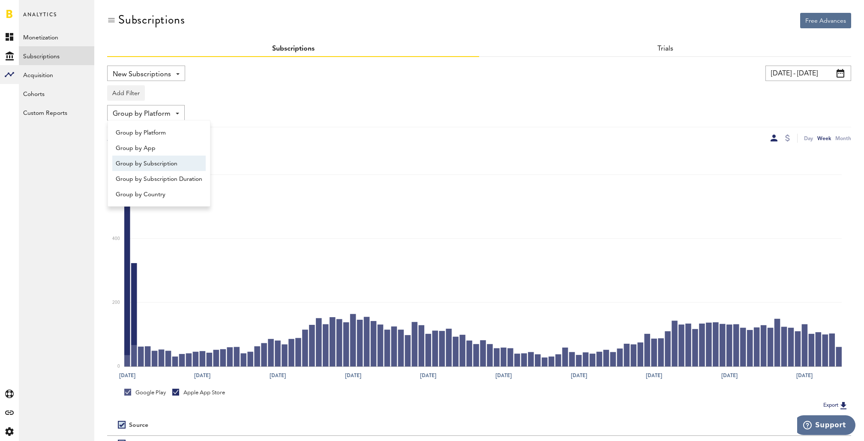
click at [171, 170] on span "Group by Subscription" at bounding box center [159, 163] width 87 height 15
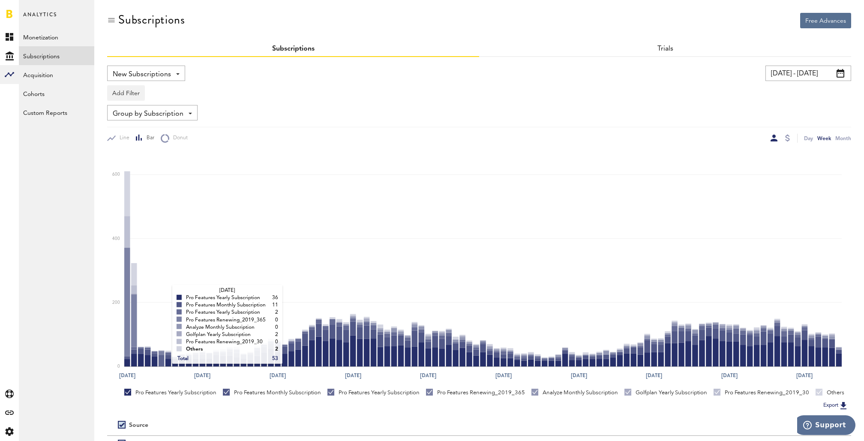
scroll to position [117, 0]
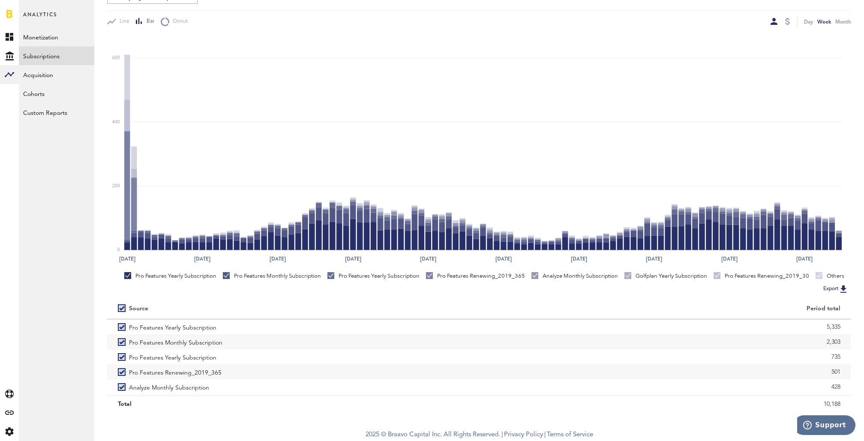
click at [124, 308] on label at bounding box center [123, 308] width 11 height 0
checkbox input "false"
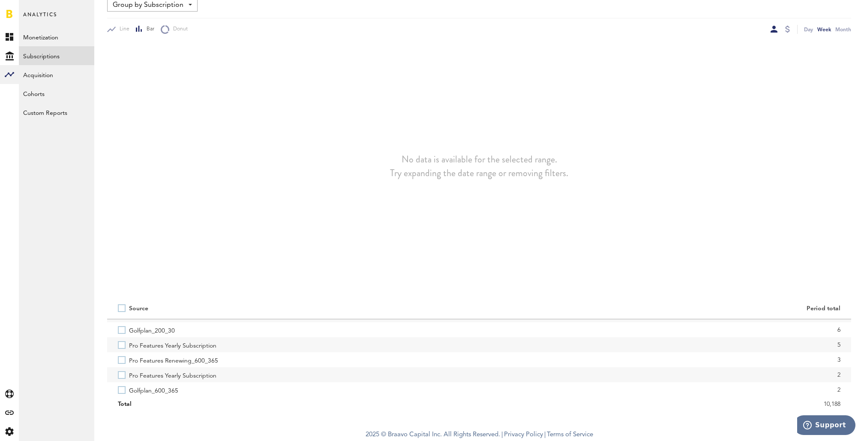
scroll to position [359, 0]
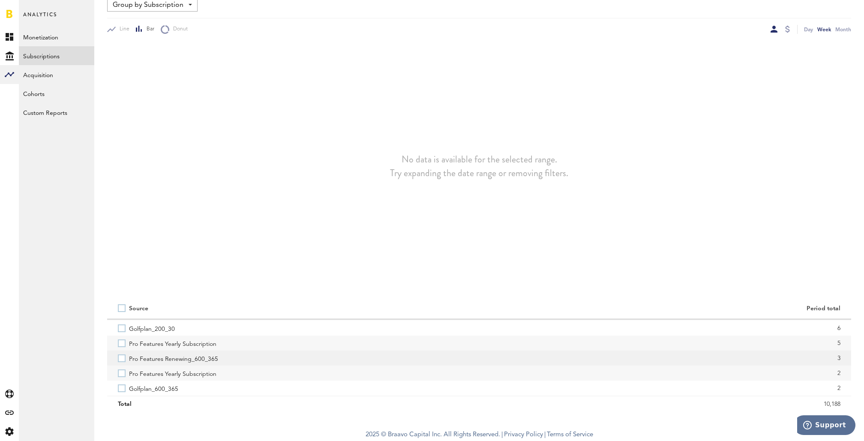
click at [124, 356] on label "Pro Features Renewing_600_365" at bounding box center [293, 358] width 351 height 15
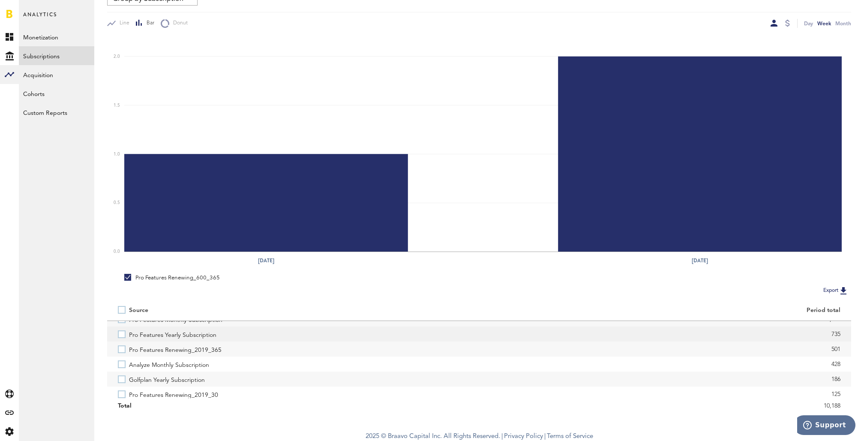
scroll to position [26, 0]
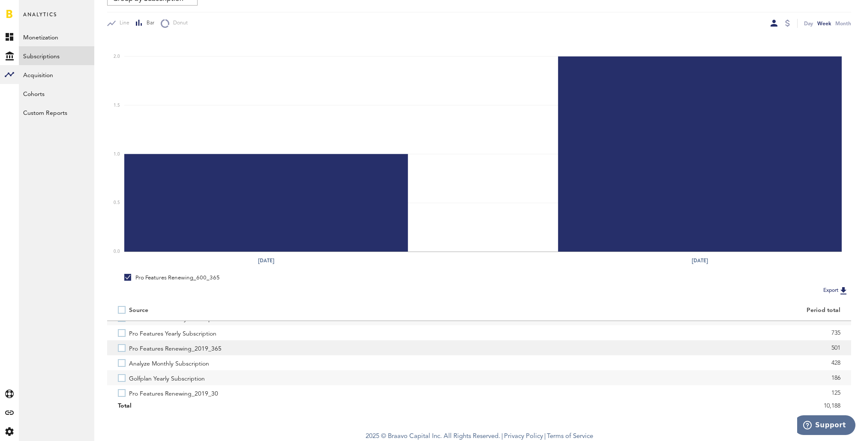
click at [121, 348] on label "Pro Features Renewing_2019_365" at bounding box center [293, 347] width 351 height 15
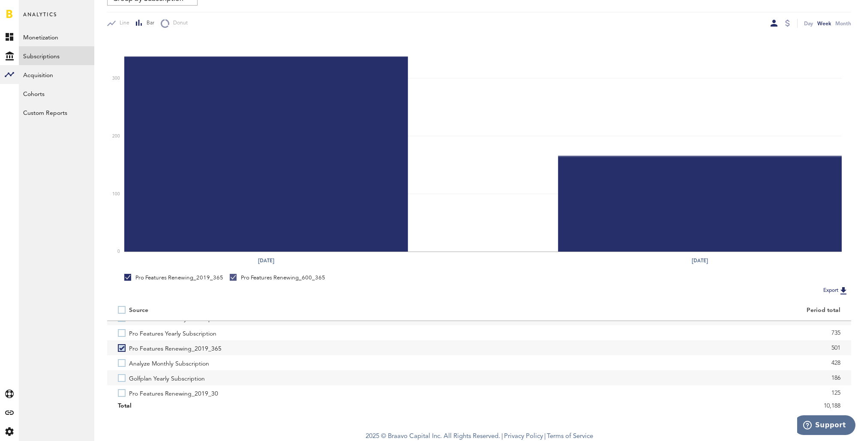
click at [9, 13] on link at bounding box center [9, 13] width 6 height 9
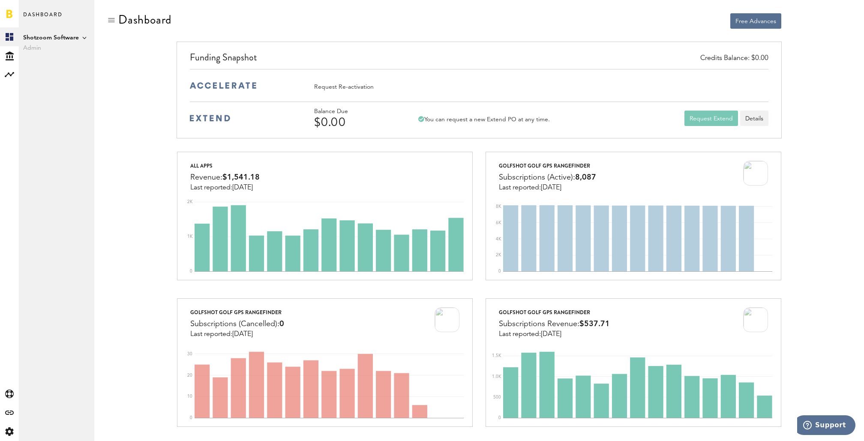
click at [68, 34] on span "Shotzoom Software" at bounding box center [56, 38] width 67 height 10
click at [114, 46] on link "Golfshot" at bounding box center [132, 46] width 67 height 15
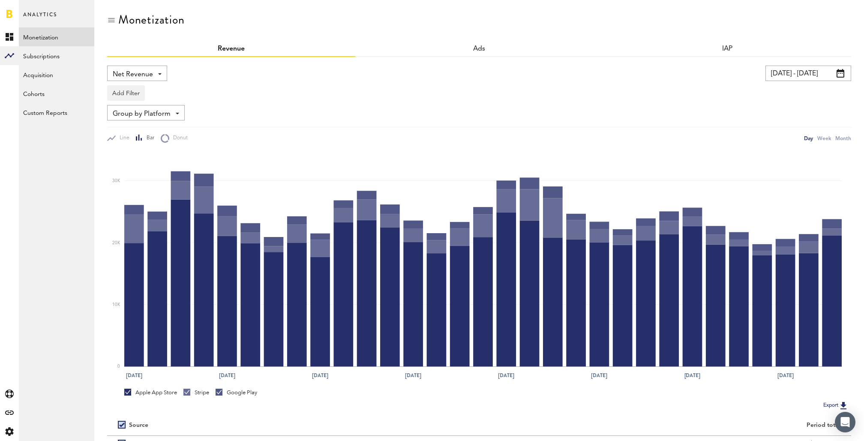
click at [15, 20] on div at bounding box center [9, 13] width 19 height 27
click at [7, 10] on link at bounding box center [9, 13] width 6 height 9
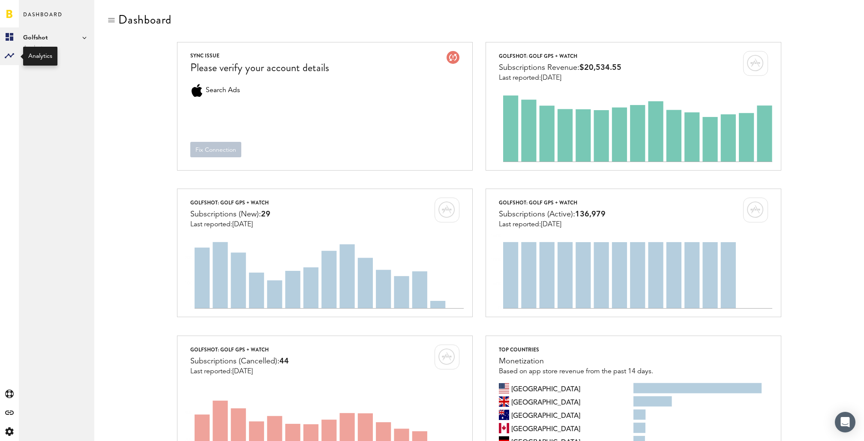
click at [7, 56] on rect at bounding box center [9, 56] width 10 height 10
click at [57, 55] on link "Subscriptions" at bounding box center [56, 55] width 75 height 19
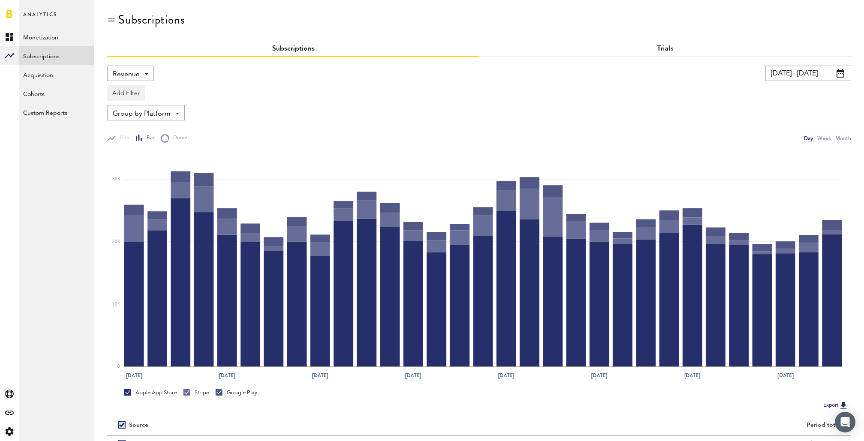
click at [671, 52] on link "Trials" at bounding box center [665, 48] width 16 height 7
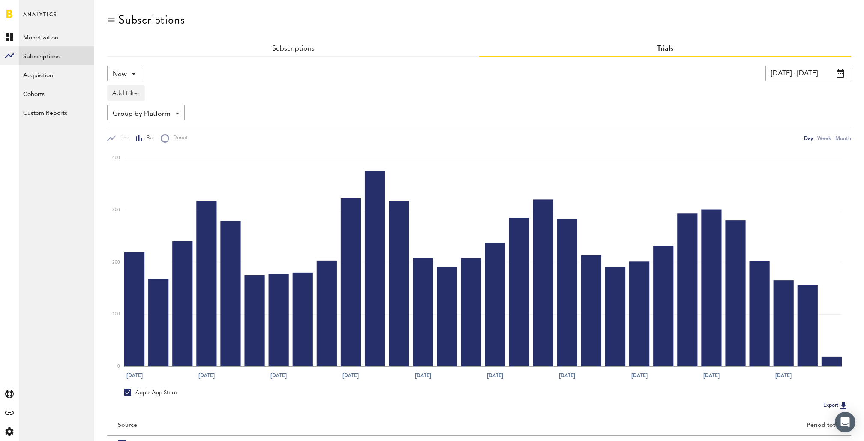
click at [119, 75] on span "New" at bounding box center [120, 74] width 14 height 15
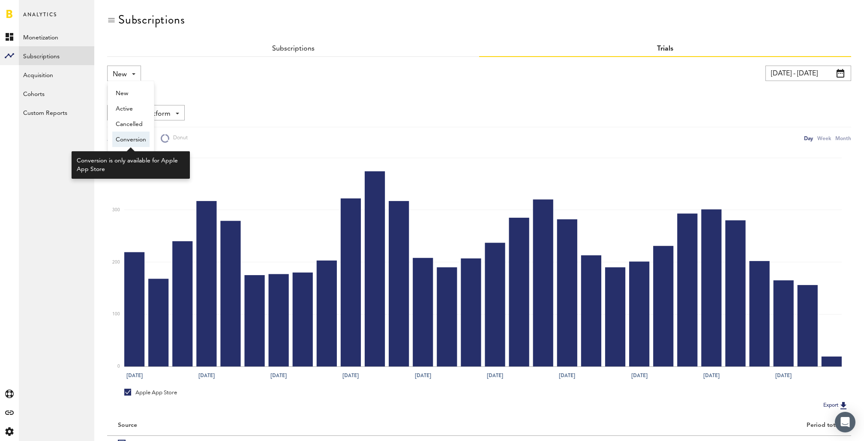
click at [134, 141] on span "Conversion" at bounding box center [131, 139] width 30 height 15
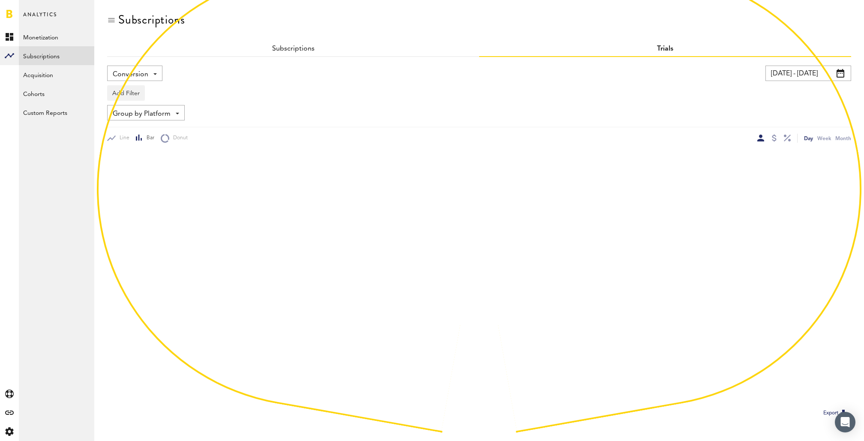
click at [138, 115] on span "Group by Platform" at bounding box center [142, 114] width 58 height 15
click at [136, 96] on button "Add Filter" at bounding box center [126, 92] width 38 height 15
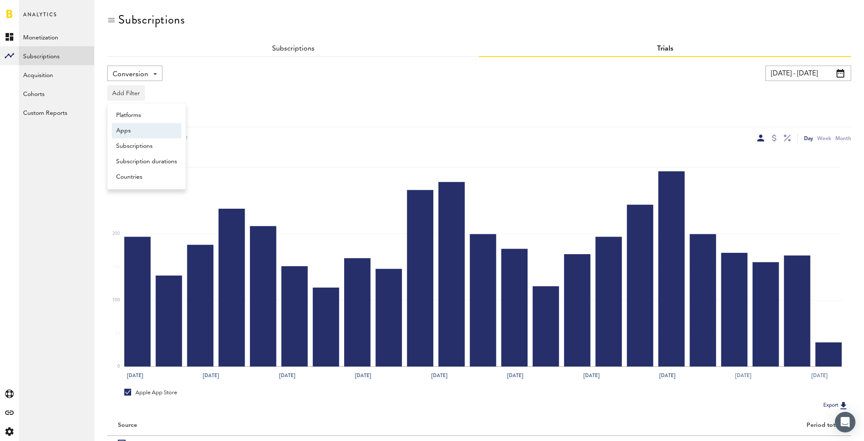
click at [141, 129] on li "Apps" at bounding box center [146, 130] width 69 height 15
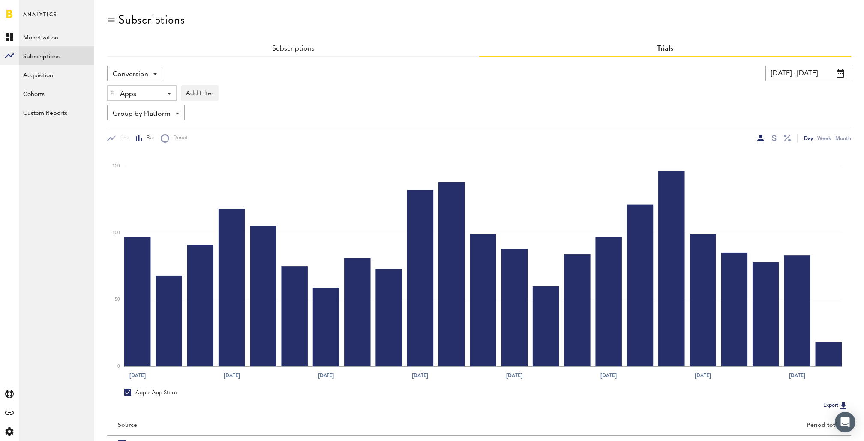
click at [163, 95] on div "Apps - All Active Inactive CoachNow: Skill Coaching App CoachNow: Sports Coachi…" at bounding box center [142, 93] width 69 height 15
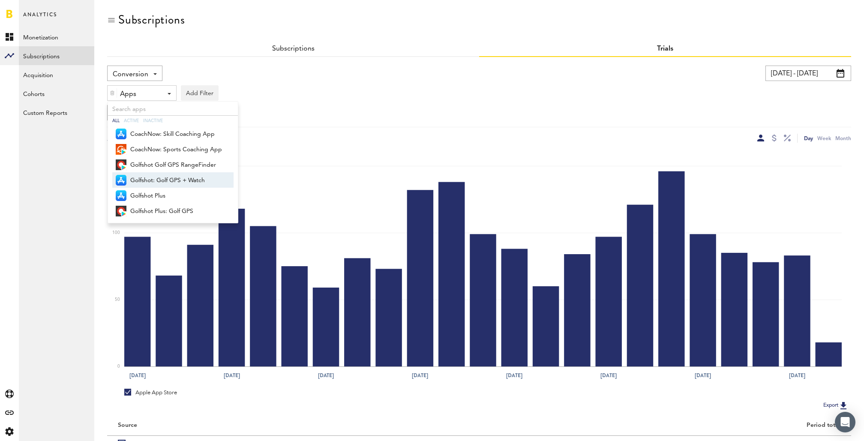
click at [183, 177] on span "Golfshot: Golf GPS + Watch" at bounding box center [176, 180] width 92 height 15
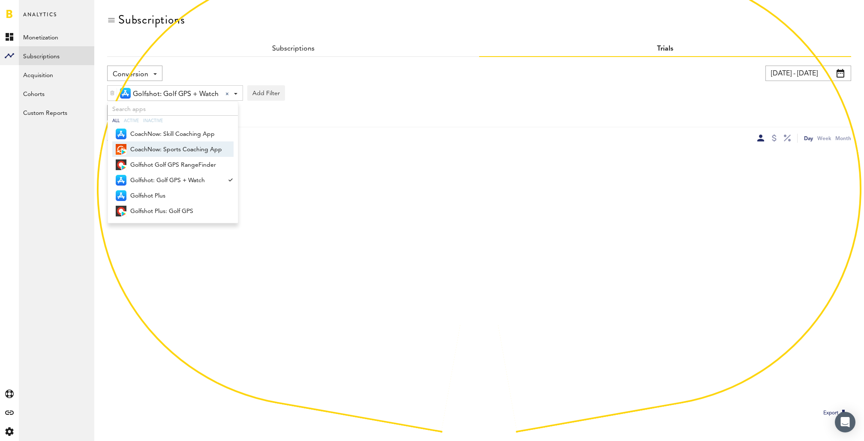
click at [434, 85] on div "Golfshot: Golf GPS + Watch Golfshot: Golf GPS + Watch All Active Inactive Coach…" at bounding box center [479, 91] width 744 height 20
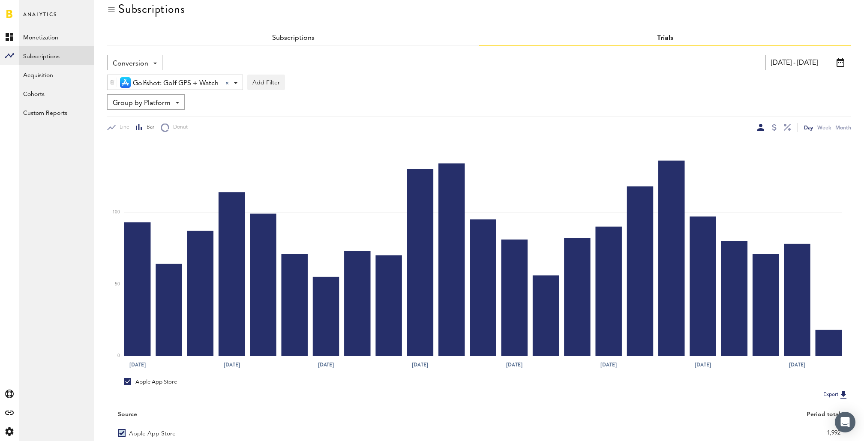
scroll to position [16, 0]
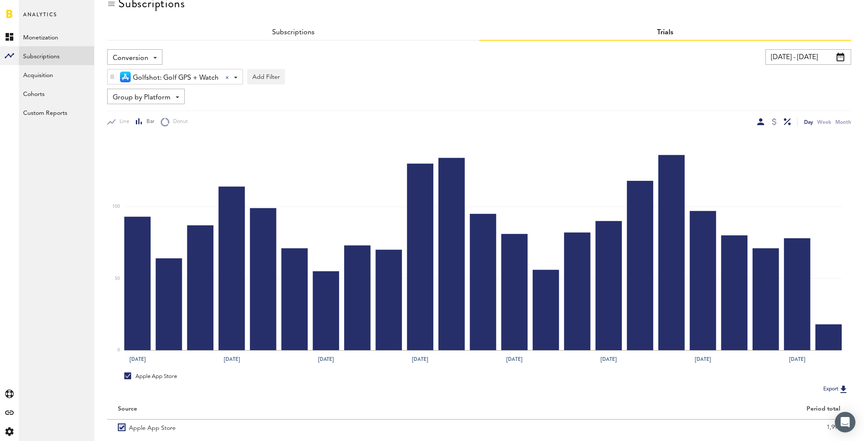
click at [788, 122] on div at bounding box center [787, 121] width 7 height 7
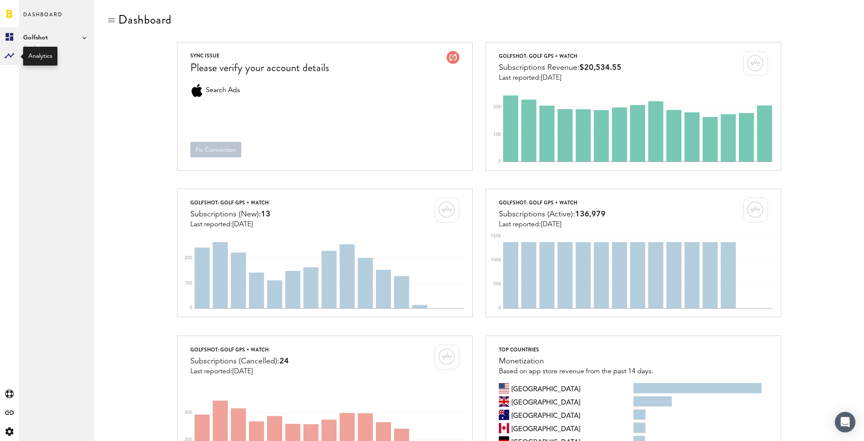
click at [9, 57] on rect at bounding box center [9, 56] width 10 height 10
click at [60, 57] on link "Subscriptions" at bounding box center [56, 55] width 75 height 19
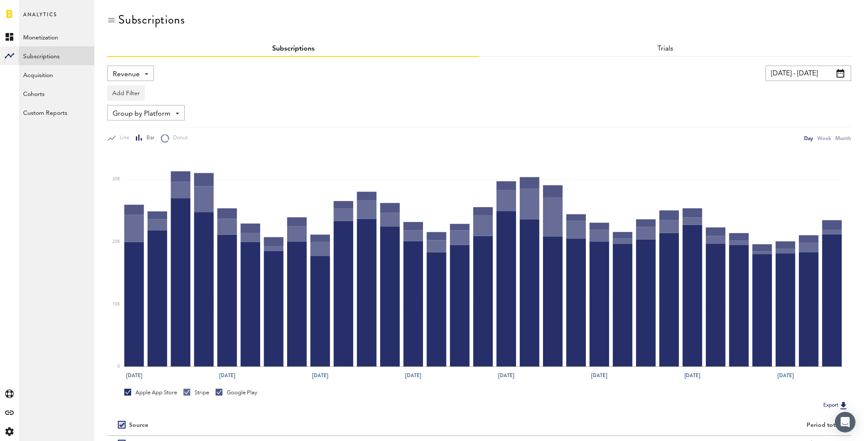
click at [145, 74] on span at bounding box center [146, 74] width 3 height 2
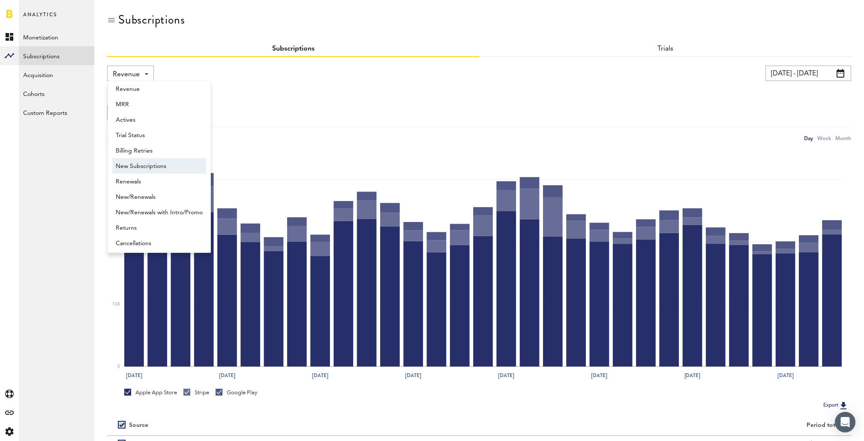
click at [161, 169] on span "New Subscriptions" at bounding box center [159, 166] width 87 height 15
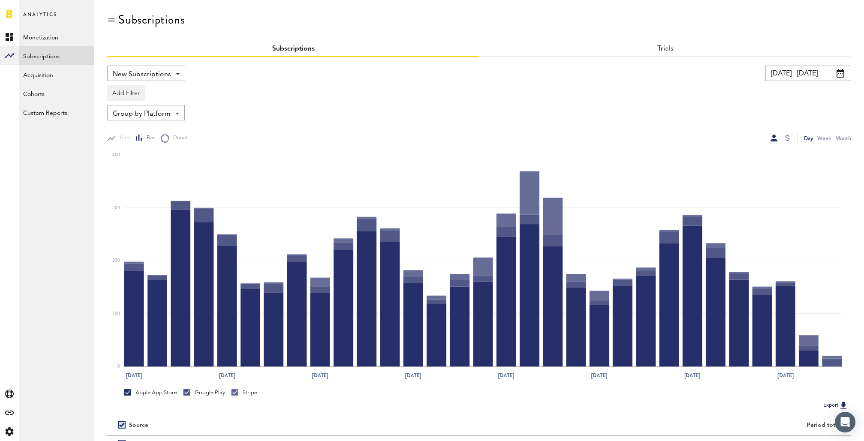
click at [818, 76] on input "[DATE] - [DATE]" at bounding box center [809, 73] width 86 height 15
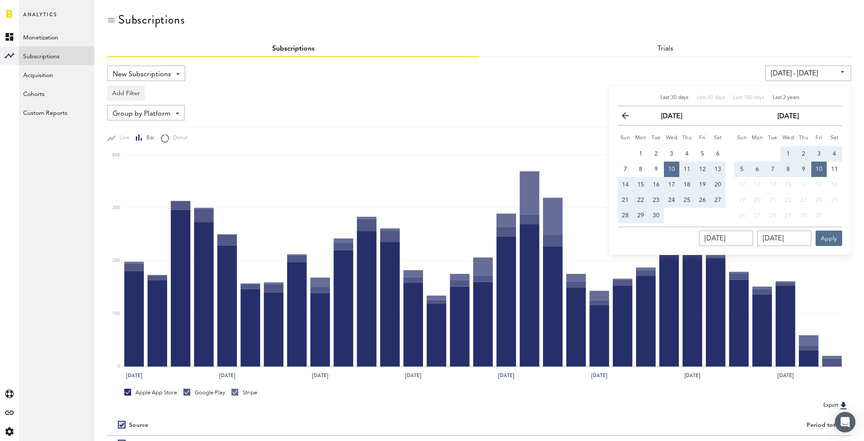
click at [788, 101] on div "Last 2 years" at bounding box center [786, 97] width 27 height 7
type input "[DATE] - [DATE]"
type input "[DATE]"
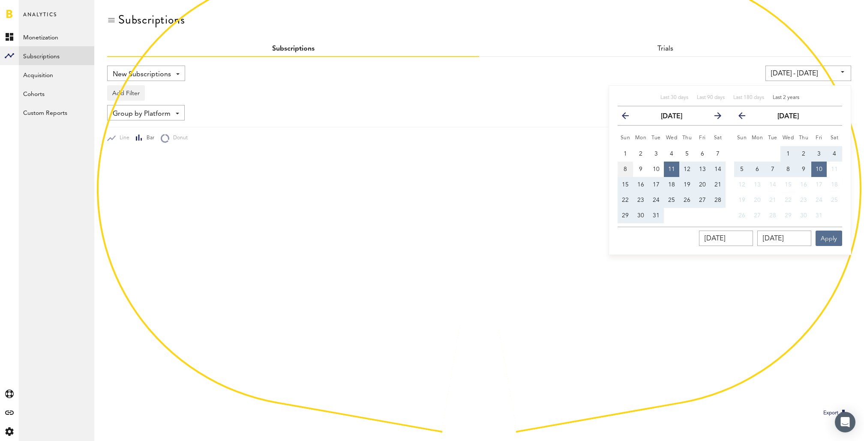
click at [630, 170] on button "8" at bounding box center [625, 169] width 15 height 15
type input "[DATE] - [DATE]"
type input "[DATE]"
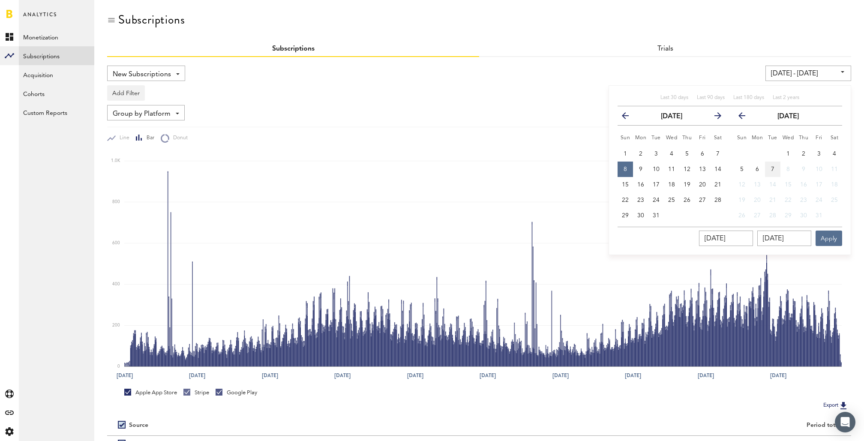
click at [776, 170] on button "7" at bounding box center [772, 169] width 15 height 15
type input "[DATE] - [DATE]"
type input "[DATE]"
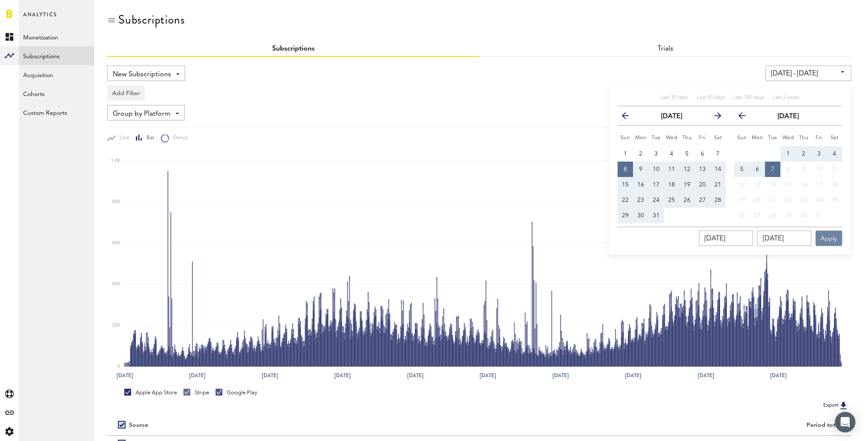
click at [834, 236] on button "Apply" at bounding box center [829, 238] width 27 height 15
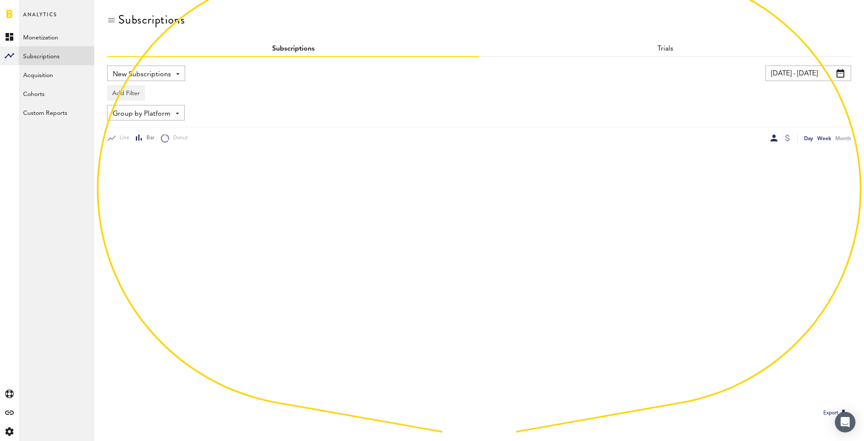
click at [826, 138] on div "Week" at bounding box center [825, 138] width 14 height 9
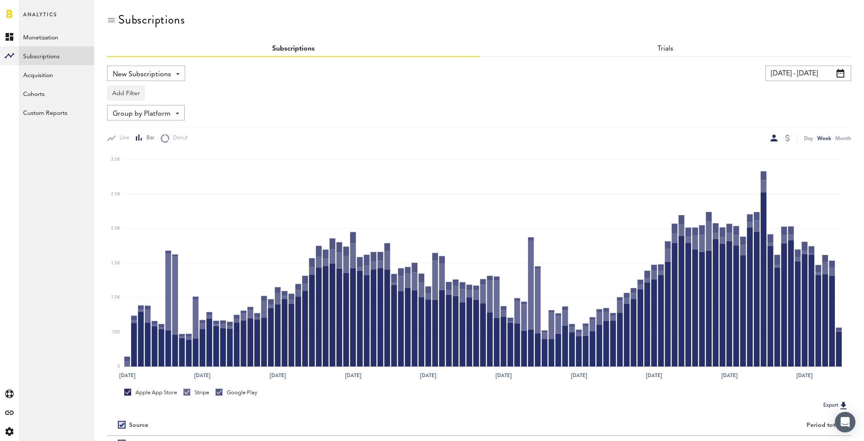
click at [147, 111] on span "Group by Platform" at bounding box center [142, 114] width 58 height 15
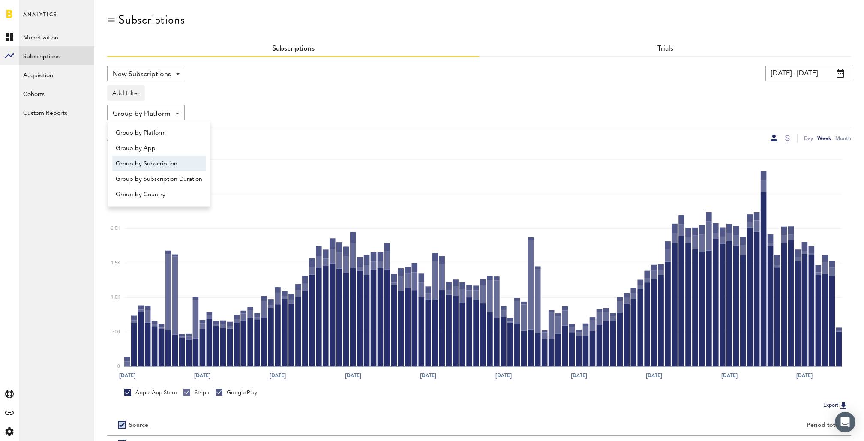
click at [155, 160] on span "Group by Subscription" at bounding box center [159, 163] width 87 height 15
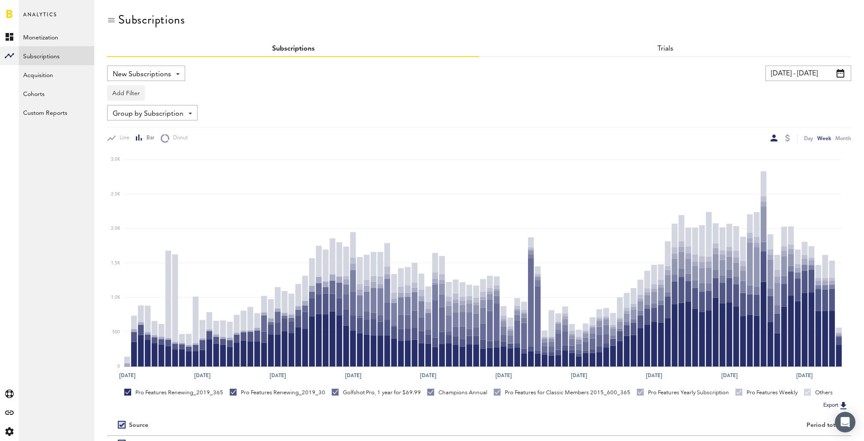
click at [798, 66] on input "[DATE] - [DATE]" at bounding box center [809, 73] width 86 height 15
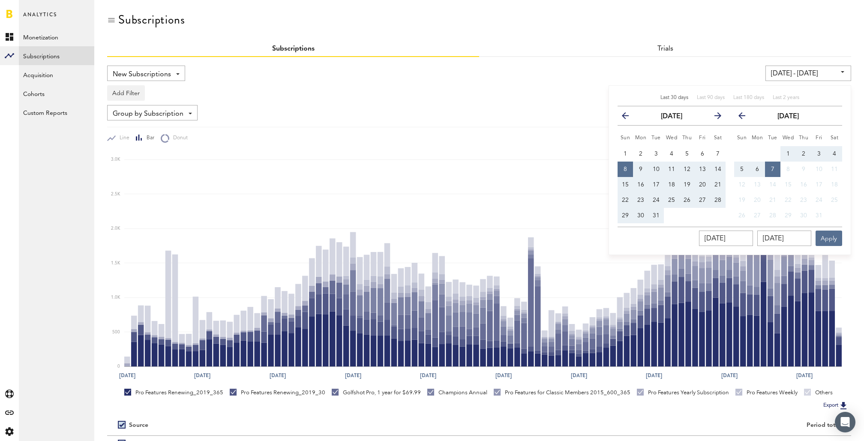
click at [675, 99] on span "Last 30 days" at bounding box center [675, 97] width 28 height 5
type input "[DATE] - [DATE]"
type input "[DATE]"
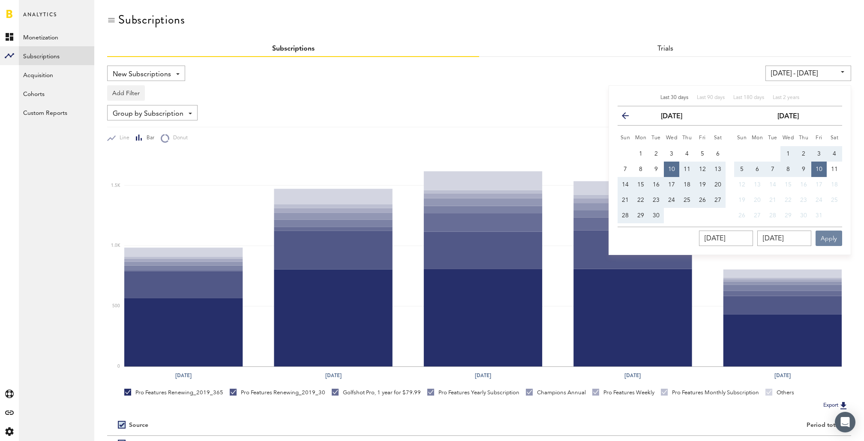
click at [820, 235] on button "Apply" at bounding box center [829, 238] width 27 height 15
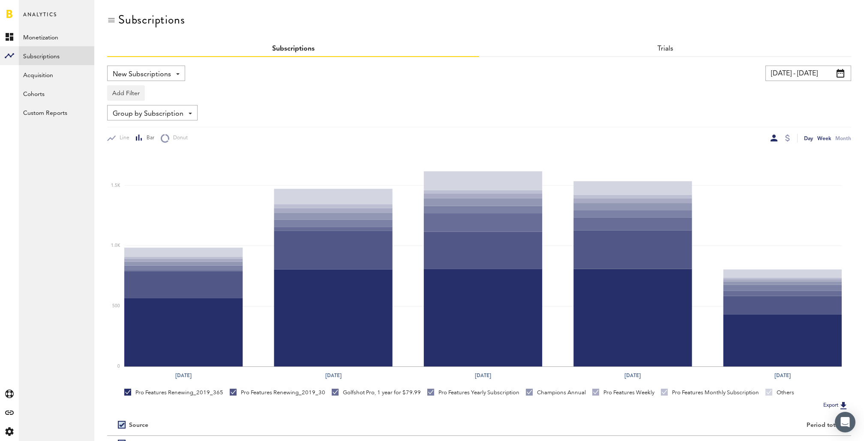
click at [808, 138] on div "Day" at bounding box center [808, 138] width 9 height 9
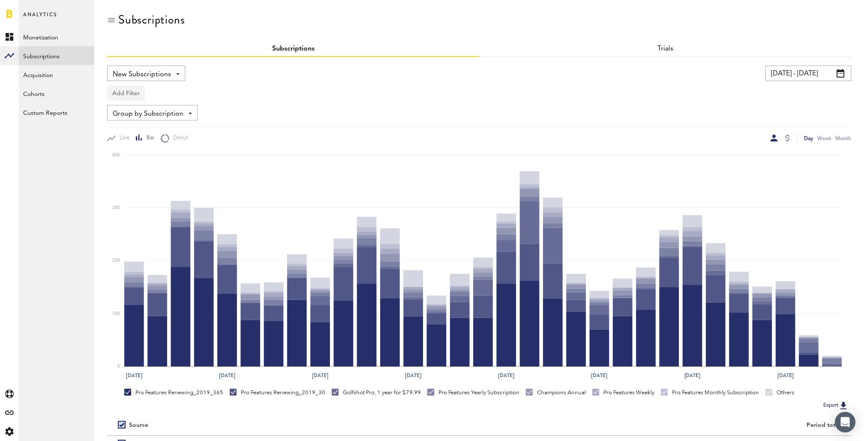
click at [129, 92] on button "Add Filter" at bounding box center [126, 92] width 38 height 15
click at [136, 136] on li "Apps" at bounding box center [146, 130] width 69 height 15
click at [147, 89] on div "Apps" at bounding box center [138, 94] width 37 height 15
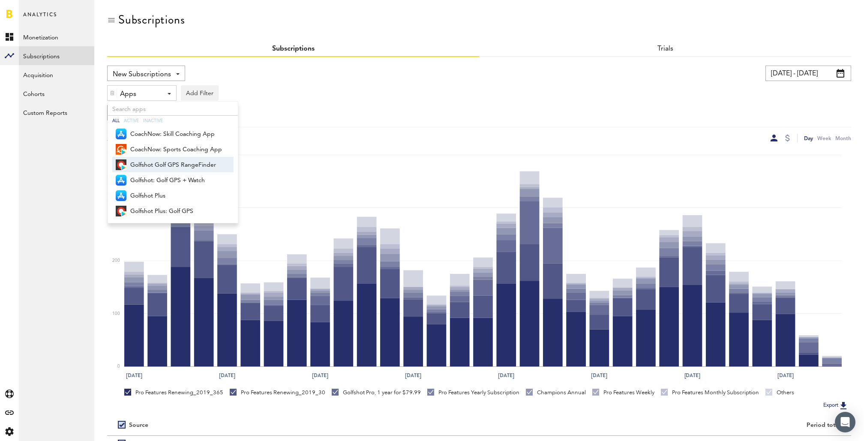
click at [151, 165] on span "Golfshot Golf GPS RangeFinder" at bounding box center [176, 165] width 92 height 15
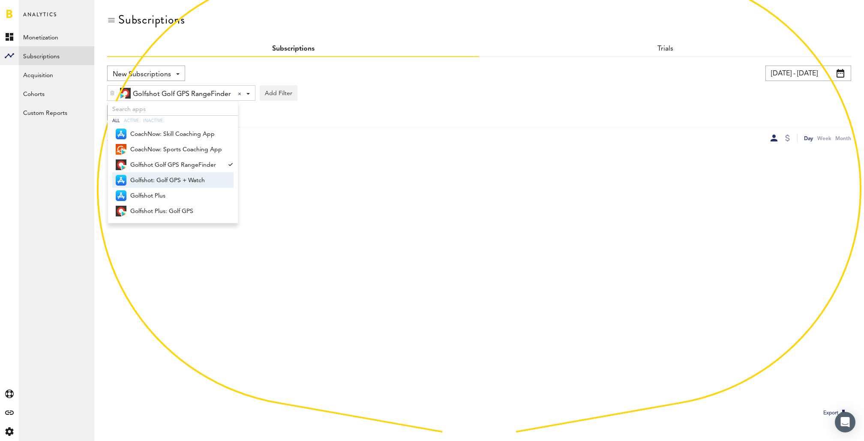
click at [151, 181] on span "Golfshot: Golf GPS + Watch" at bounding box center [176, 180] width 92 height 15
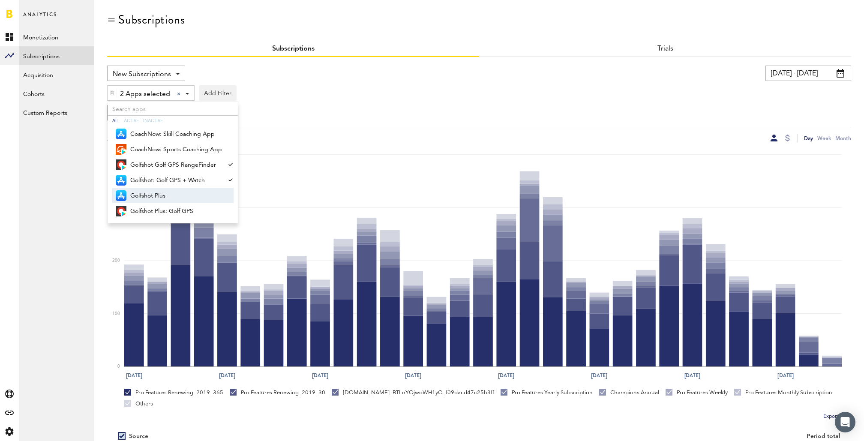
click at [151, 192] on span "Golfshot Plus" at bounding box center [176, 196] width 92 height 15
click at [151, 209] on span "Golfshot Plus: Golf GPS" at bounding box center [176, 211] width 92 height 15
click at [301, 85] on div "4 Apps selected 4 Apps selected All Active Inactive CoachNow: Skill Coaching Ap…" at bounding box center [479, 91] width 744 height 20
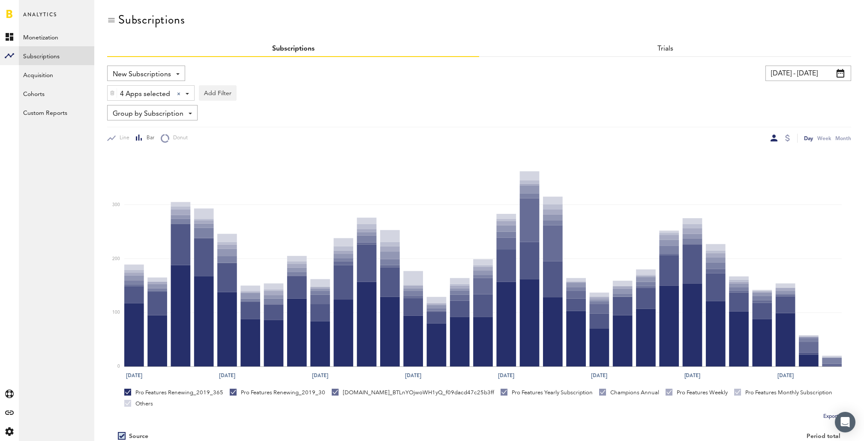
click at [171, 112] on span "Group by Subscription" at bounding box center [148, 114] width 71 height 15
click at [167, 133] on span "Group by Platform" at bounding box center [159, 133] width 87 height 15
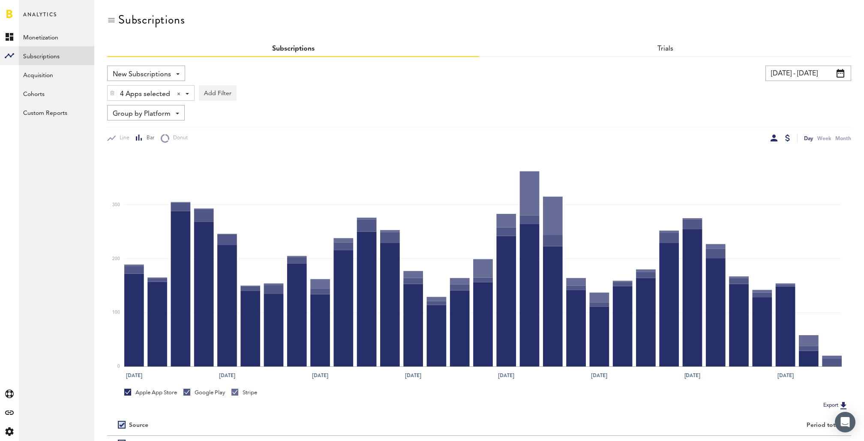
click at [788, 135] on div at bounding box center [787, 138] width 5 height 7
